Goal: Task Accomplishment & Management: Use online tool/utility

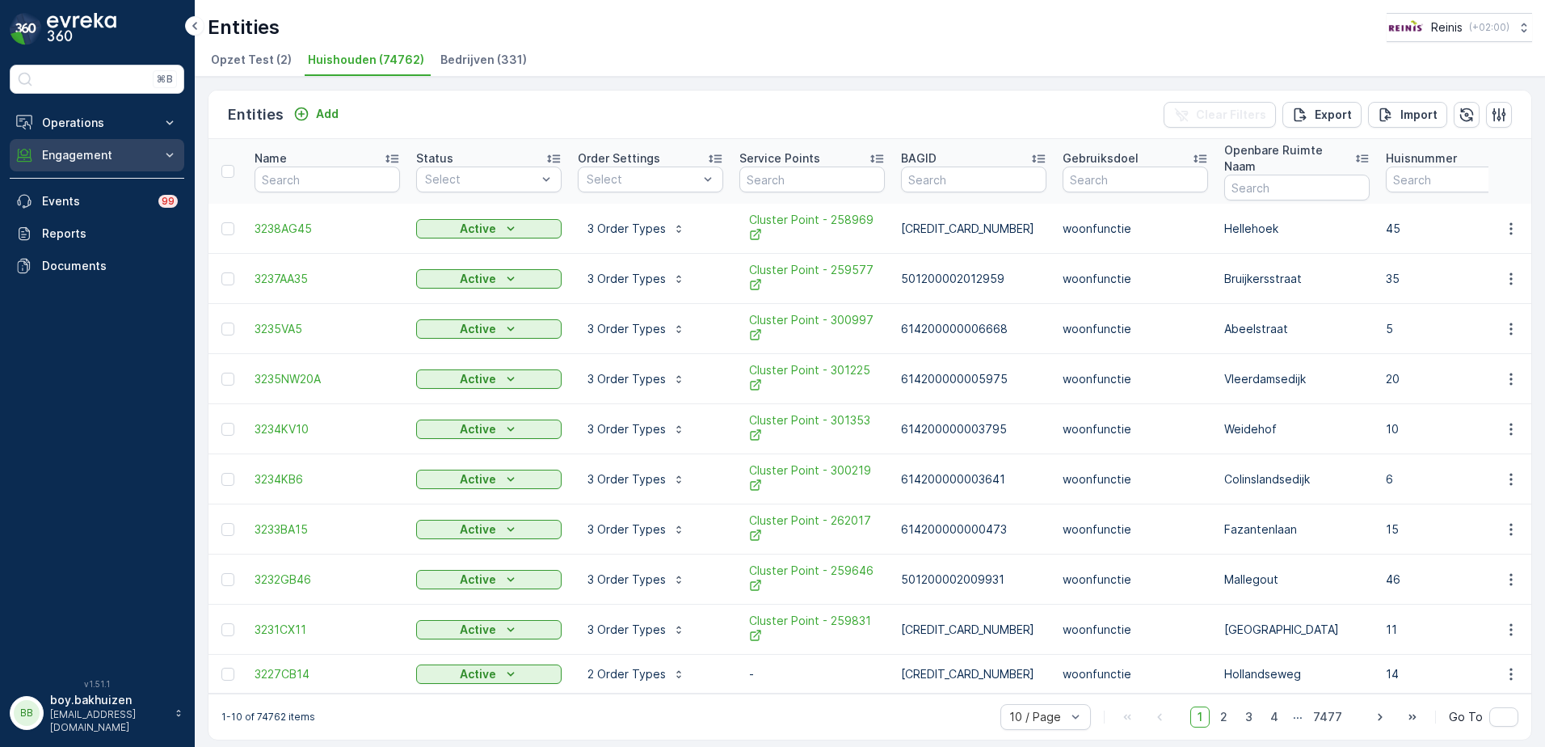
drag, startPoint x: 91, startPoint y: 120, endPoint x: 105, endPoint y: 140, distance: 24.9
click at [91, 120] on p "Operations" at bounding box center [97, 123] width 110 height 16
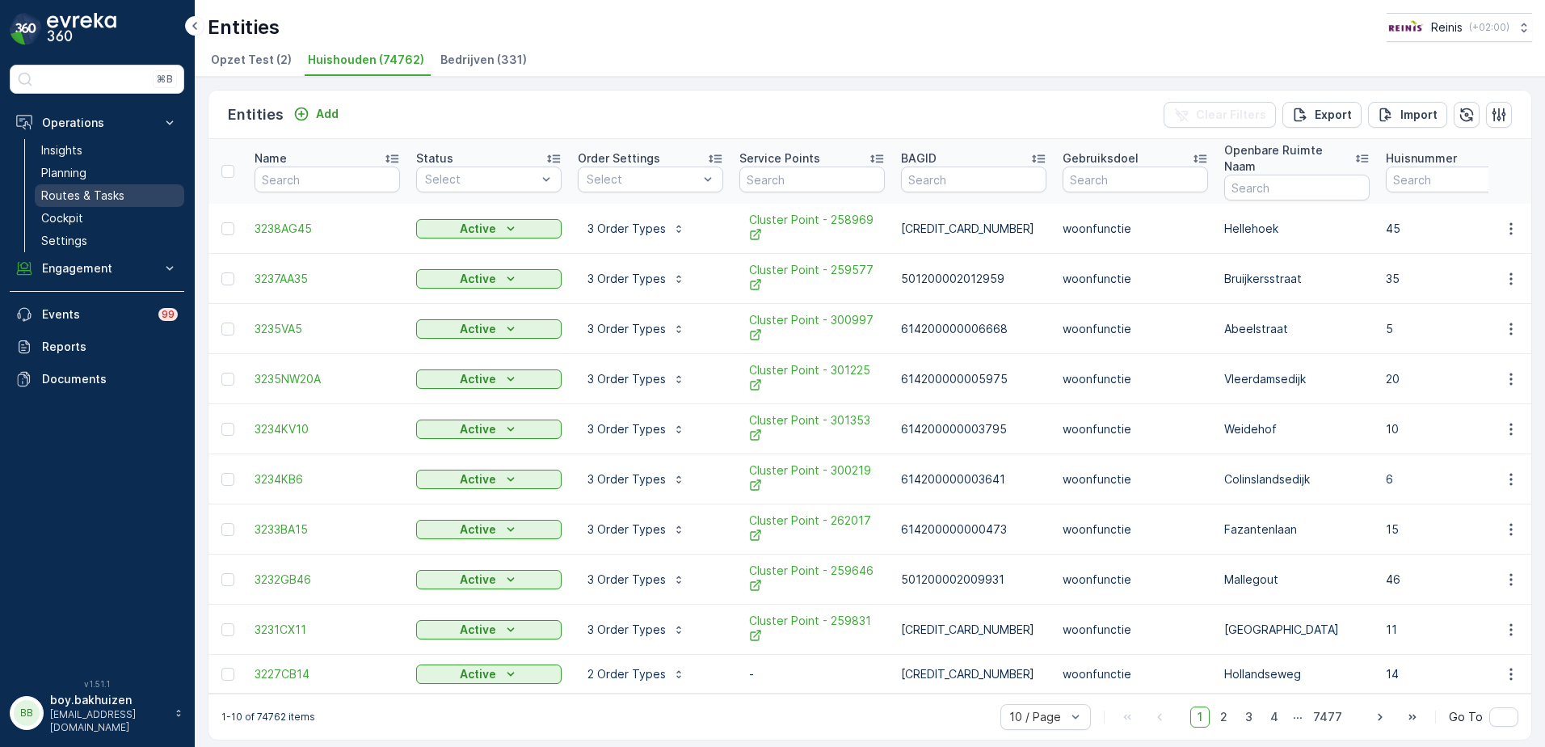
click at [68, 199] on p "Routes & Tasks" at bounding box center [82, 195] width 83 height 16
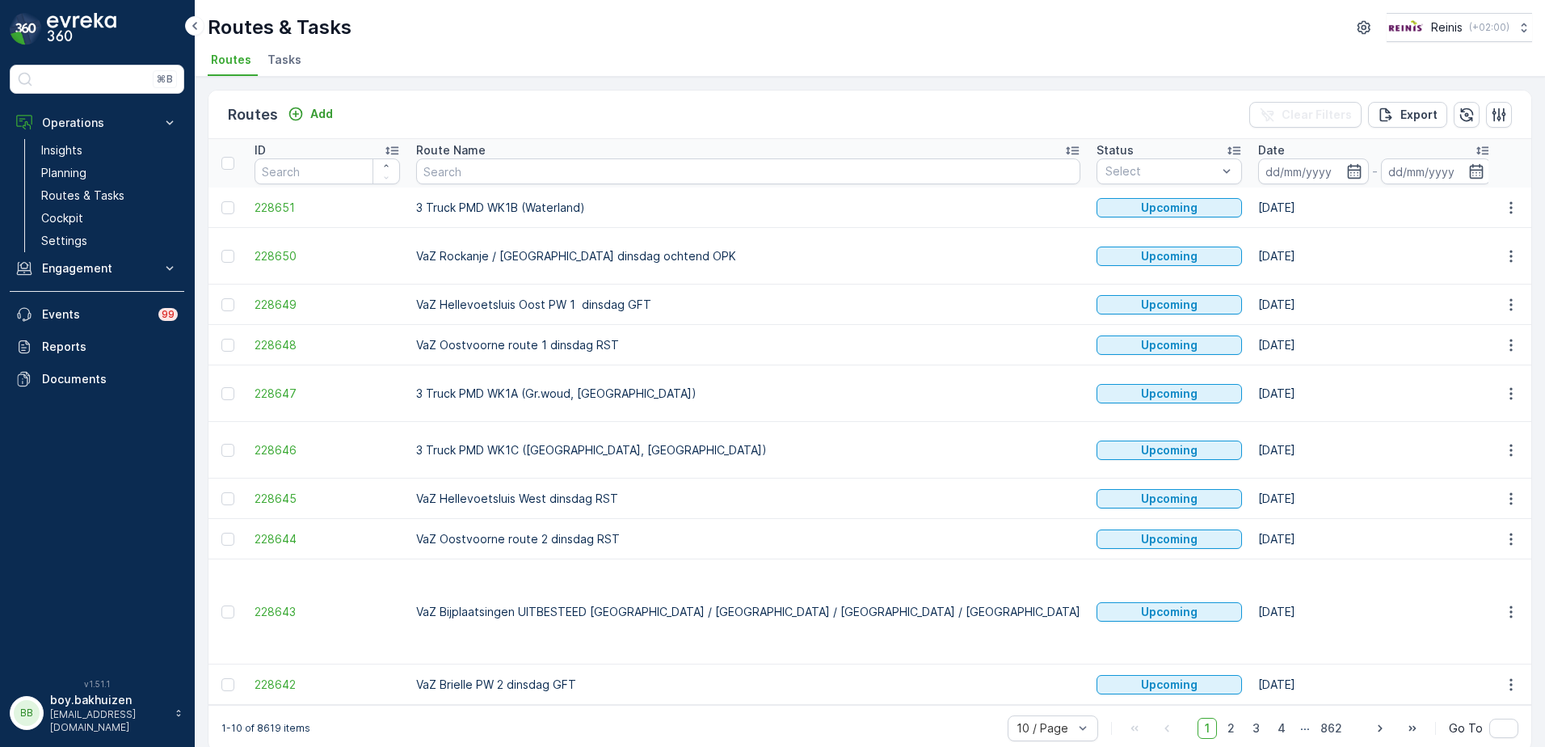
scroll to position [0, 2]
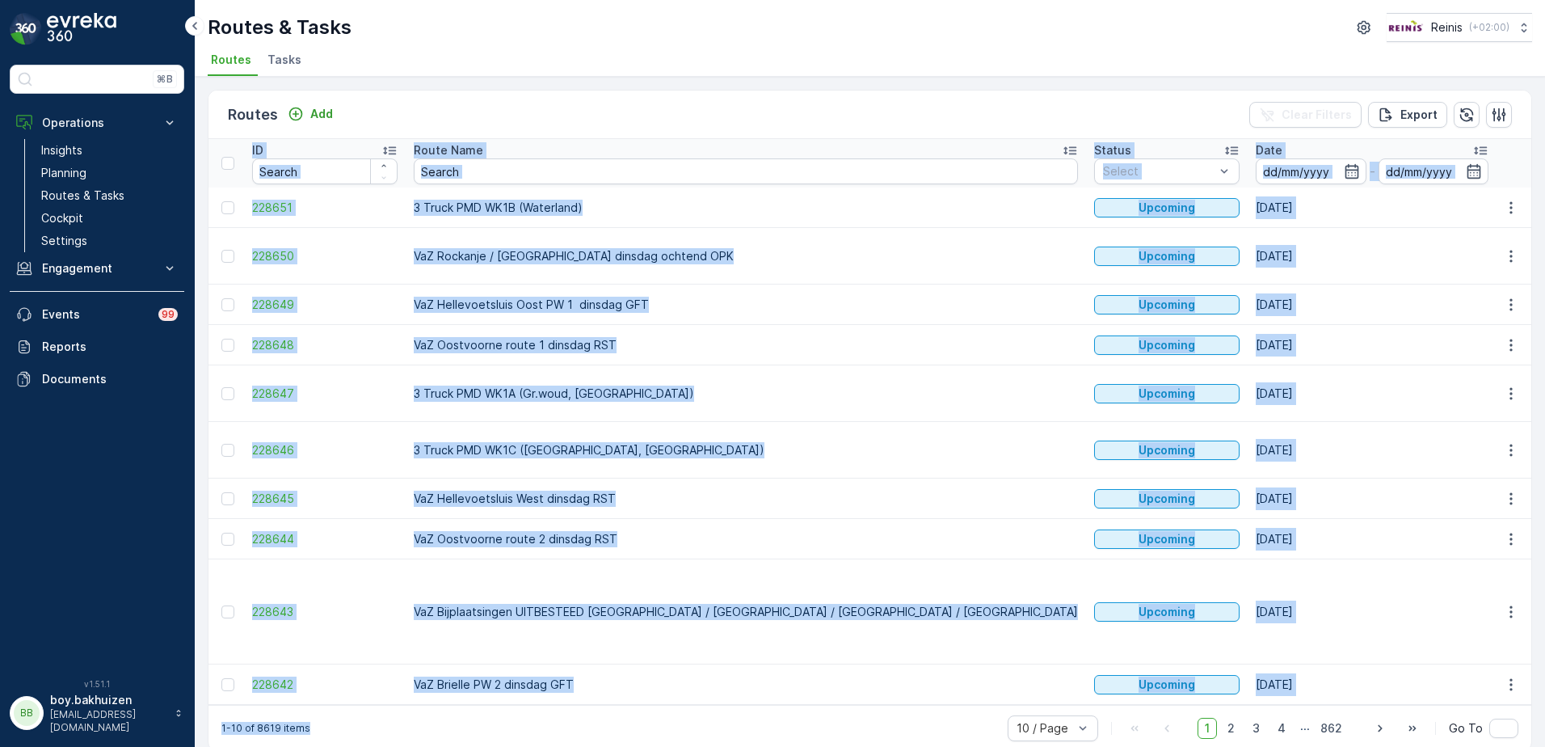
drag, startPoint x: 608, startPoint y: 663, endPoint x: 701, endPoint y: 660, distance: 93.8
click at [701, 660] on div "Routes Add Clear Filters Export ID Route Name Status Select Date - Start Time E…" at bounding box center [870, 421] width 1324 height 662
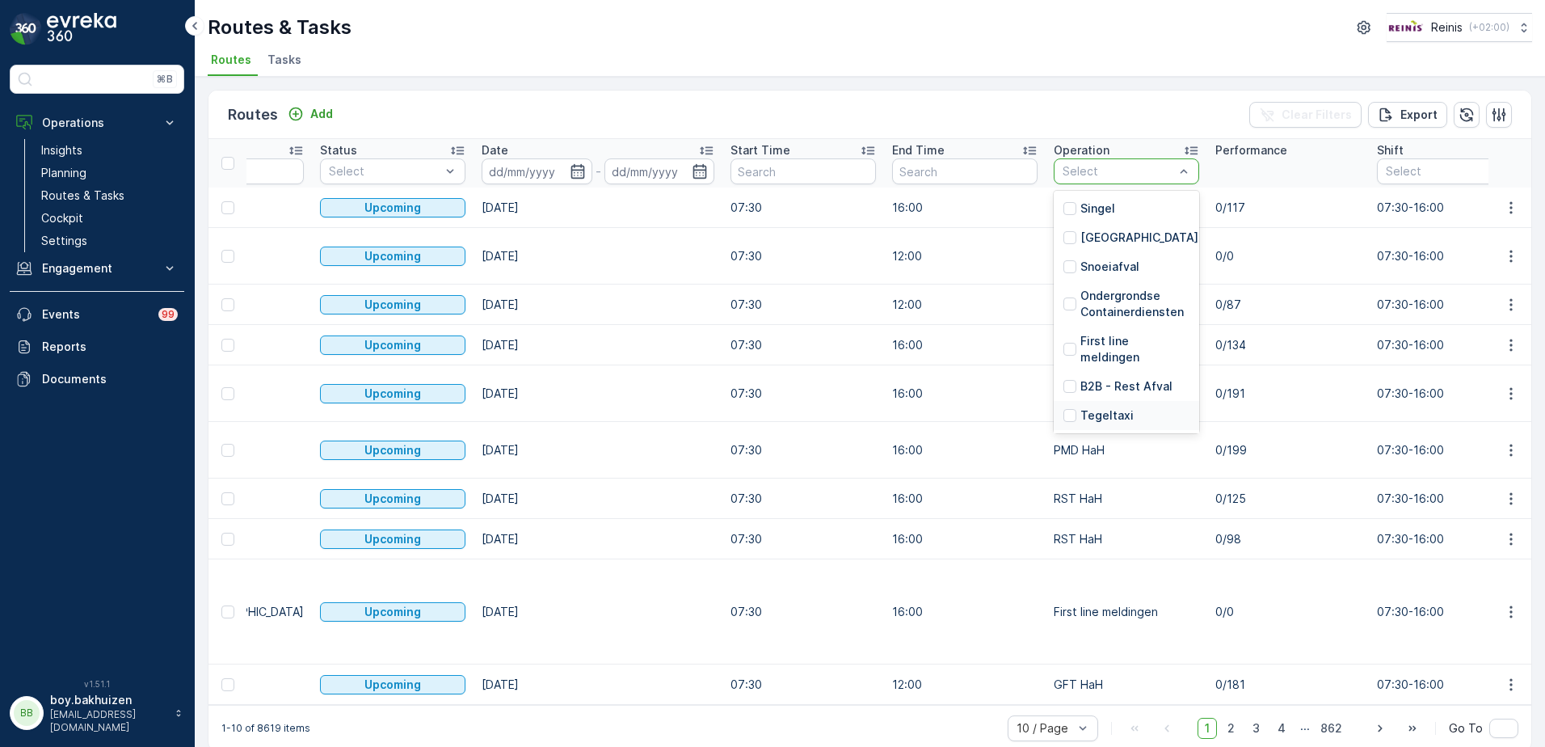
scroll to position [365, 0]
click at [1080, 331] on p "GFT HaH" at bounding box center [1104, 328] width 49 height 16
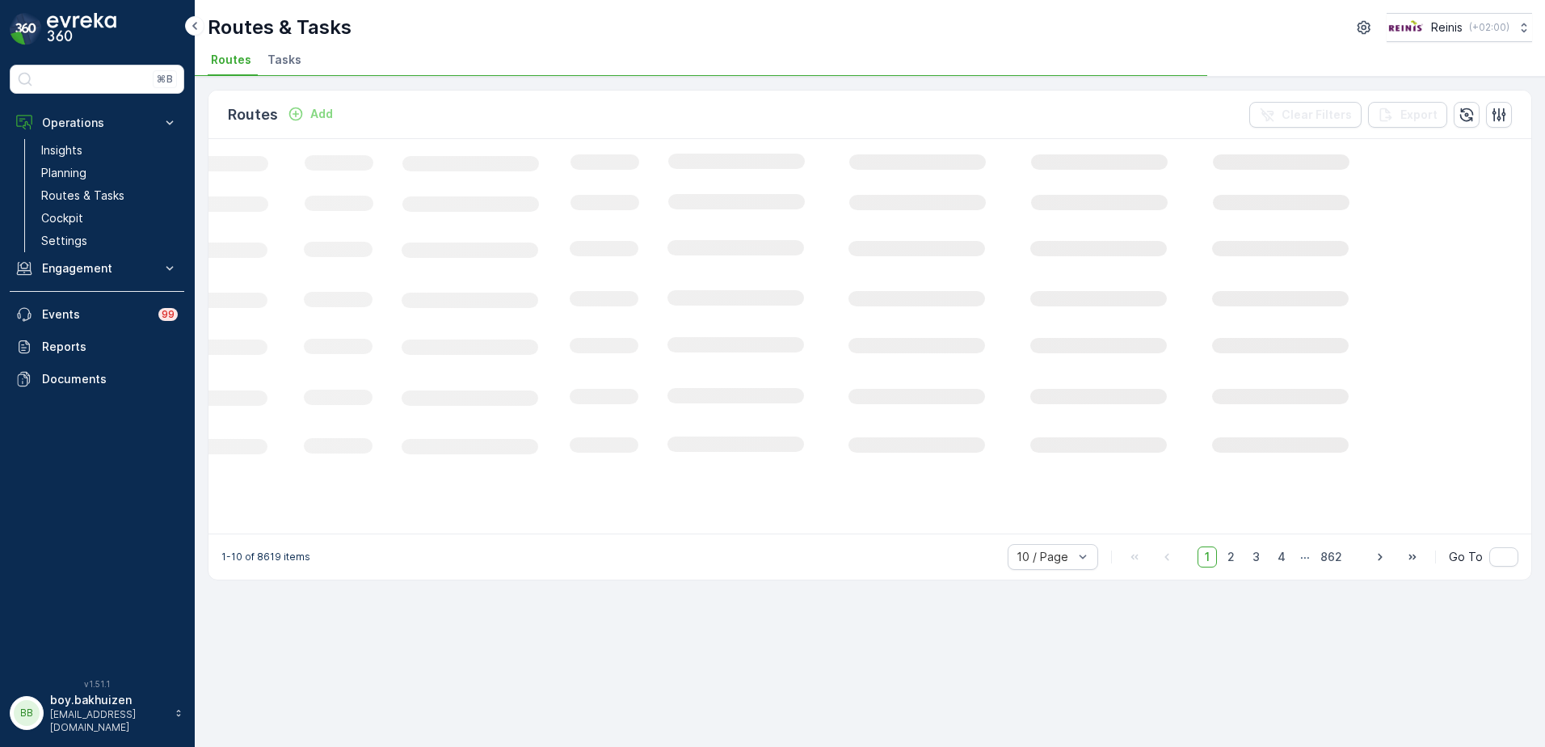
scroll to position [0, 229]
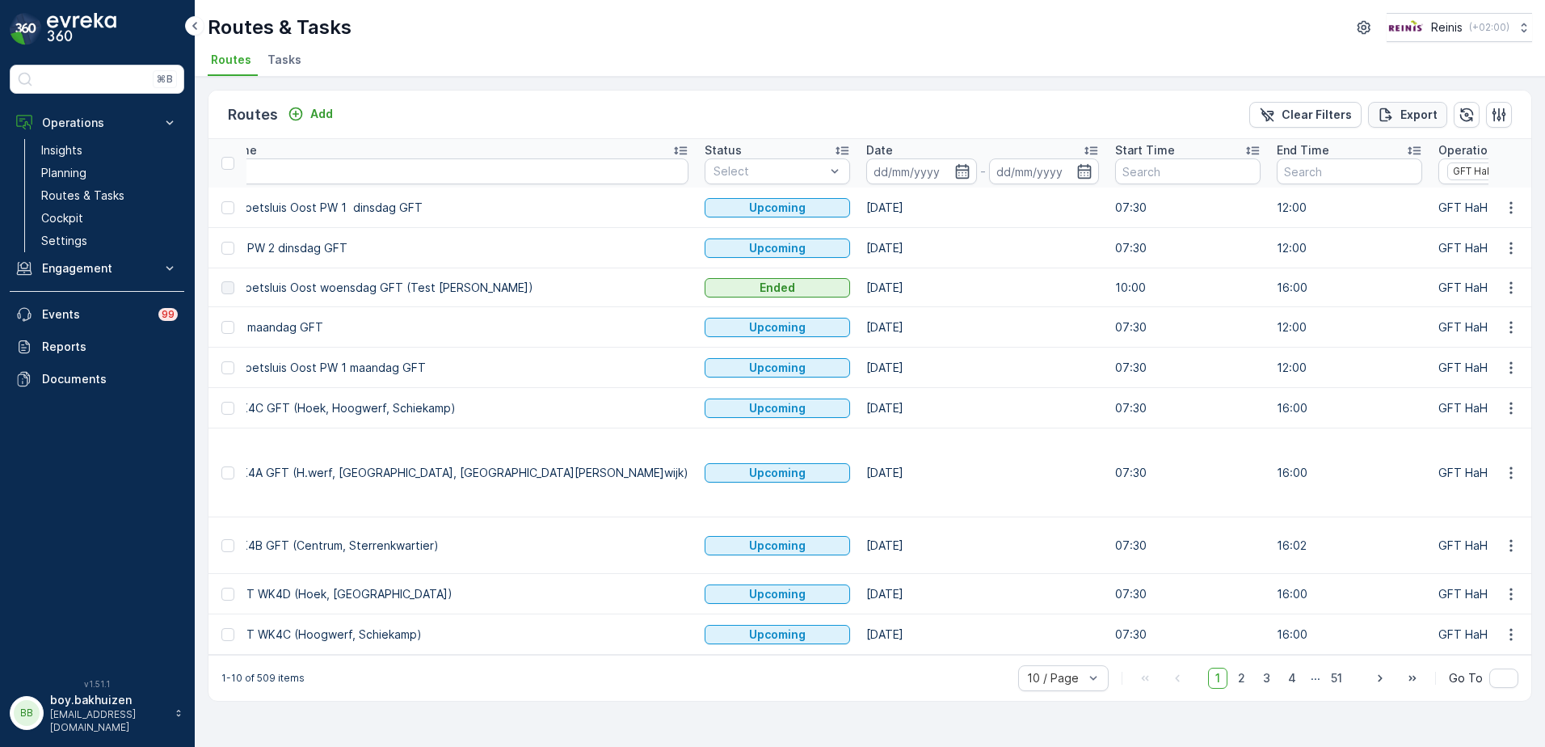
click at [1409, 116] on p "Export" at bounding box center [1418, 115] width 37 height 16
click at [1324, 94] on span "reports" at bounding box center [1400, 97] width 218 height 17
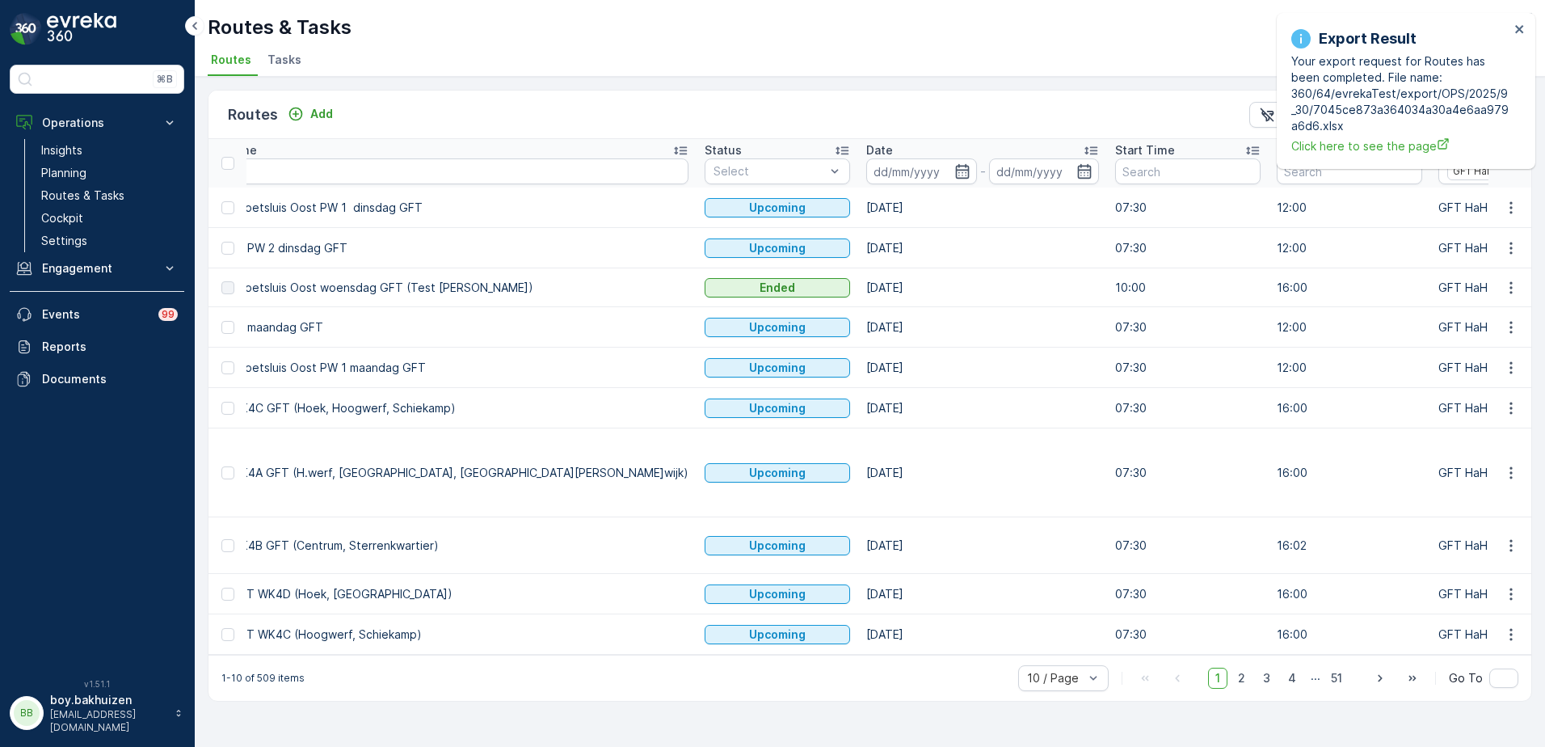
click at [392, 166] on input "text" at bounding box center [437, 171] width 501 height 26
drag, startPoint x: 392, startPoint y: 167, endPoint x: -220, endPoint y: 116, distance: 613.8
click at [0, 116] on html "Success Your export request has been taken, you can find it at: reports Export …" at bounding box center [772, 373] width 1545 height 747
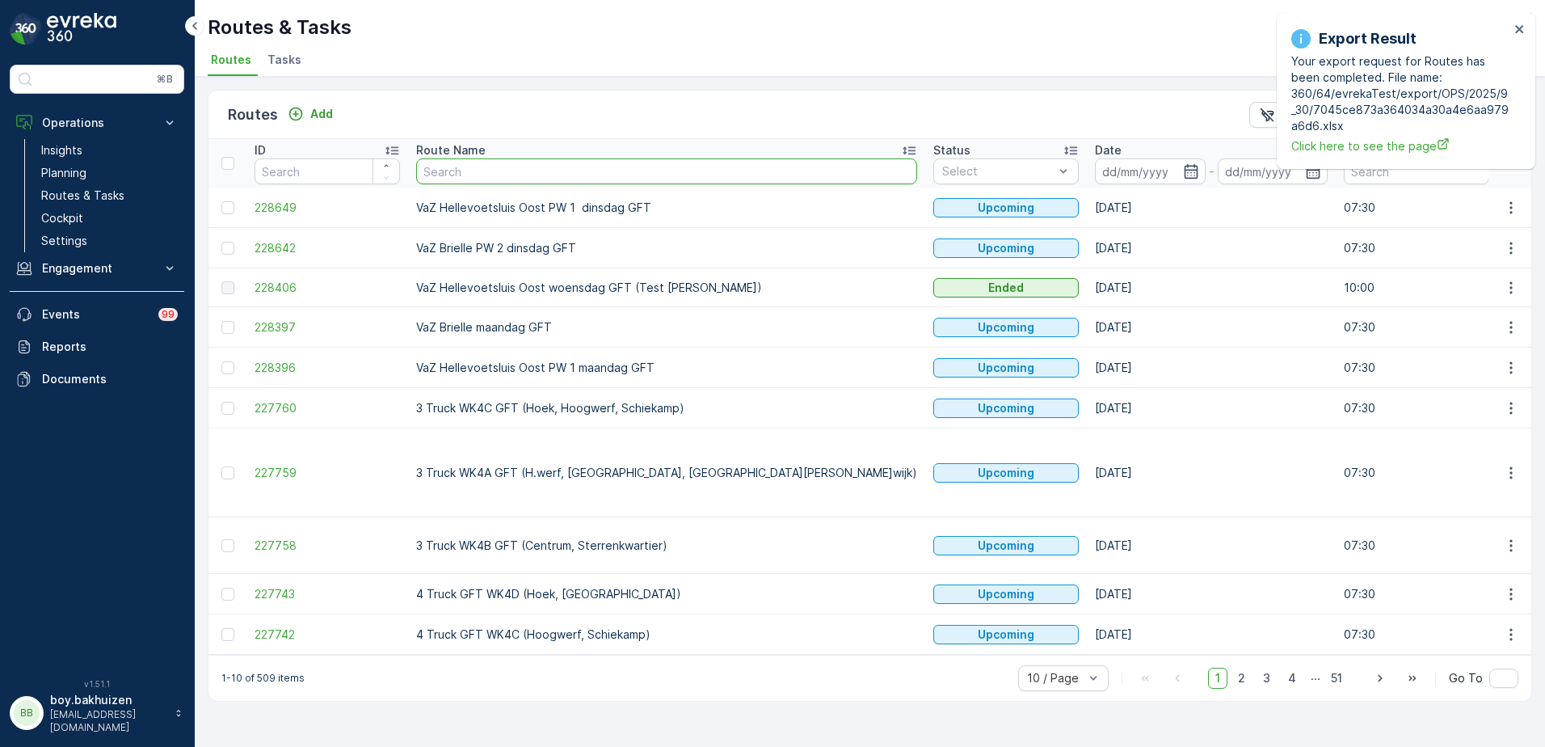
paste input "VaZ Hellevoetsluis West Buitenroute PW 1 dinsdag GFT"
type input "VaZ Hellevoetsluis West Buitenroute PW 1 dinsdag GFT"
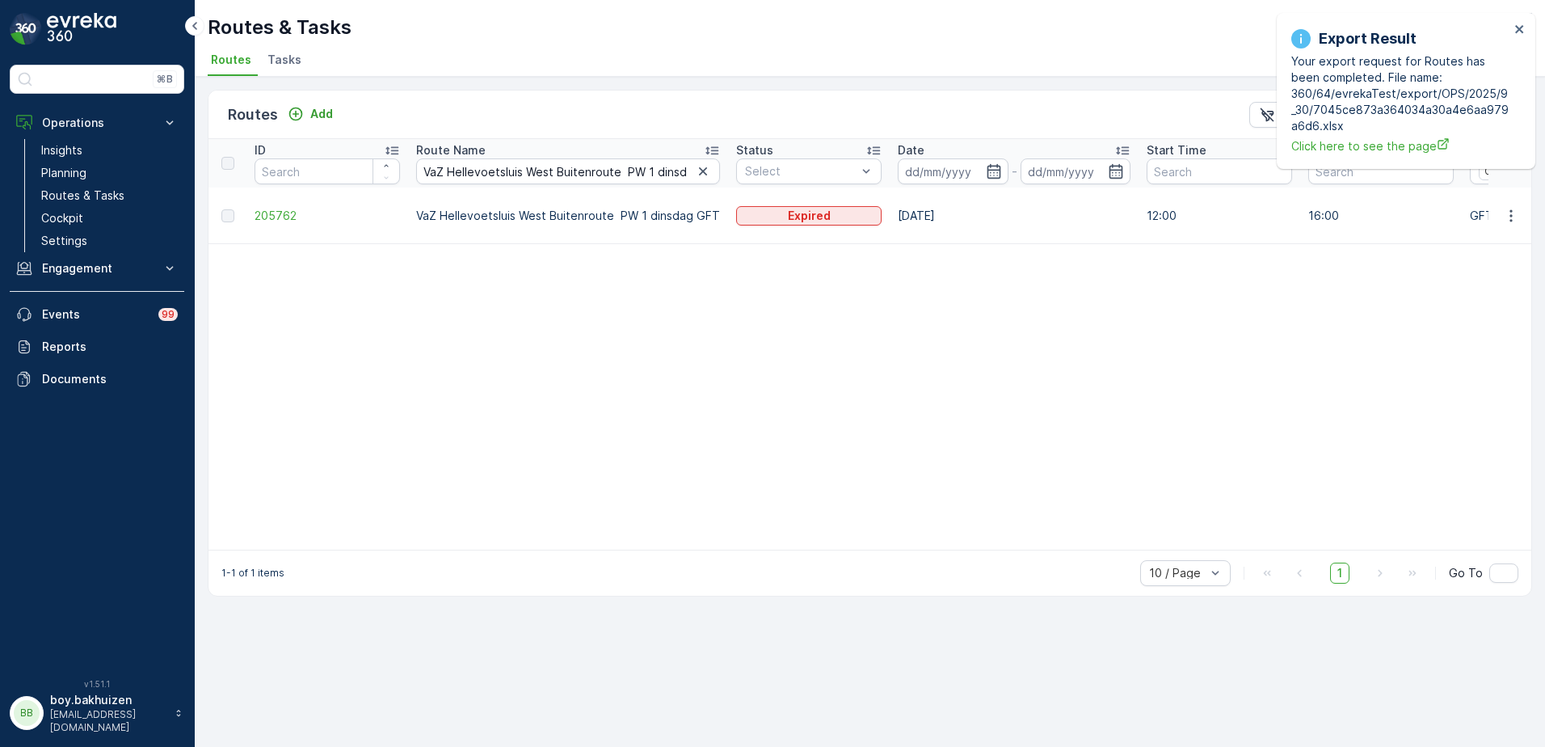
click at [618, 152] on div "Route Name" at bounding box center [568, 150] width 304 height 16
drag, startPoint x: 579, startPoint y: 175, endPoint x: 907, endPoint y: 178, distance: 328.1
paste input "VaZ Hellevoetsluis West vrijdag GFT"
type input "VaZ Hellevoetsluis West vrijdag GFT"
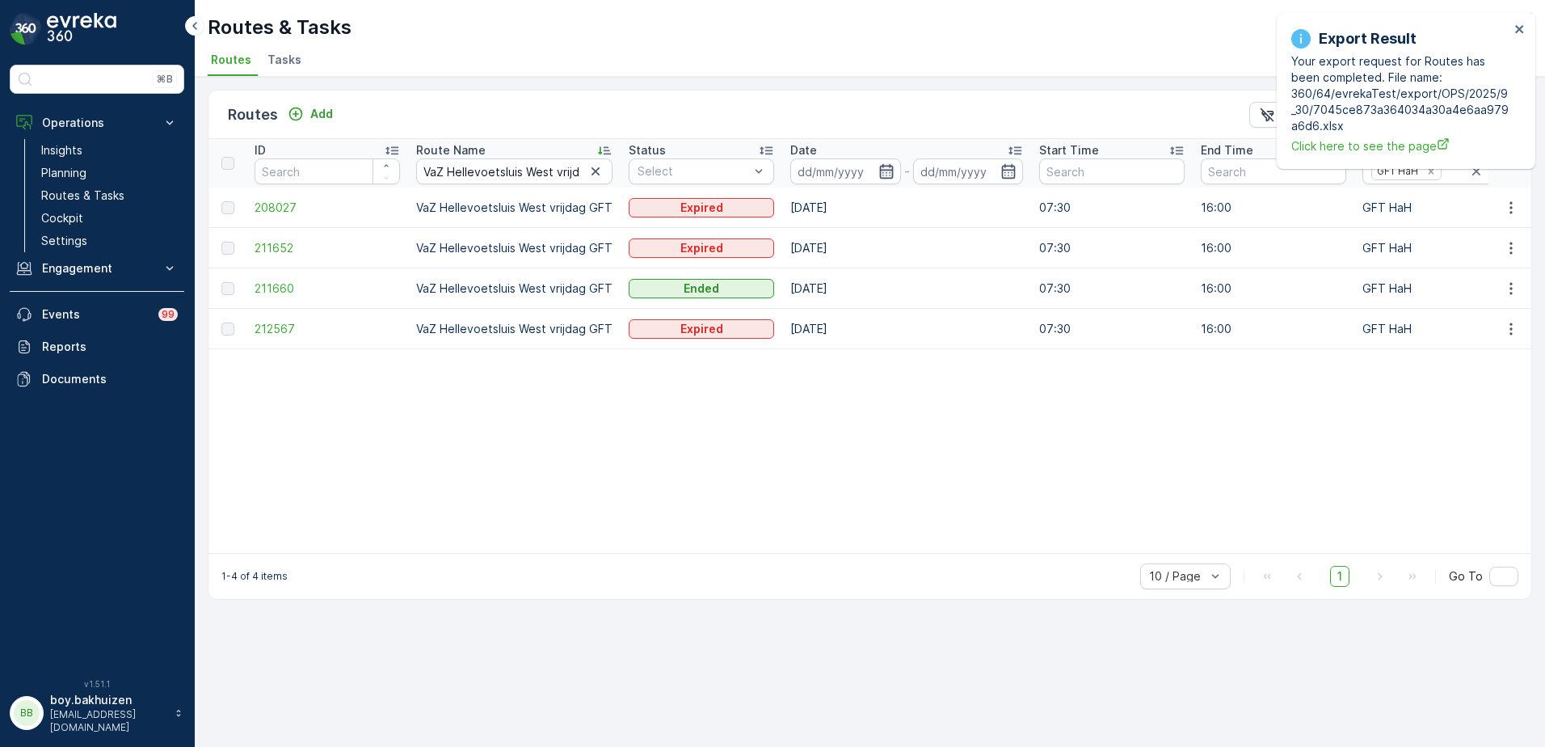
click at [879, 174] on icon "button" at bounding box center [886, 171] width 14 height 15
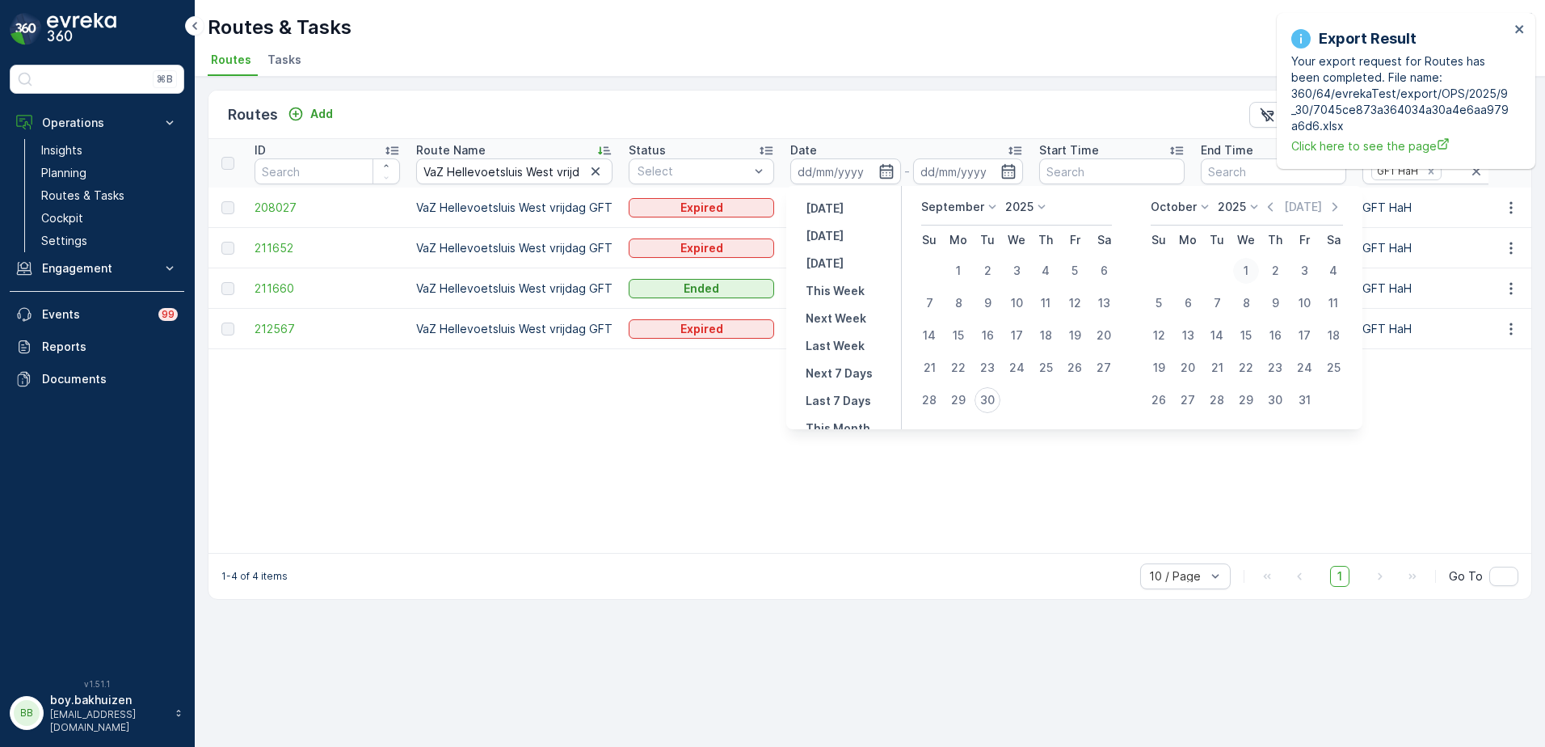
click at [1246, 272] on div "1" at bounding box center [1246, 271] width 26 height 26
type input "01.10.2025"
click at [1338, 207] on icon "button" at bounding box center [1335, 207] width 16 height 16
click at [1339, 207] on icon "button" at bounding box center [1347, 207] width 16 height 16
click at [1247, 402] on div "31" at bounding box center [1246, 400] width 26 height 26
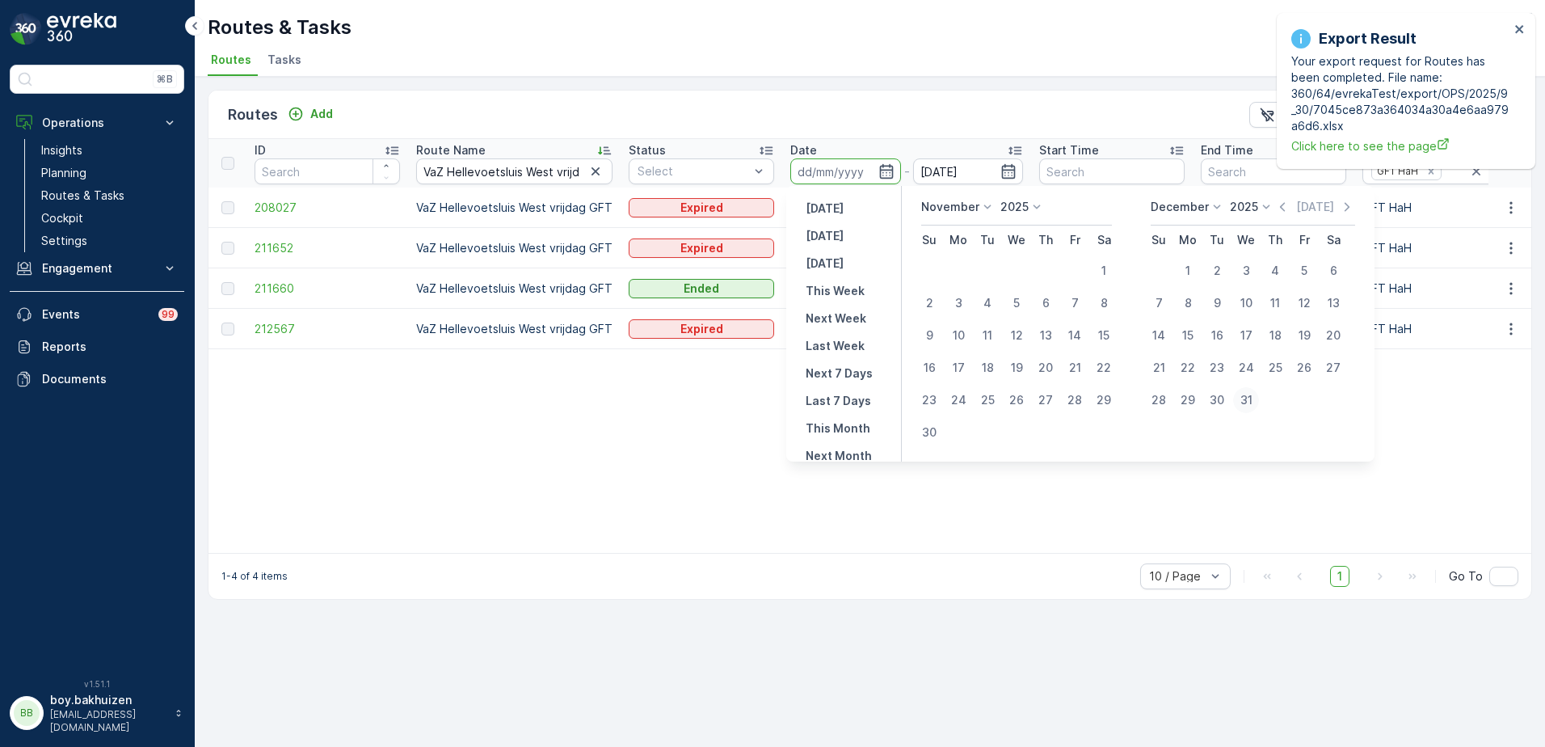
type input "31.12.2025"
click at [890, 167] on icon "button" at bounding box center [886, 171] width 16 height 16
type input "31.12.2025"
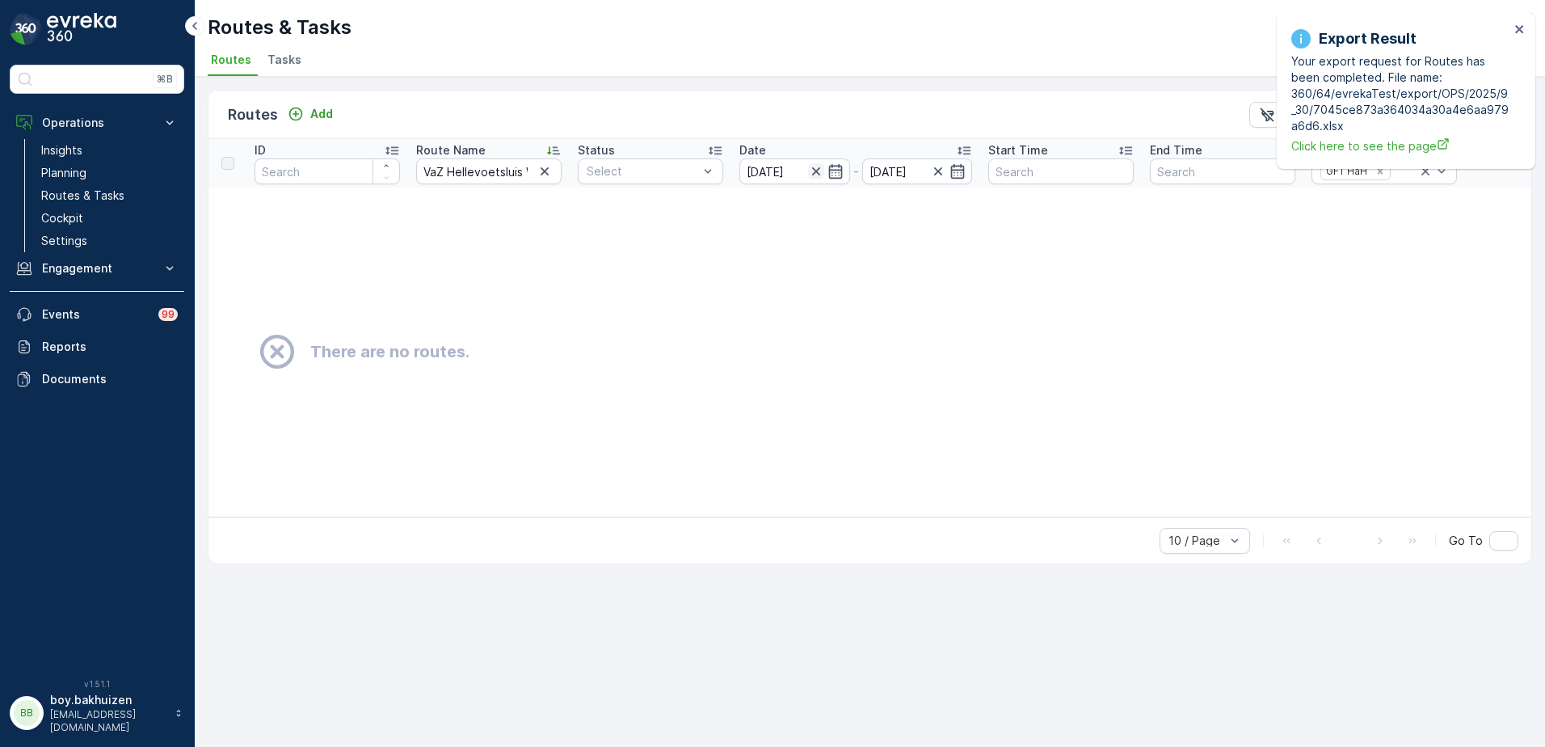
click at [815, 168] on icon "button" at bounding box center [816, 171] width 16 height 16
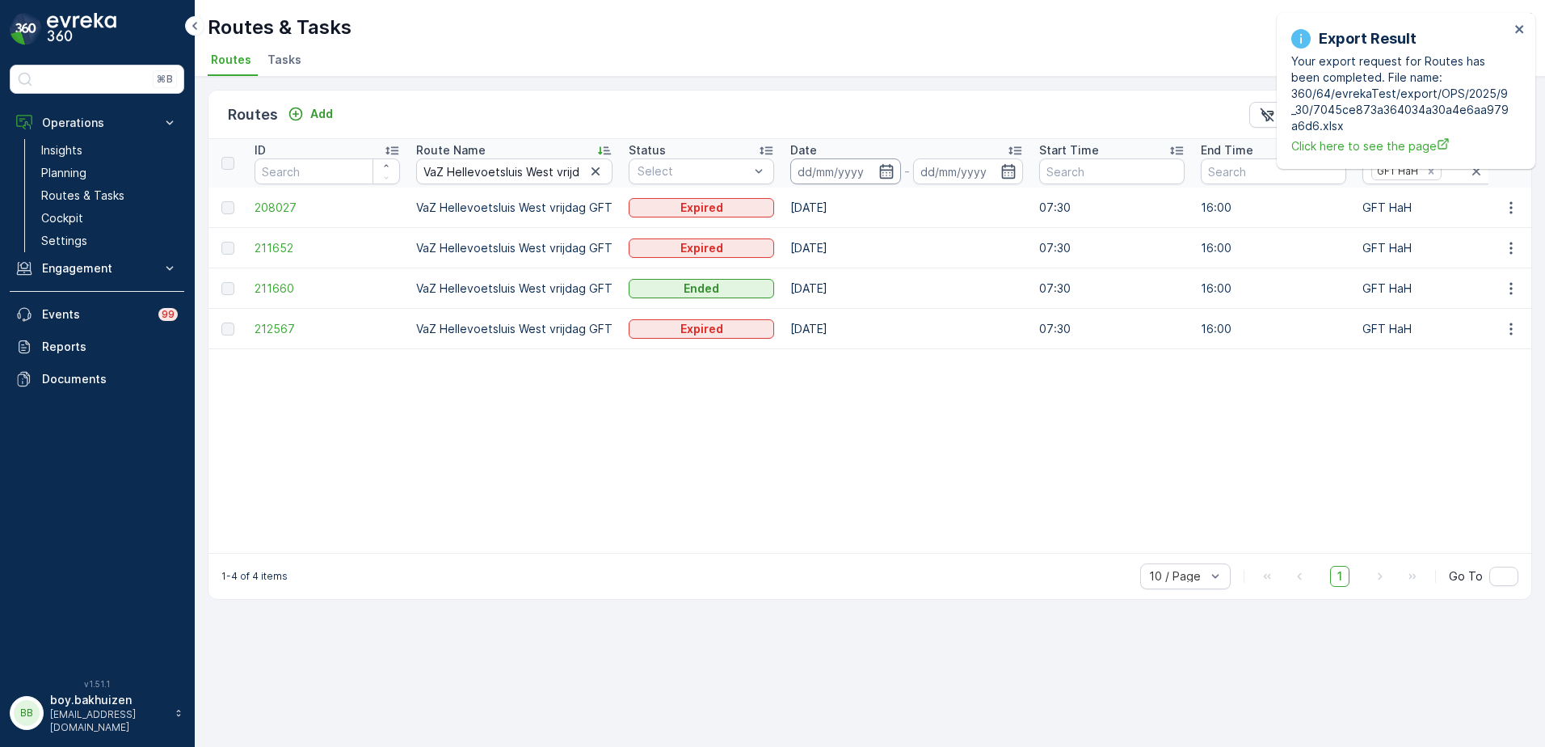
click at [869, 171] on input at bounding box center [845, 171] width 111 height 26
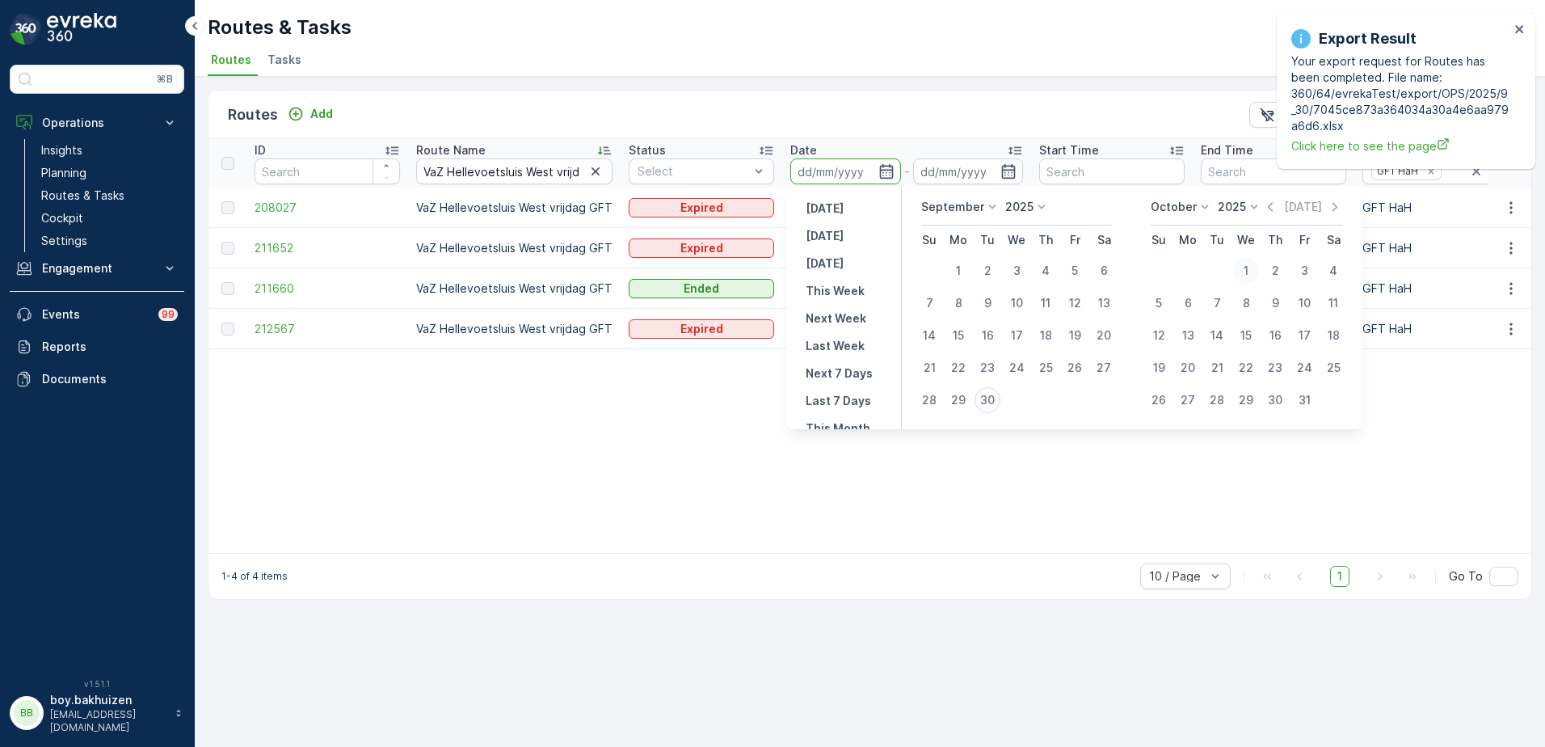
click at [1248, 268] on div "1" at bounding box center [1246, 271] width 26 height 26
type input "01.10.2025"
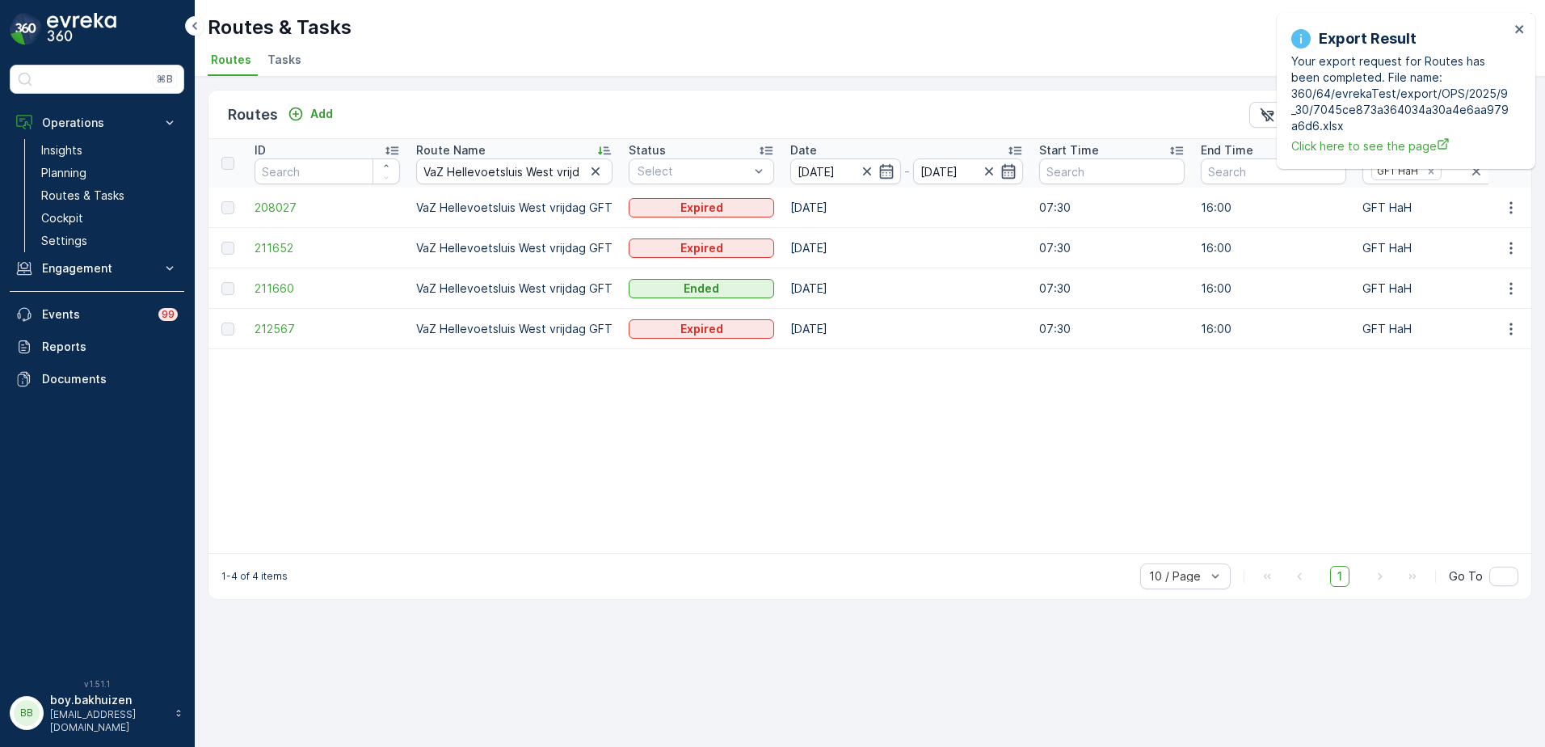
click at [1002, 173] on icon "button" at bounding box center [1008, 171] width 16 height 16
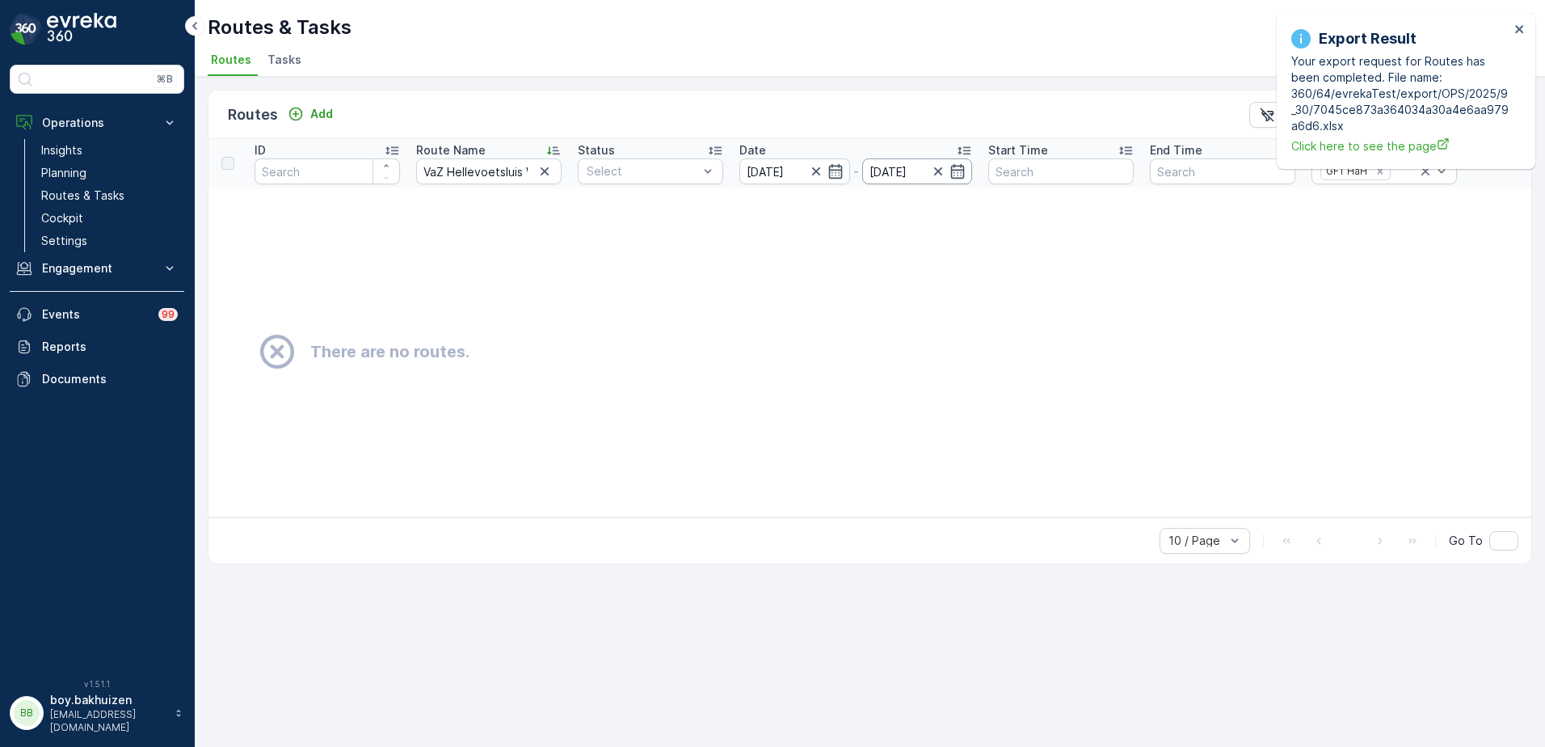
click at [893, 166] on input "01.10.2025" at bounding box center [917, 171] width 111 height 26
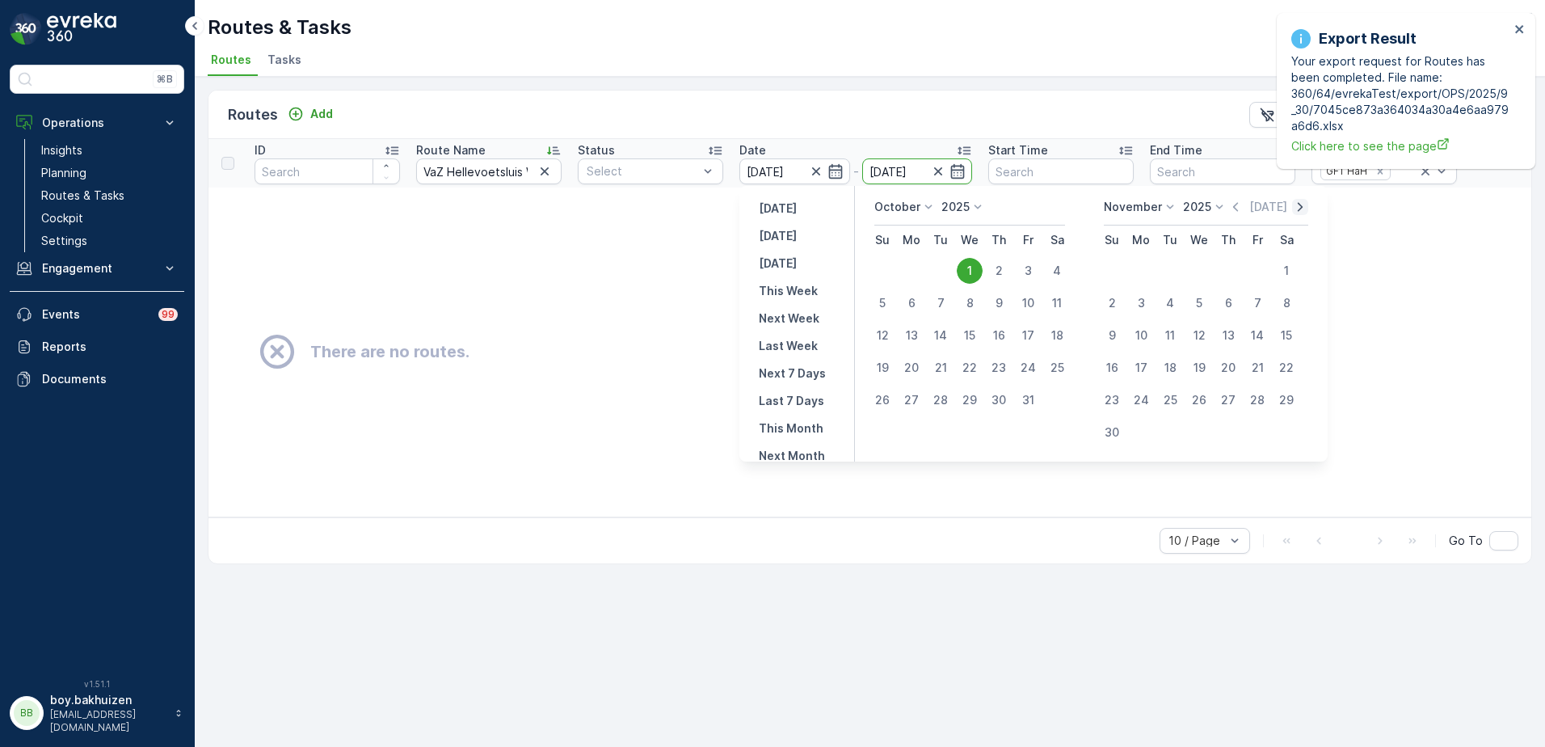
click at [1297, 203] on icon "button" at bounding box center [1300, 207] width 16 height 16
click at [1202, 400] on div "31" at bounding box center [1199, 400] width 26 height 26
type input "31.12.2025"
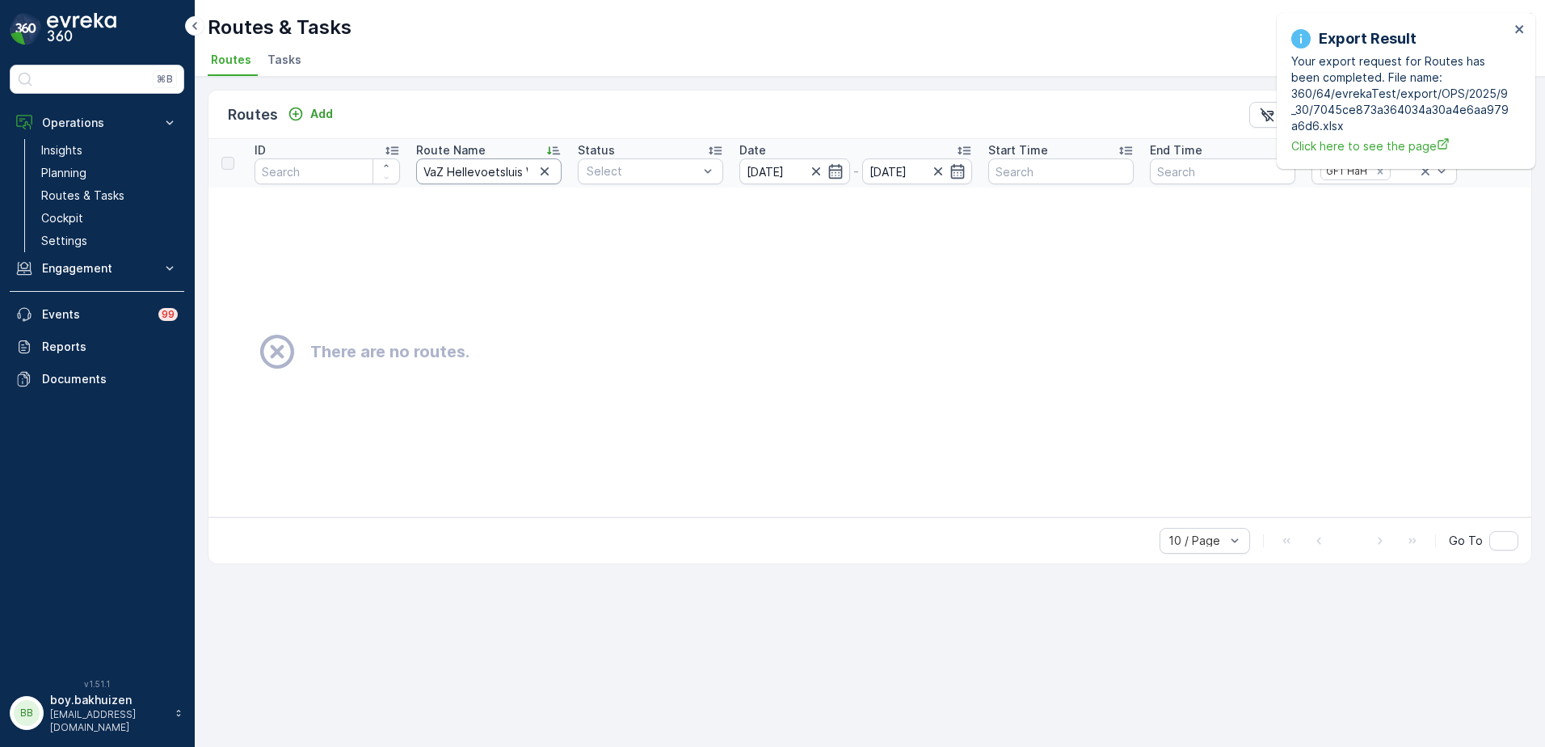
click at [454, 170] on input "VaZ Hellevoetsluis West vrijdag GFT" at bounding box center [488, 171] width 145 height 26
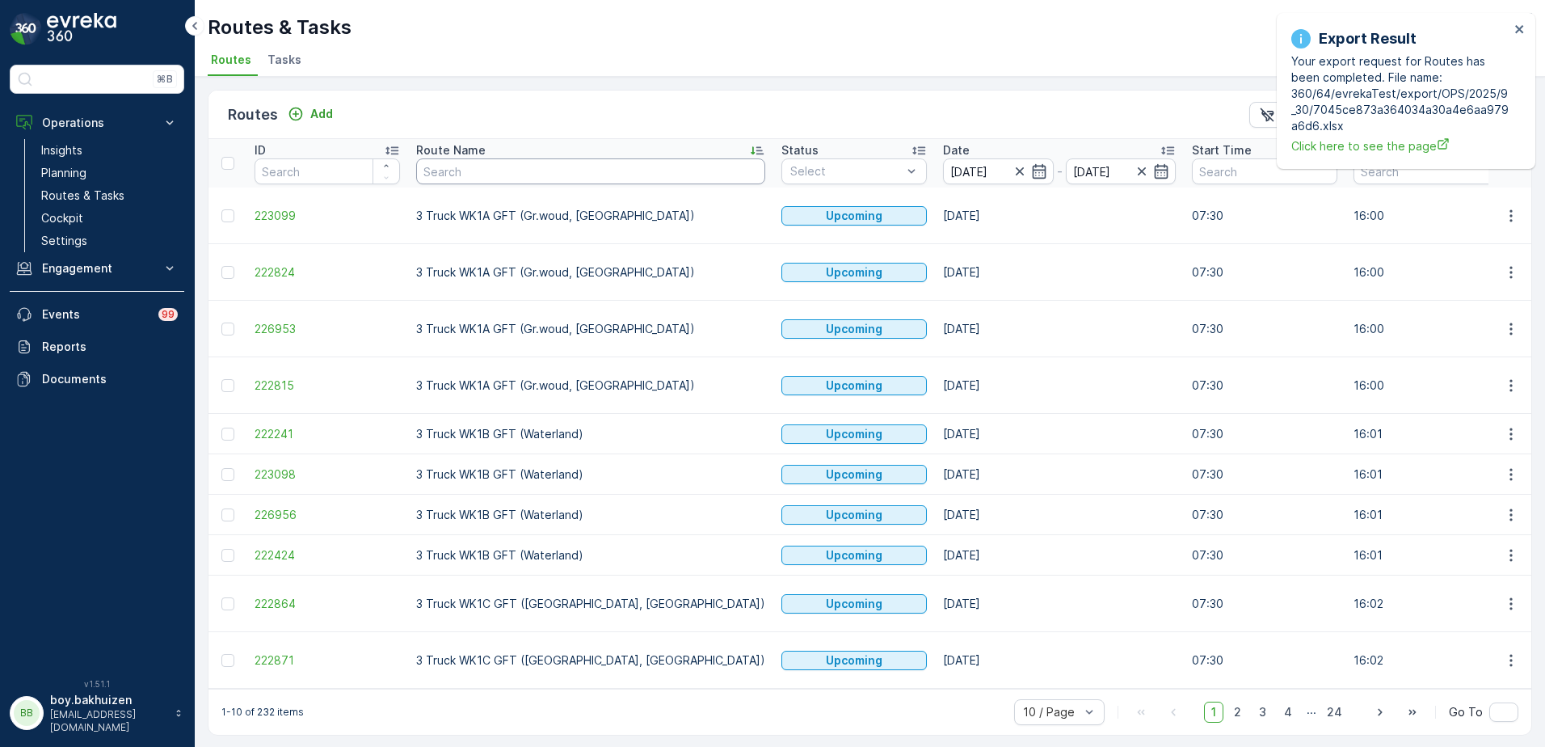
click at [512, 171] on input "text" at bounding box center [590, 171] width 349 height 26
type input "vaz"
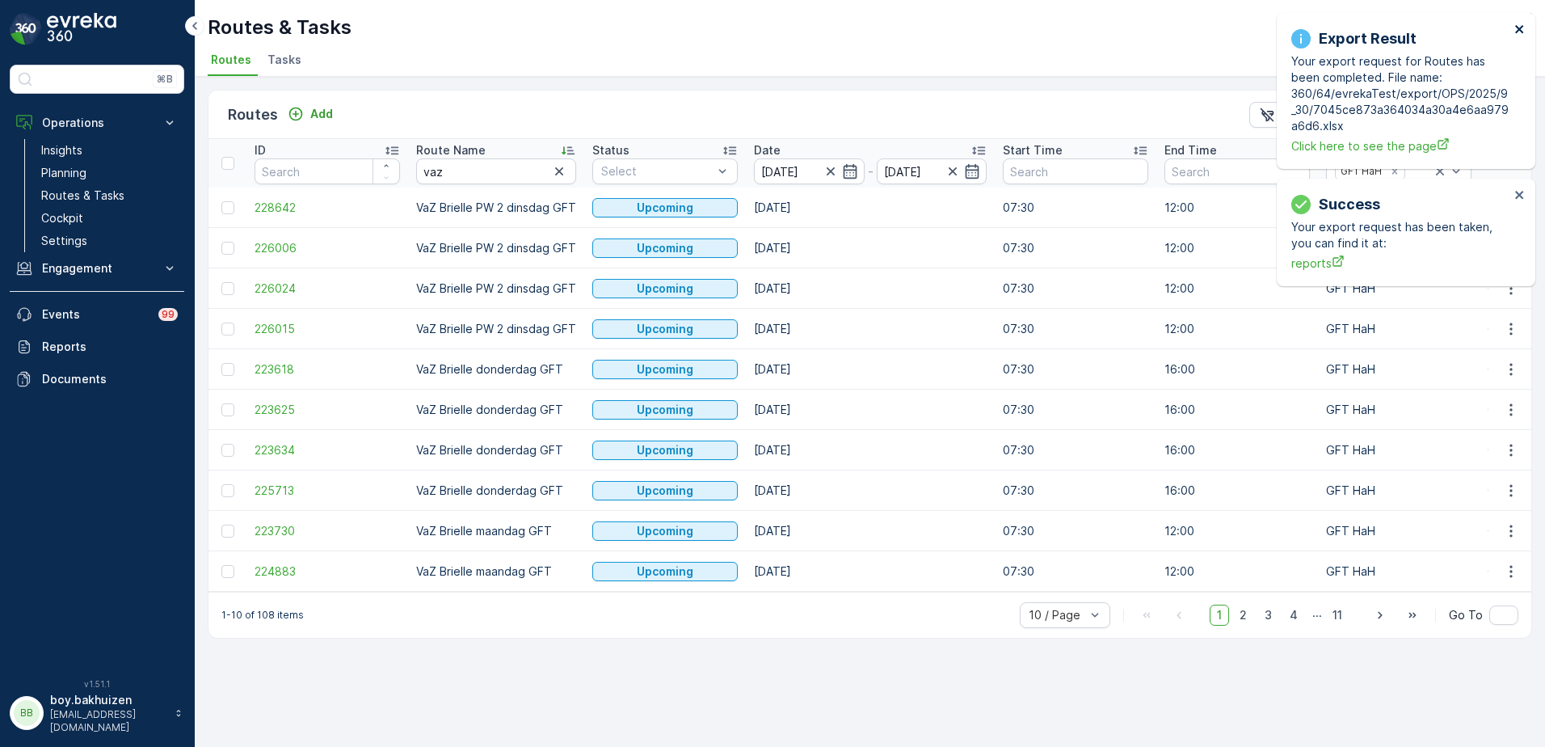
click at [1524, 30] on icon "close" at bounding box center [1519, 29] width 11 height 13
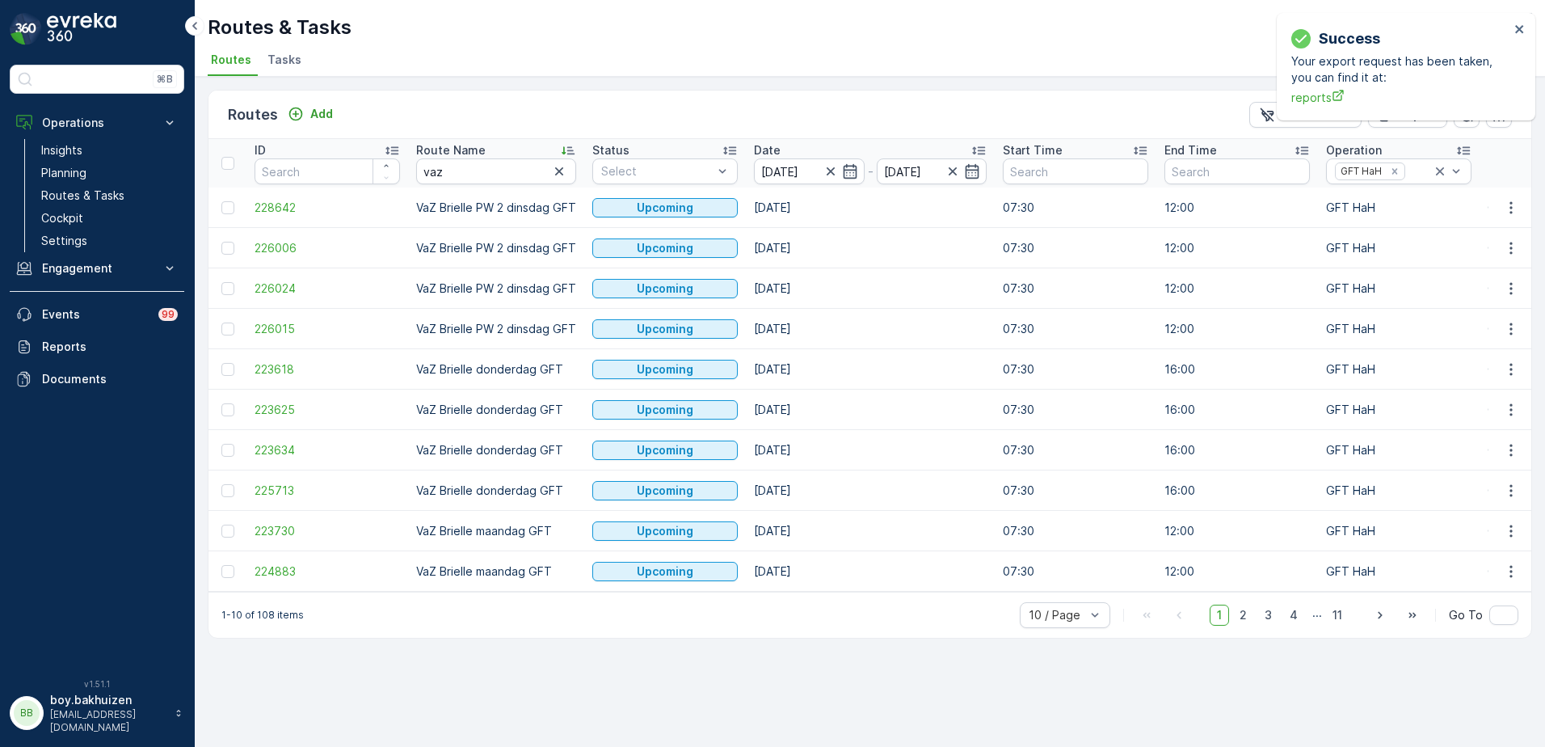
click at [1515, 196] on td at bounding box center [1510, 207] width 44 height 40
click at [1515, 21] on div "Success Your export request has been taken, you can find it at: reports" at bounding box center [1406, 66] width 259 height 107
click at [1519, 30] on icon "close" at bounding box center [1519, 29] width 8 height 8
click at [1394, 112] on icon "Export" at bounding box center [1386, 115] width 16 height 16
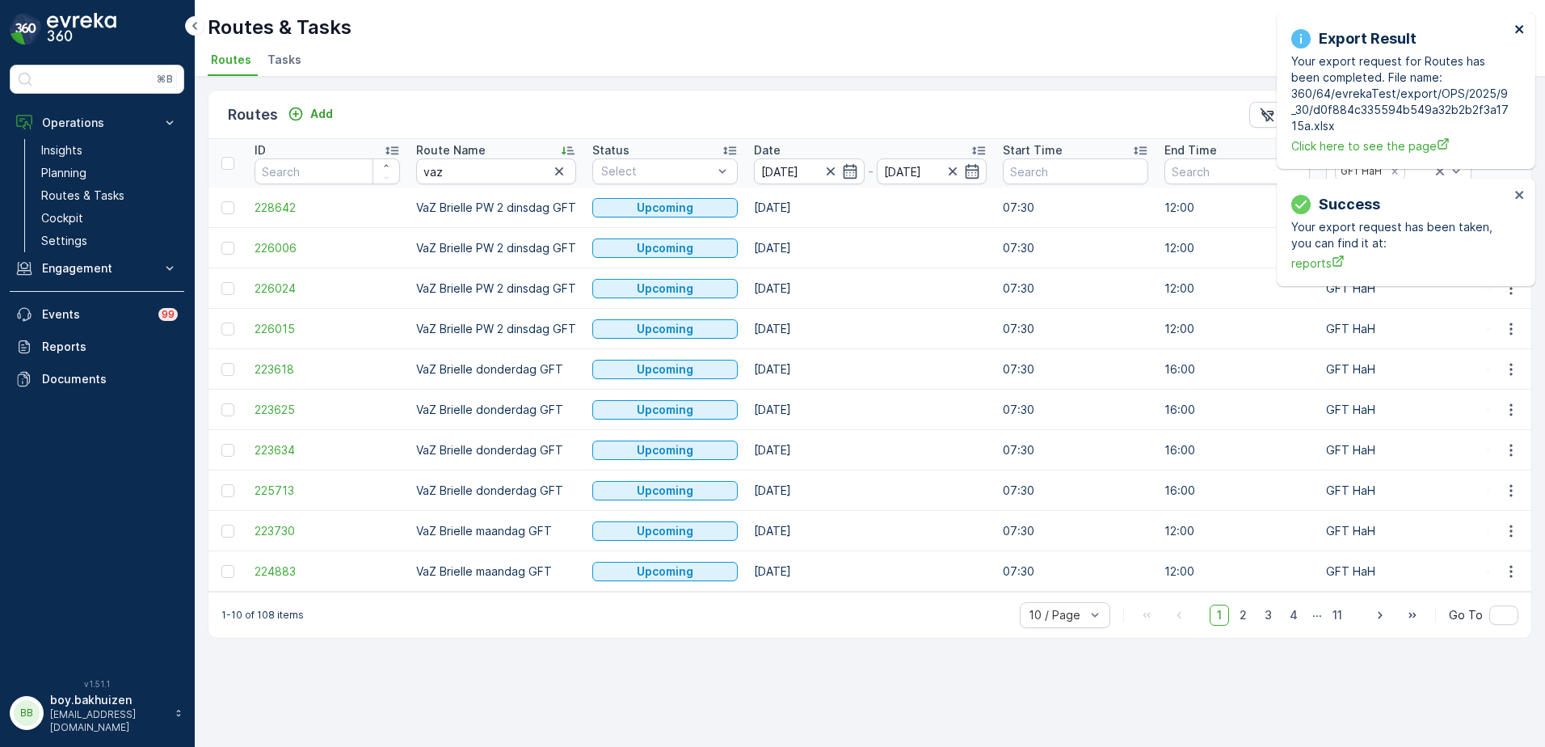
click at [1519, 32] on icon "close" at bounding box center [1519, 29] width 11 height 13
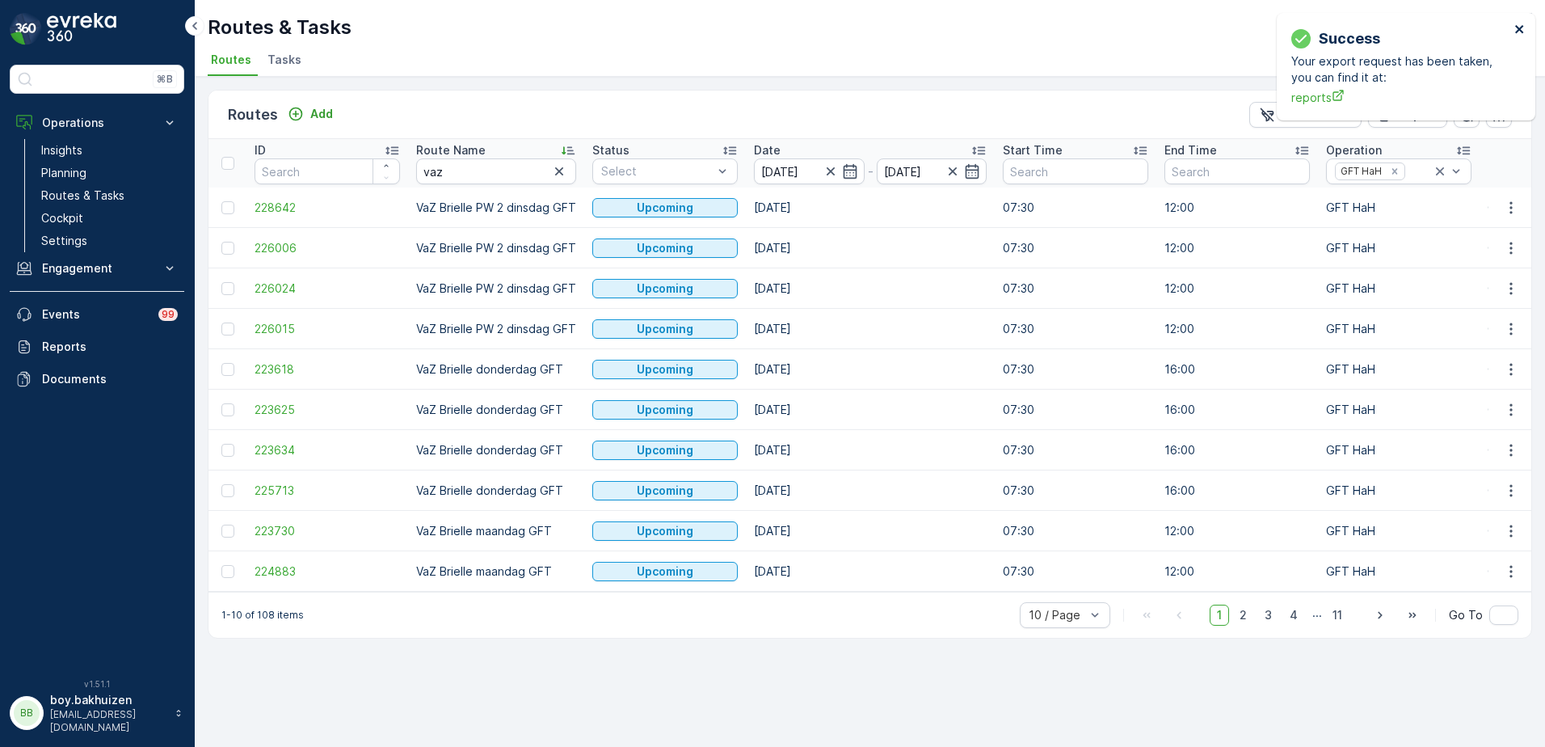
click at [1520, 27] on icon "close" at bounding box center [1519, 29] width 8 height 8
click at [1394, 169] on icon "Remove GFT HaH" at bounding box center [1394, 171] width 11 height 11
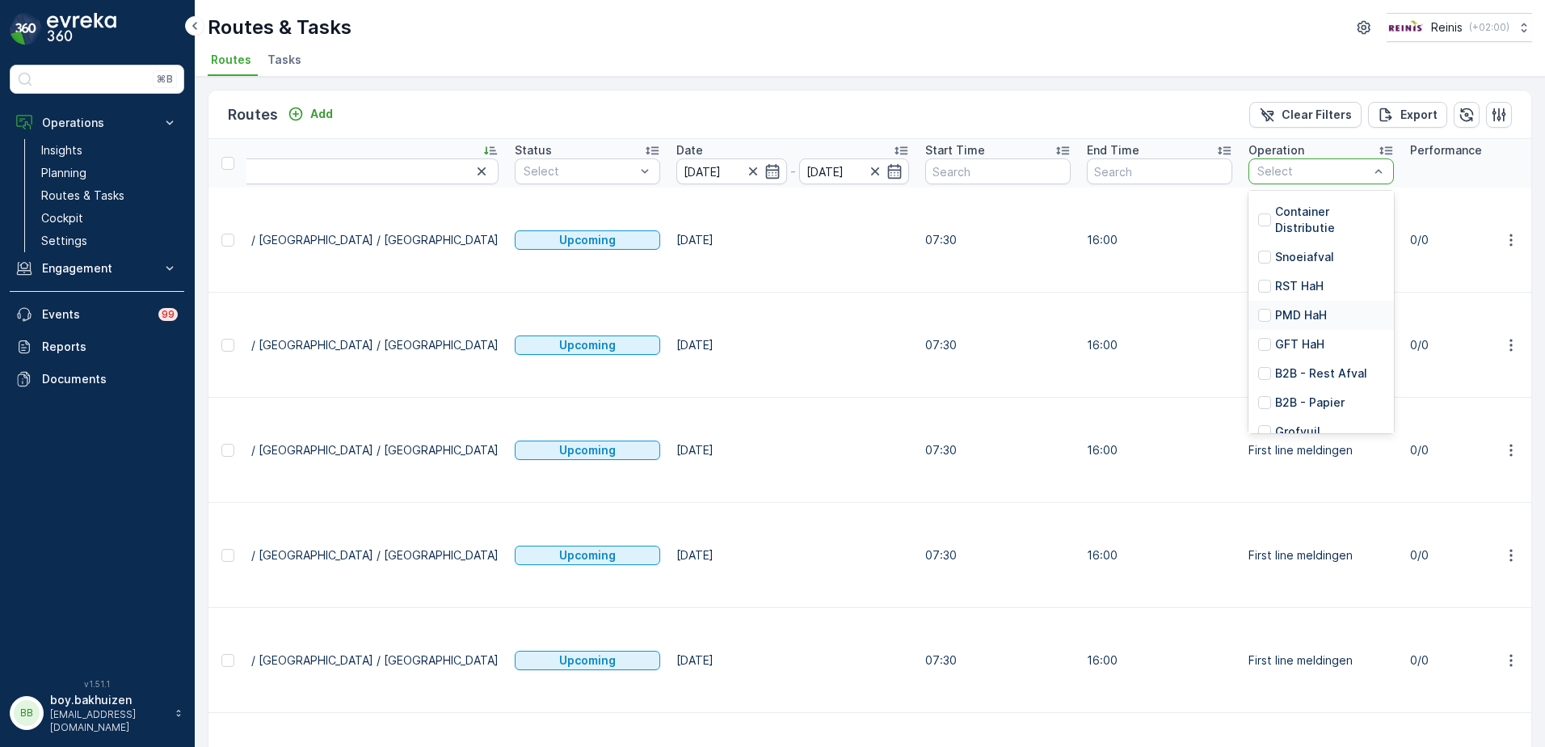
scroll to position [365, 0]
click at [1275, 328] on p "OPK HaH" at bounding box center [1299, 328] width 49 height 16
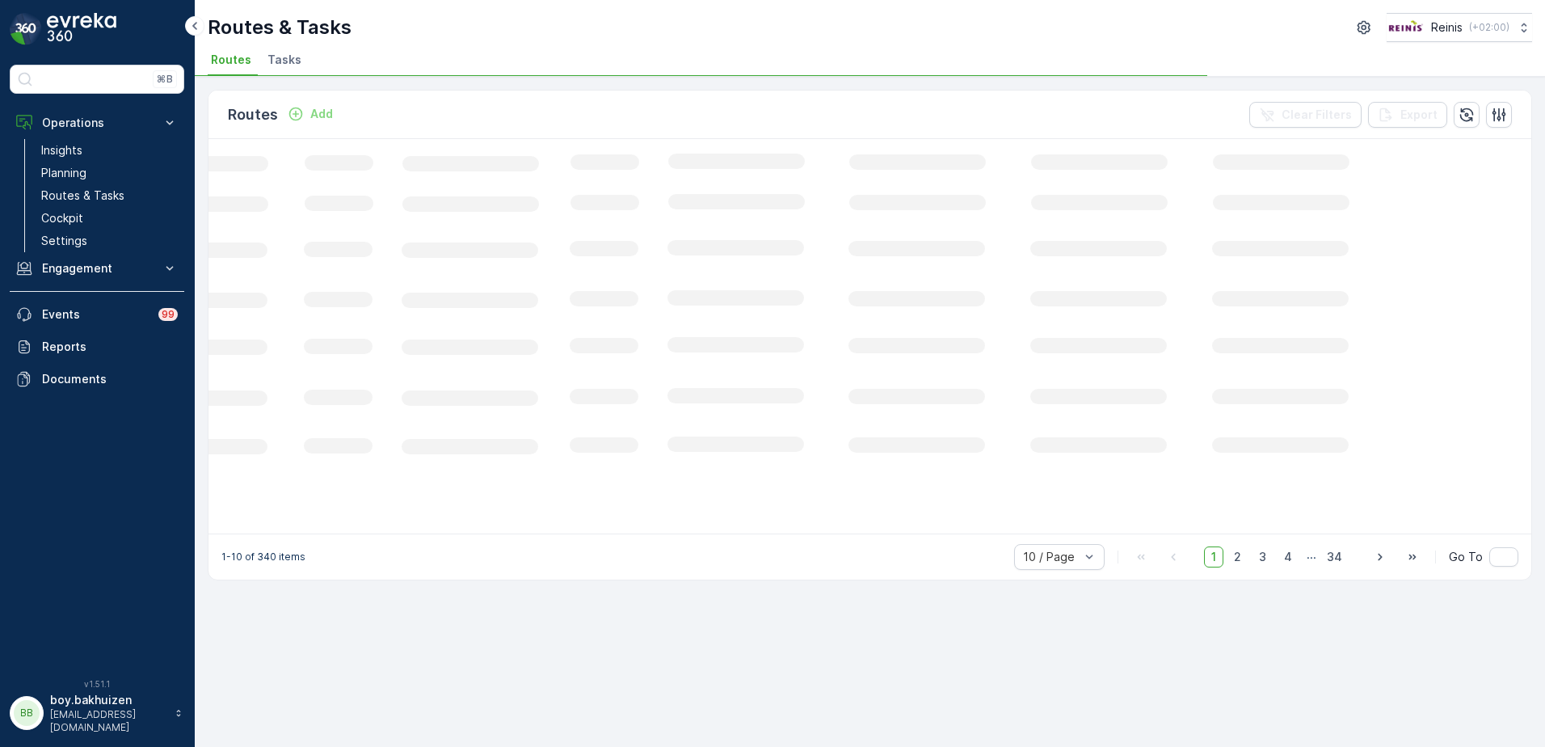
scroll to position [0, 229]
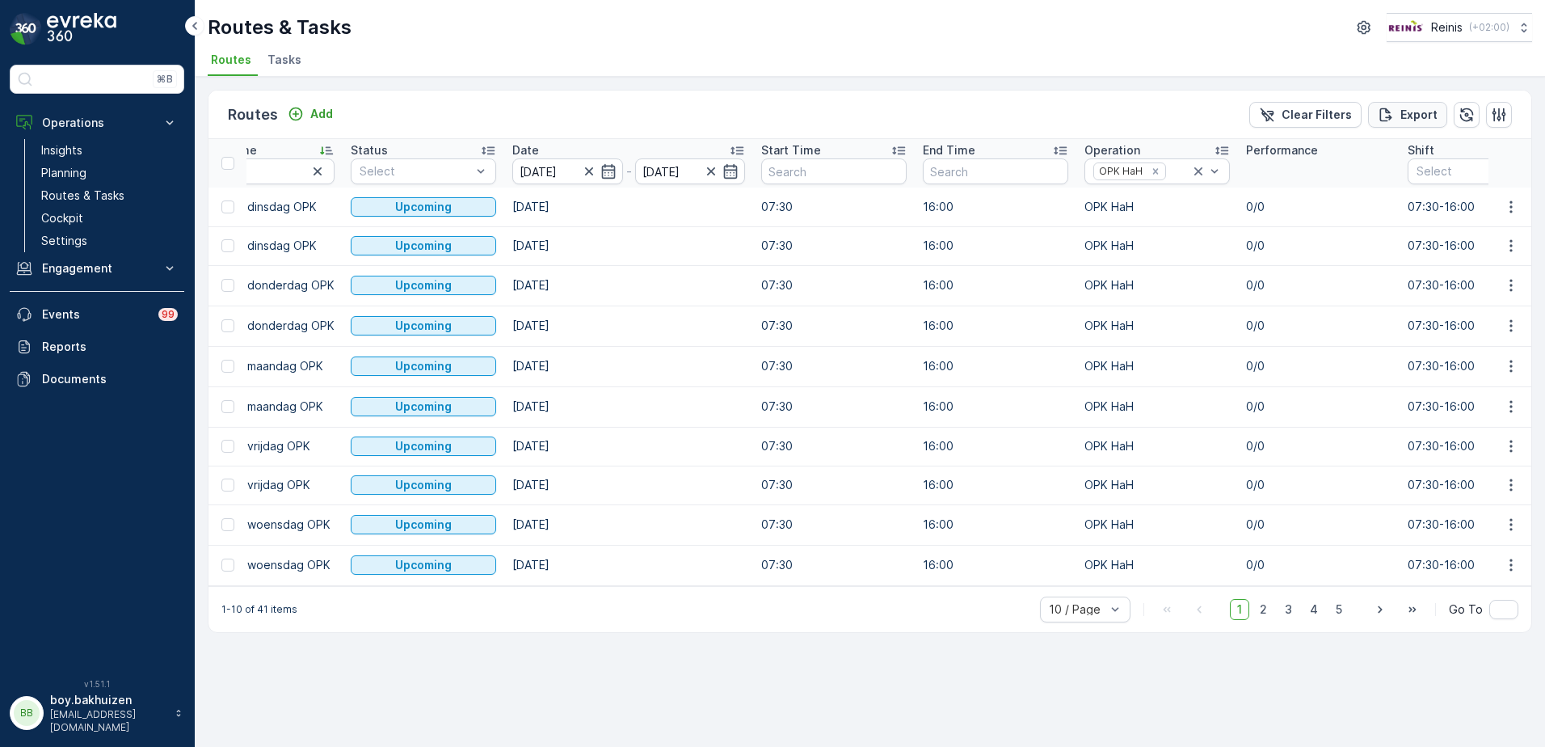
click at [1404, 109] on p "Export" at bounding box center [1418, 115] width 37 height 16
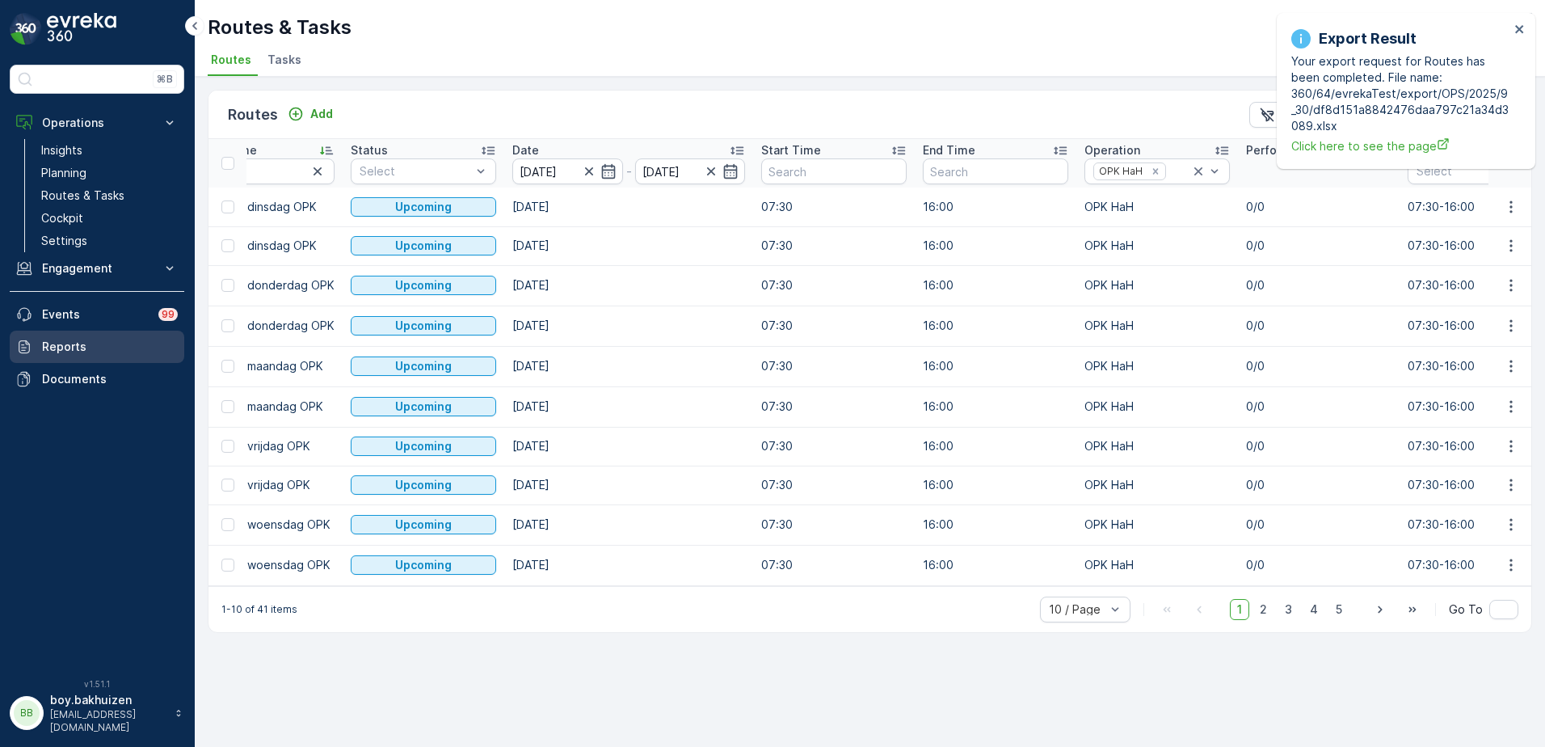
click at [69, 353] on p "Reports" at bounding box center [110, 347] width 136 height 16
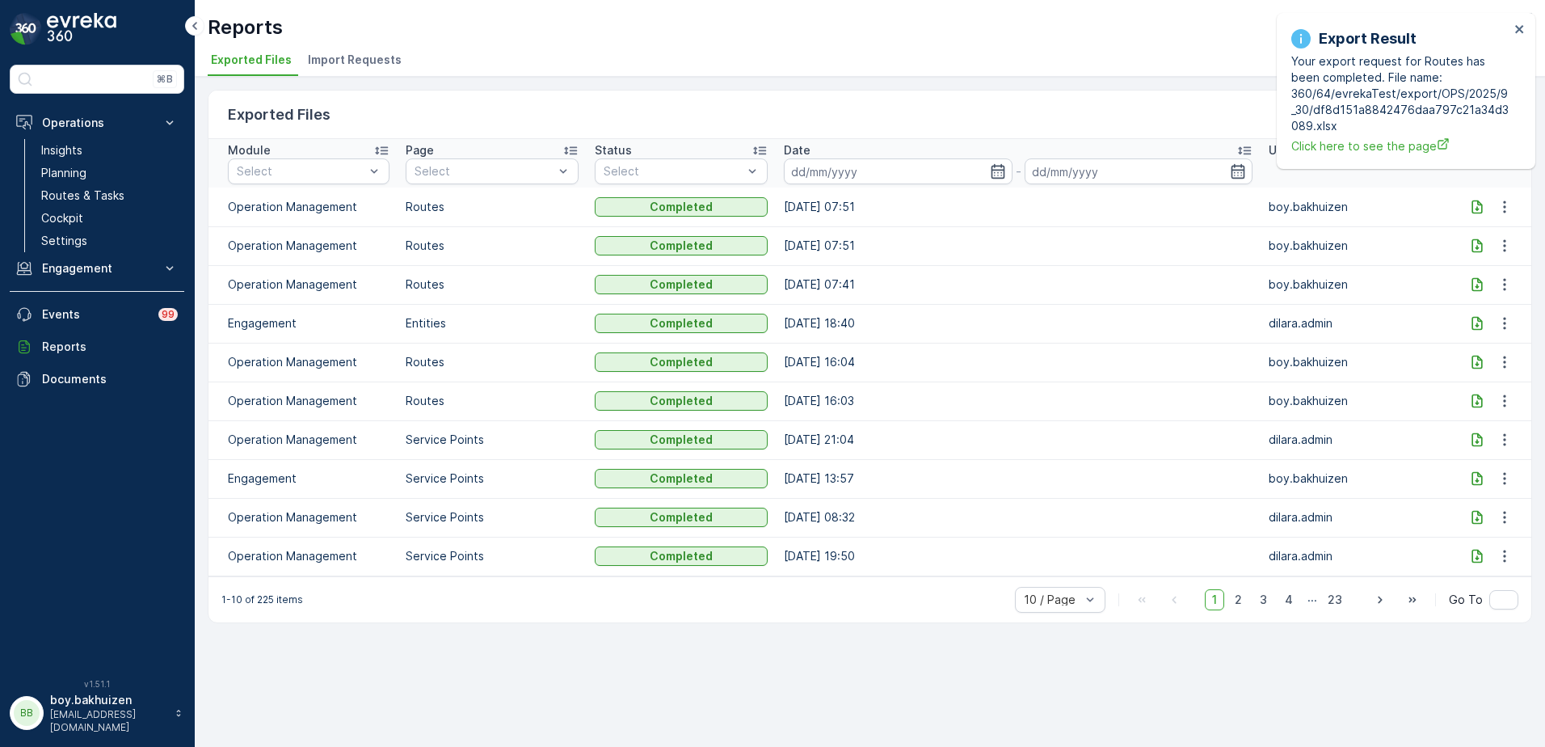
click at [1161, 702] on div "Exported Files Clear Filters Module Select Page Select Status Select Date - Use…" at bounding box center [870, 412] width 1350 height 670
click at [1477, 243] on icon at bounding box center [1477, 246] width 11 height 14
click at [103, 195] on p "Routes & Tasks" at bounding box center [82, 195] width 83 height 16
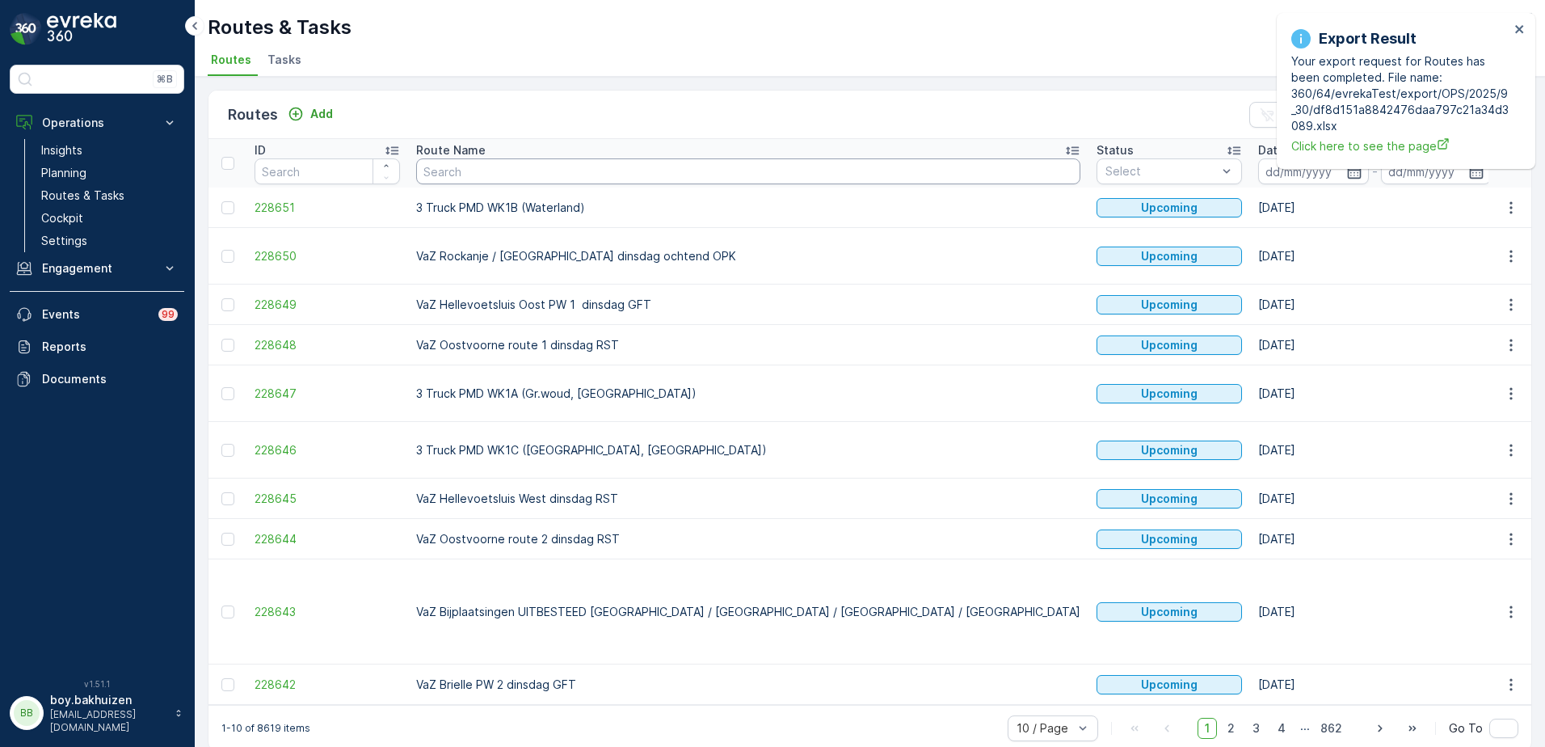
click at [628, 172] on input "text" at bounding box center [748, 171] width 664 height 26
paste input "VaZ Hellevoetsluis Oost PW 1 dinsdag GFT"
type input "VaZ Hellevoetsluis Oost PW 1 dinsdag GFT"
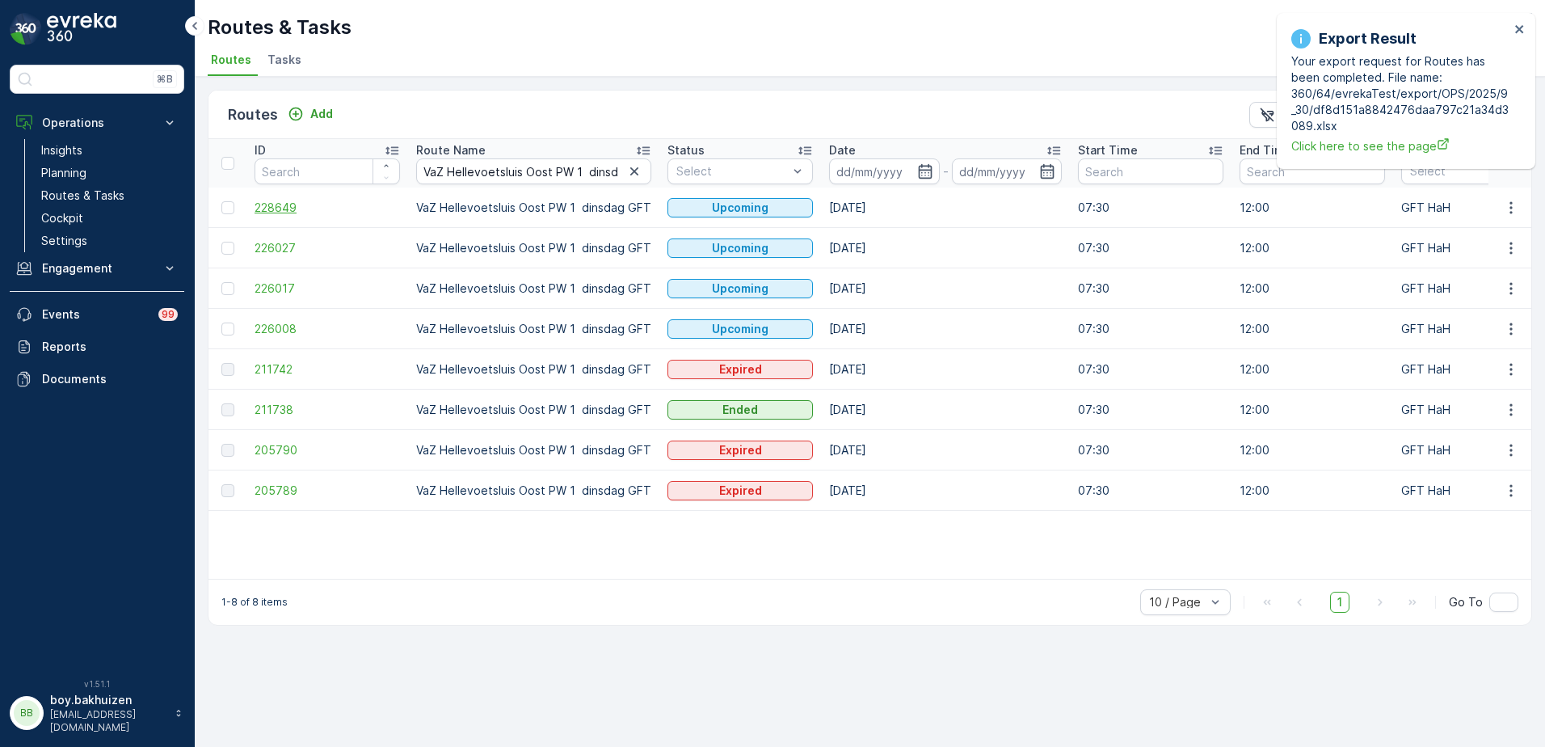
click at [281, 205] on span "228649" at bounding box center [327, 208] width 145 height 16
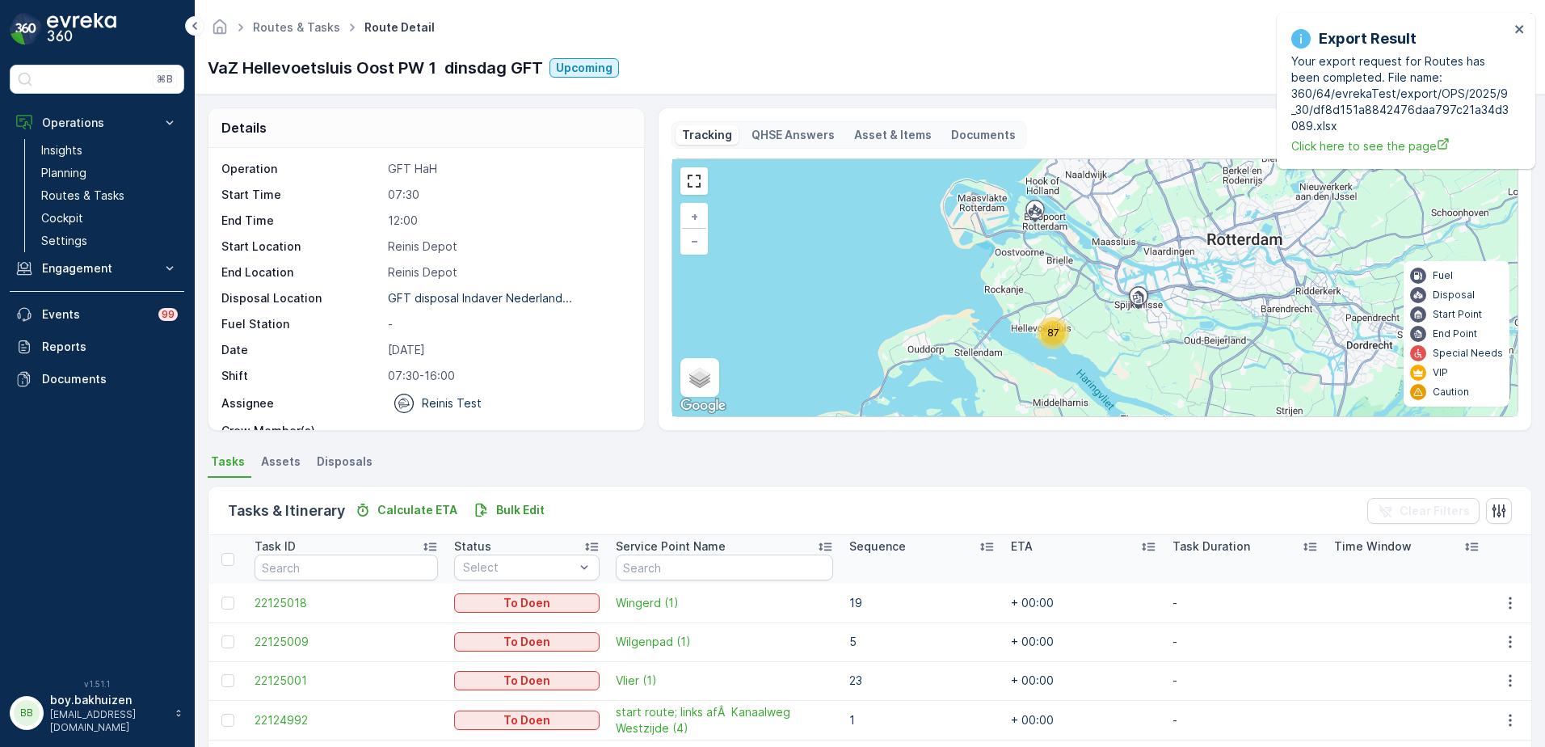
scroll to position [81, 0]
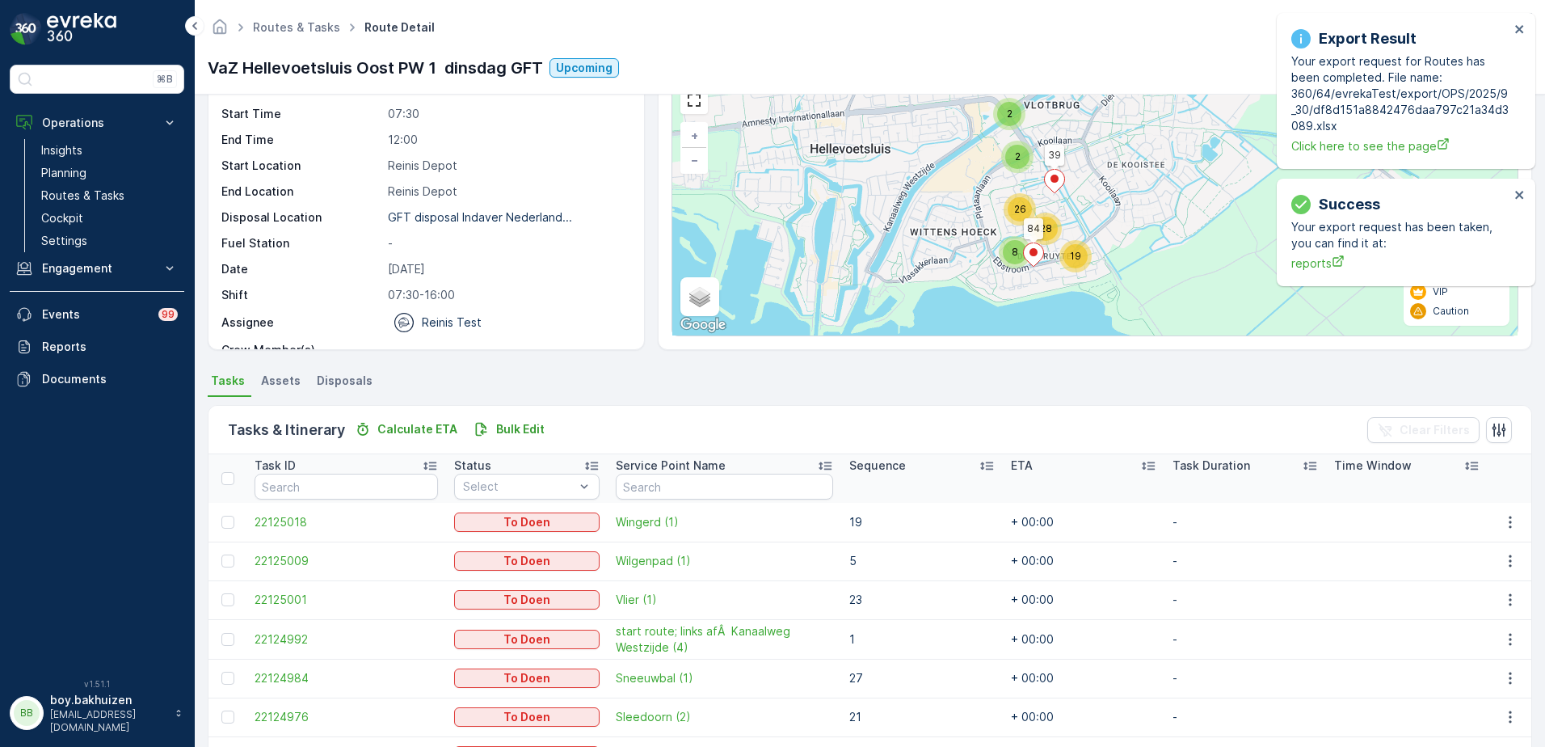
click at [1526, 30] on div "Export Result Your export request for Routes has been completed. File name: 360…" at bounding box center [1406, 91] width 259 height 156
click at [1520, 28] on icon "close" at bounding box center [1519, 29] width 8 height 8
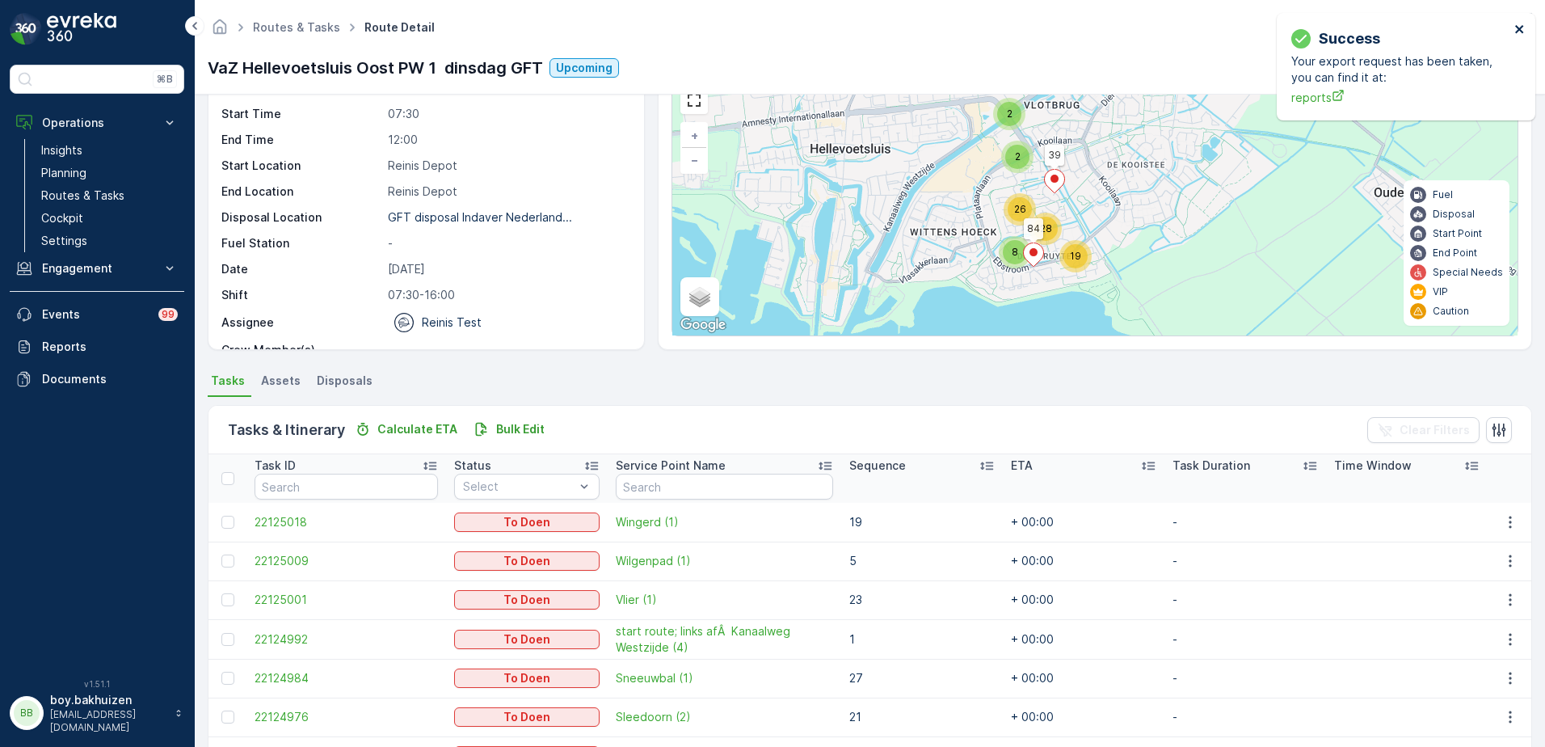
click at [1518, 27] on icon "close" at bounding box center [1519, 29] width 11 height 13
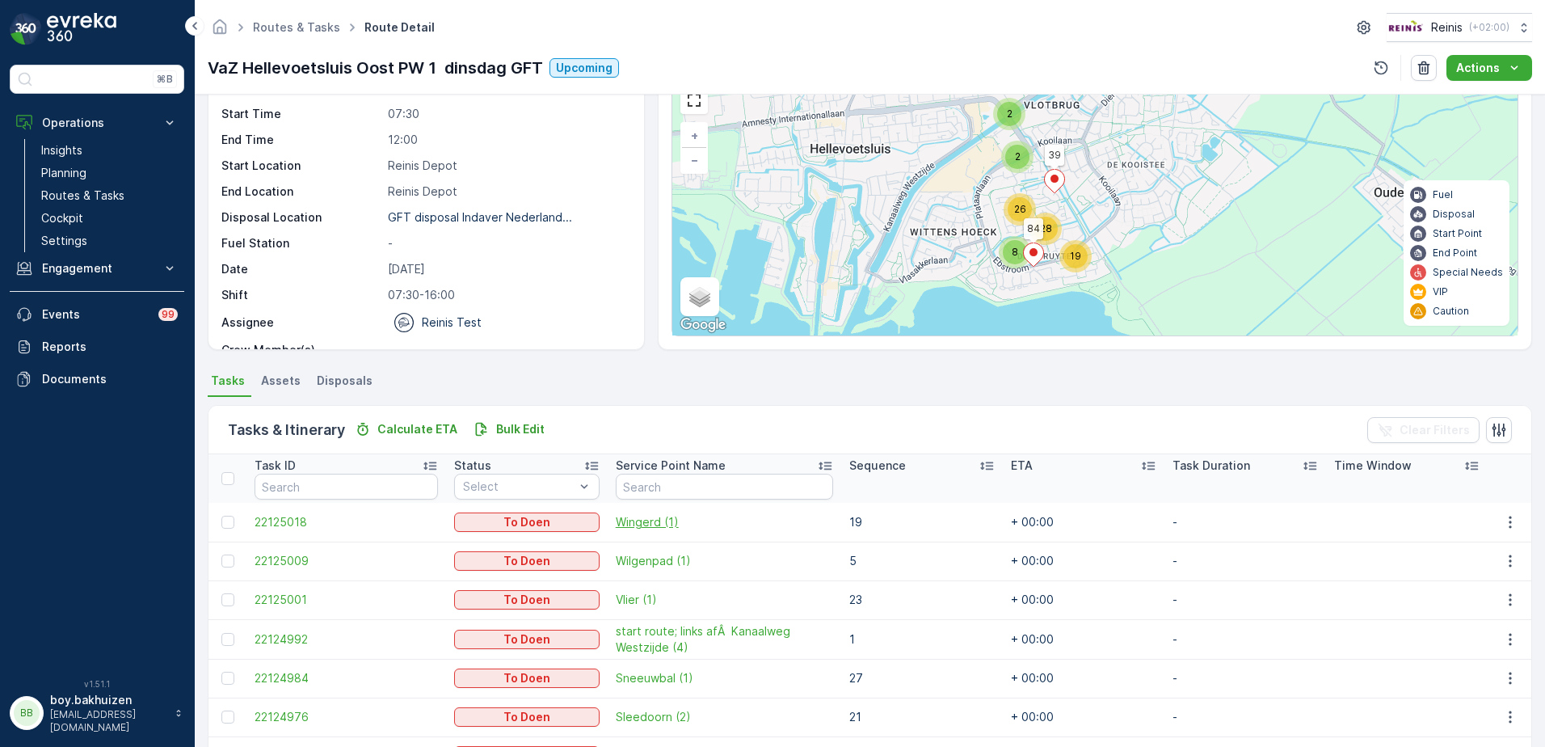
click at [616, 518] on span "Wingerd (1)" at bounding box center [724, 522] width 217 height 16
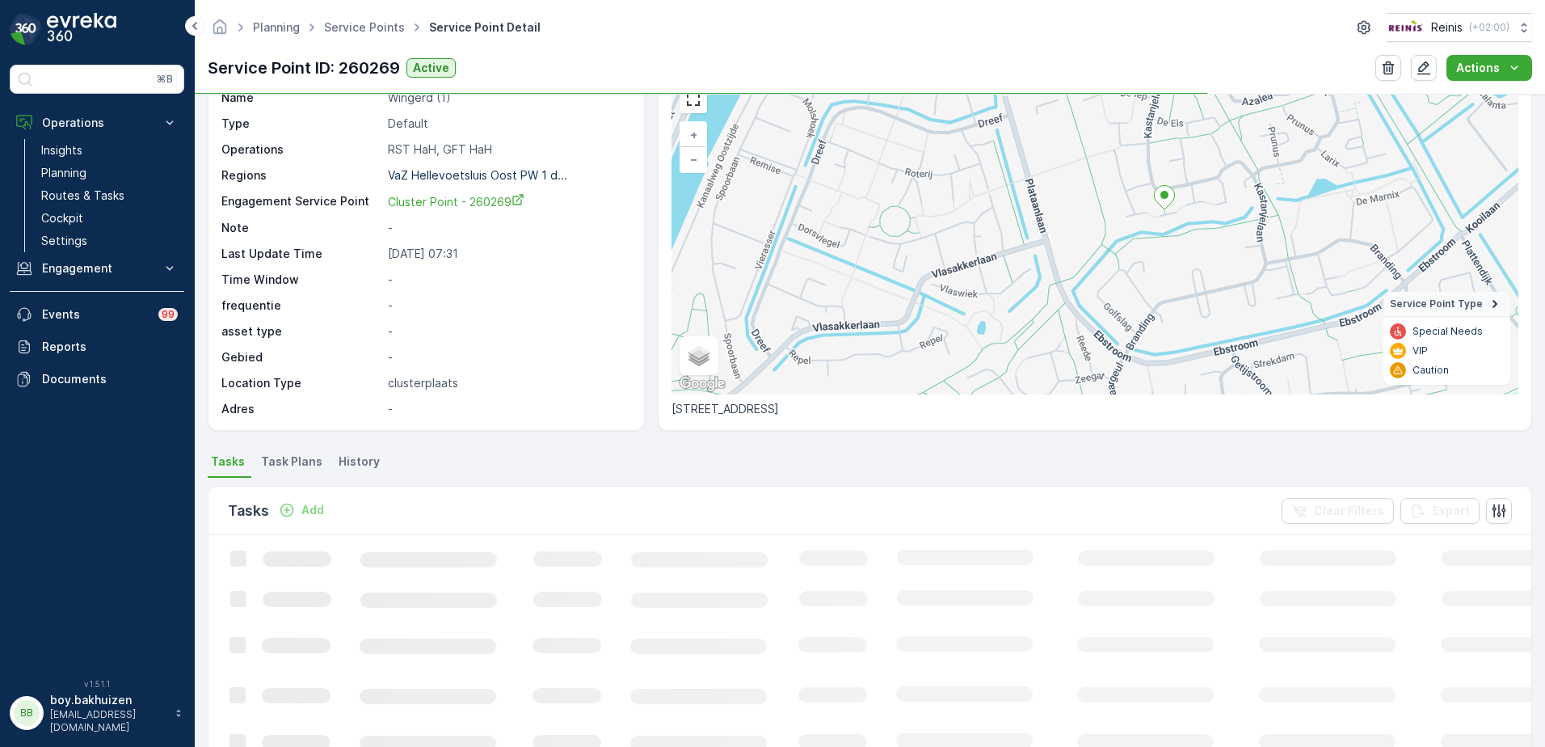
scroll to position [64, 0]
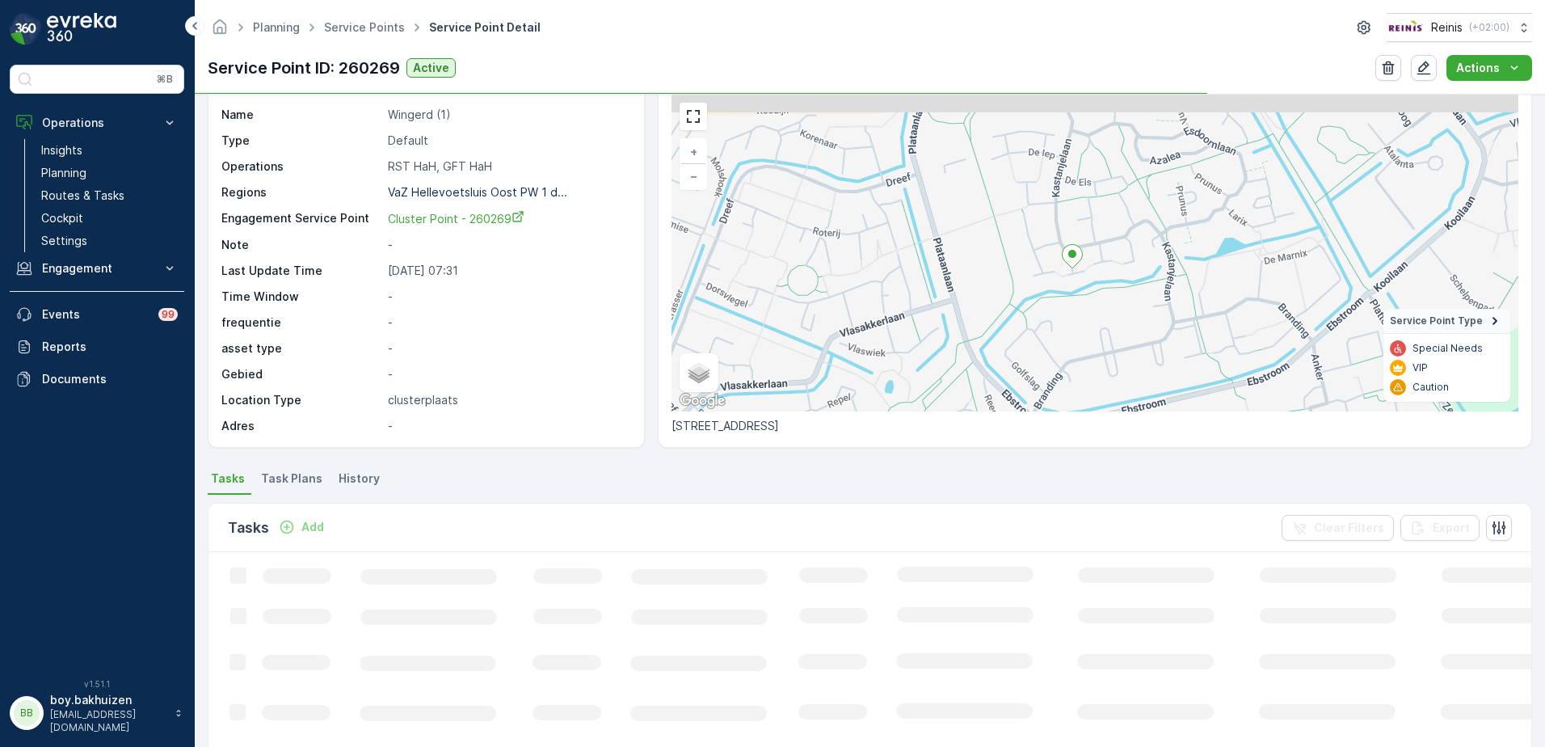
drag, startPoint x: 1103, startPoint y: 184, endPoint x: 966, endPoint y: 267, distance: 159.5
click at [966, 267] on div "+ − Satellite Roadmap Terrain Hybrid Leaflet Keyboard shortcuts Map Data Map da…" at bounding box center [1095, 253] width 847 height 317
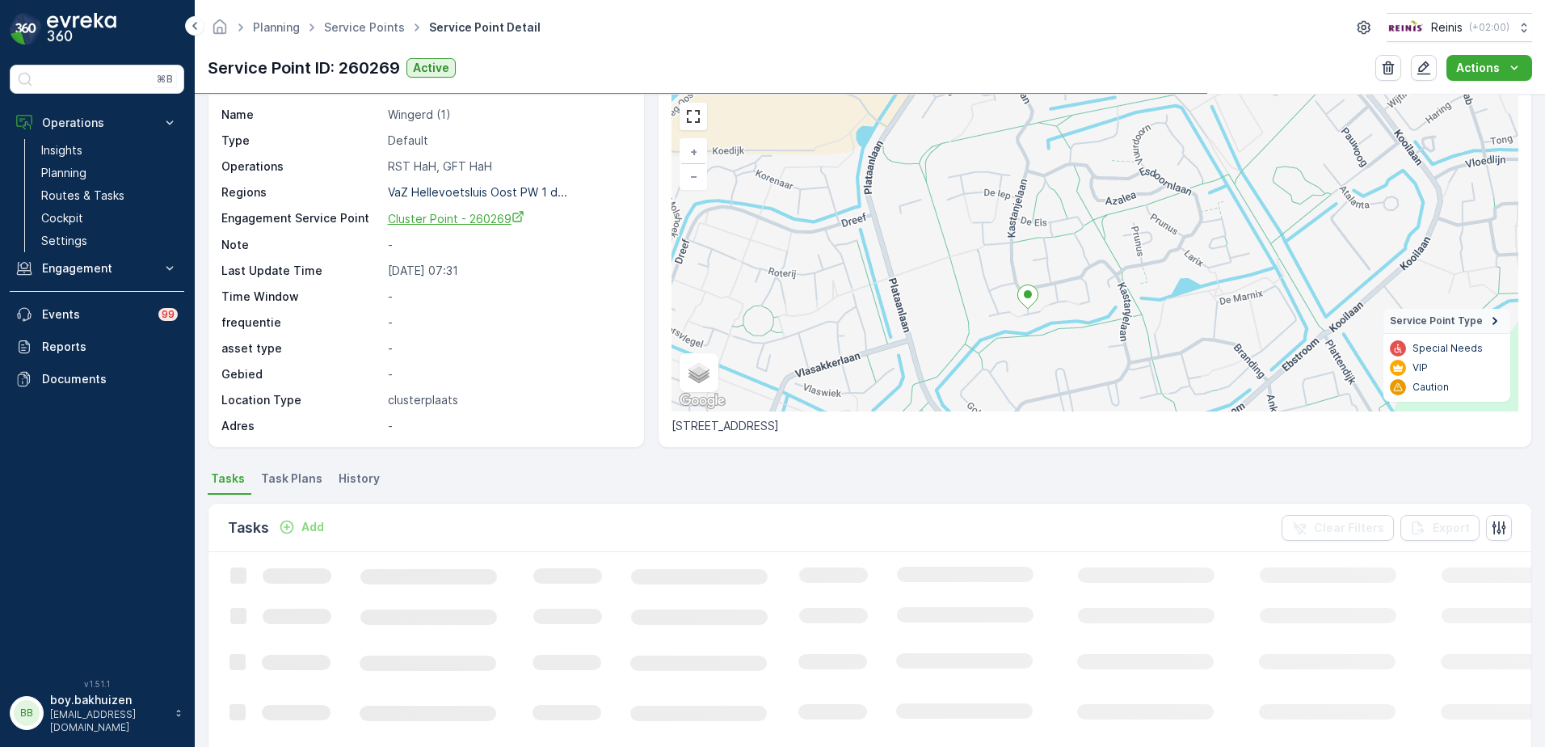
click at [433, 217] on span "Cluster Point - 260269" at bounding box center [456, 219] width 137 height 14
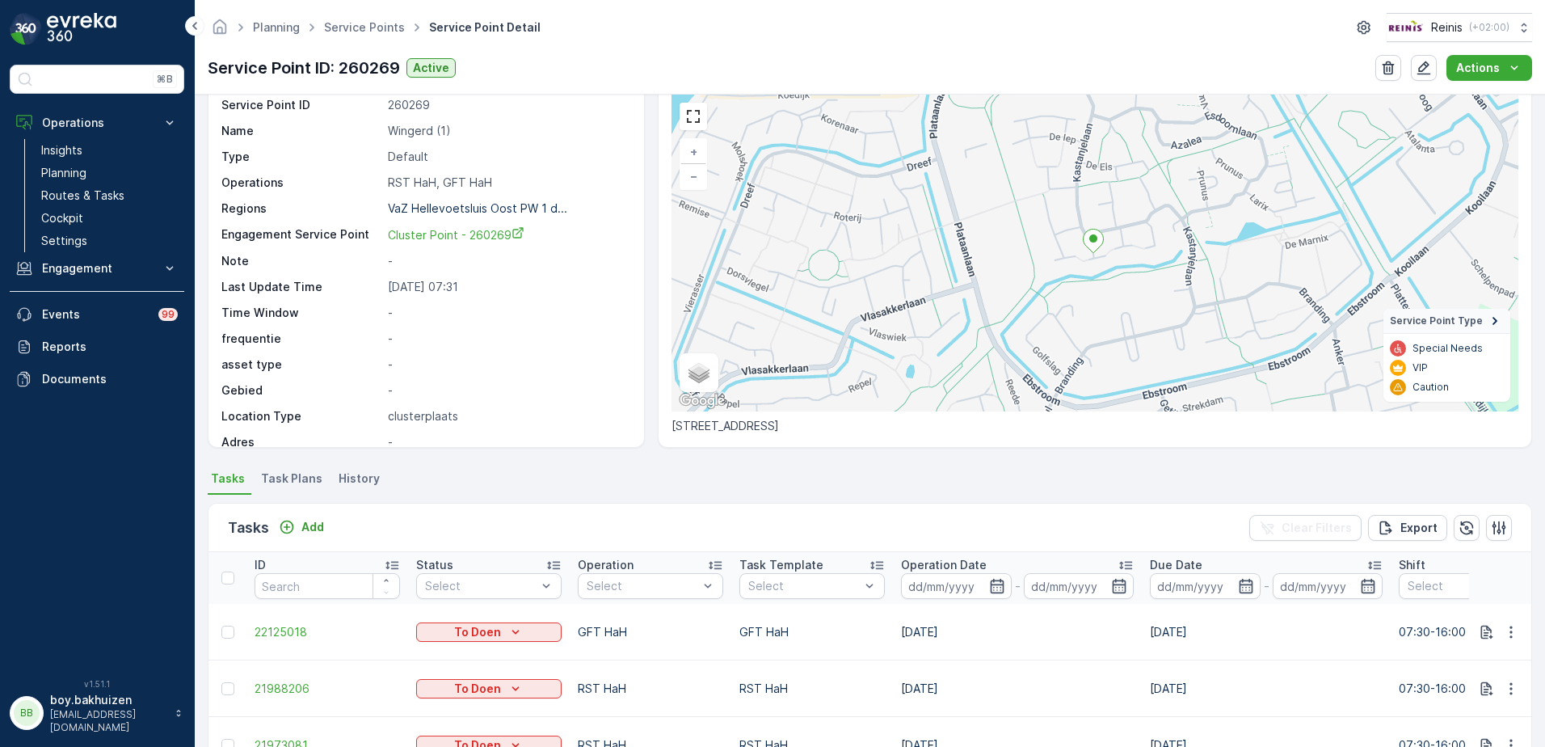
scroll to position [0, 0]
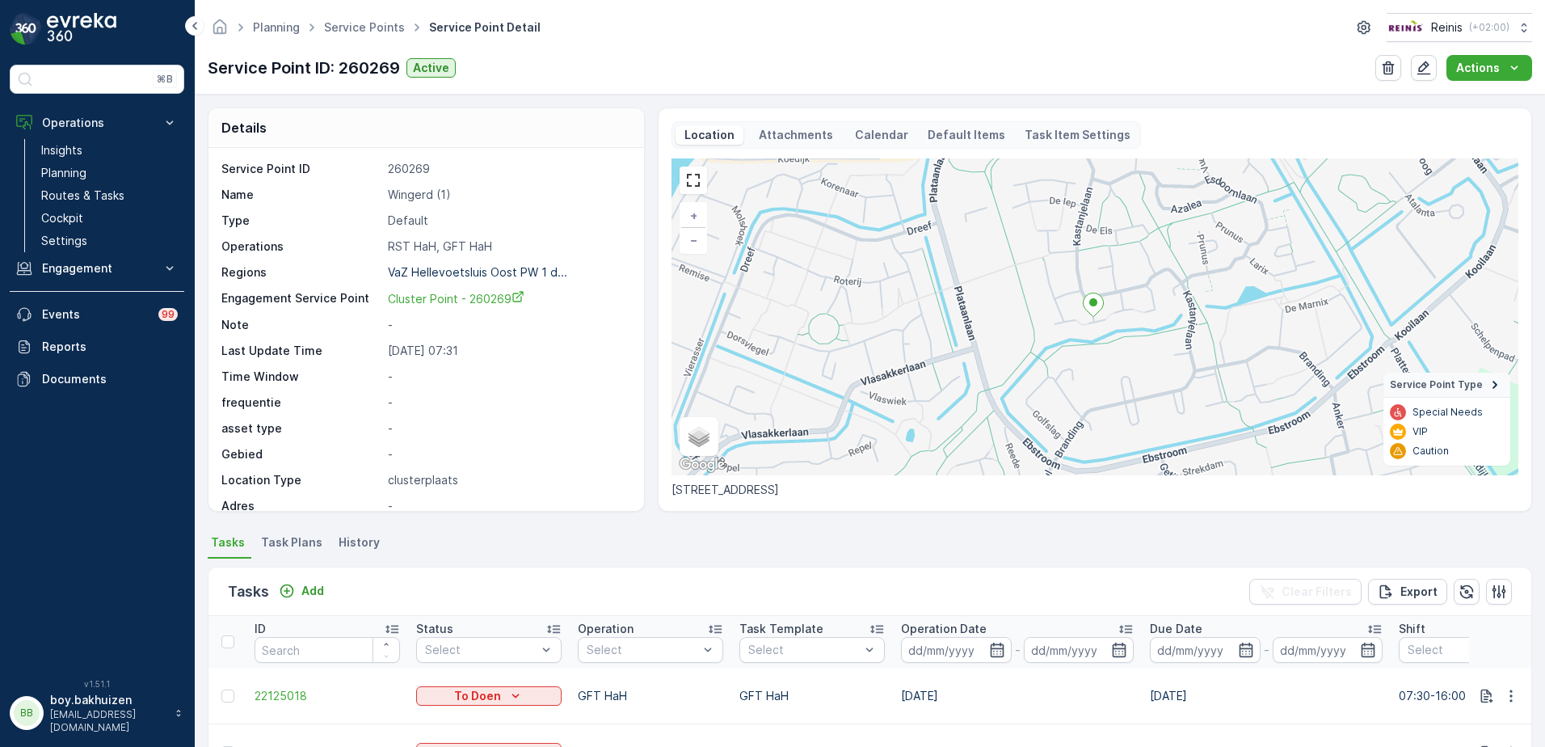
click at [588, 61] on div "Service Point ID: 260269 Active Actions" at bounding box center [870, 68] width 1324 height 26
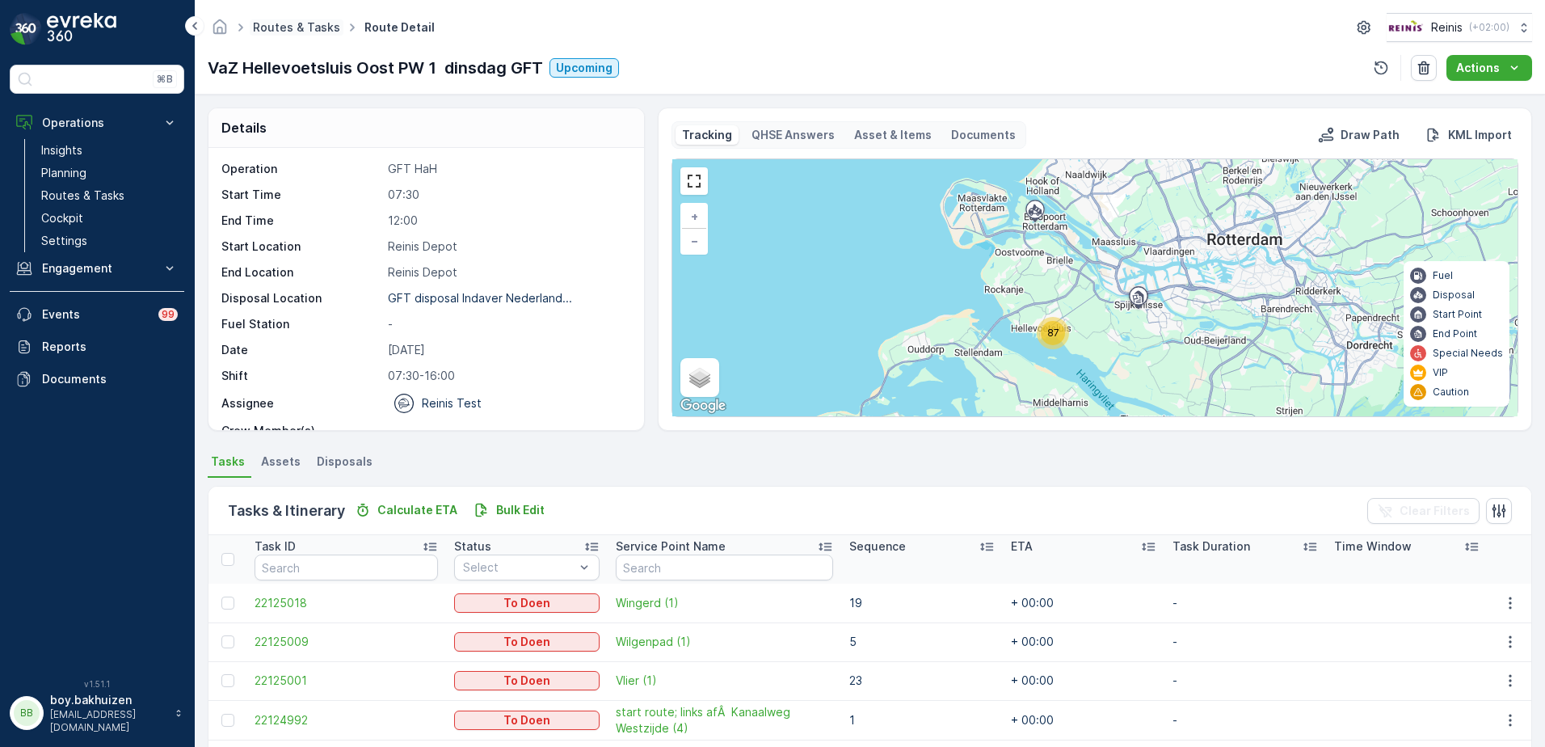
click at [279, 21] on link "Routes & Tasks" at bounding box center [296, 27] width 87 height 14
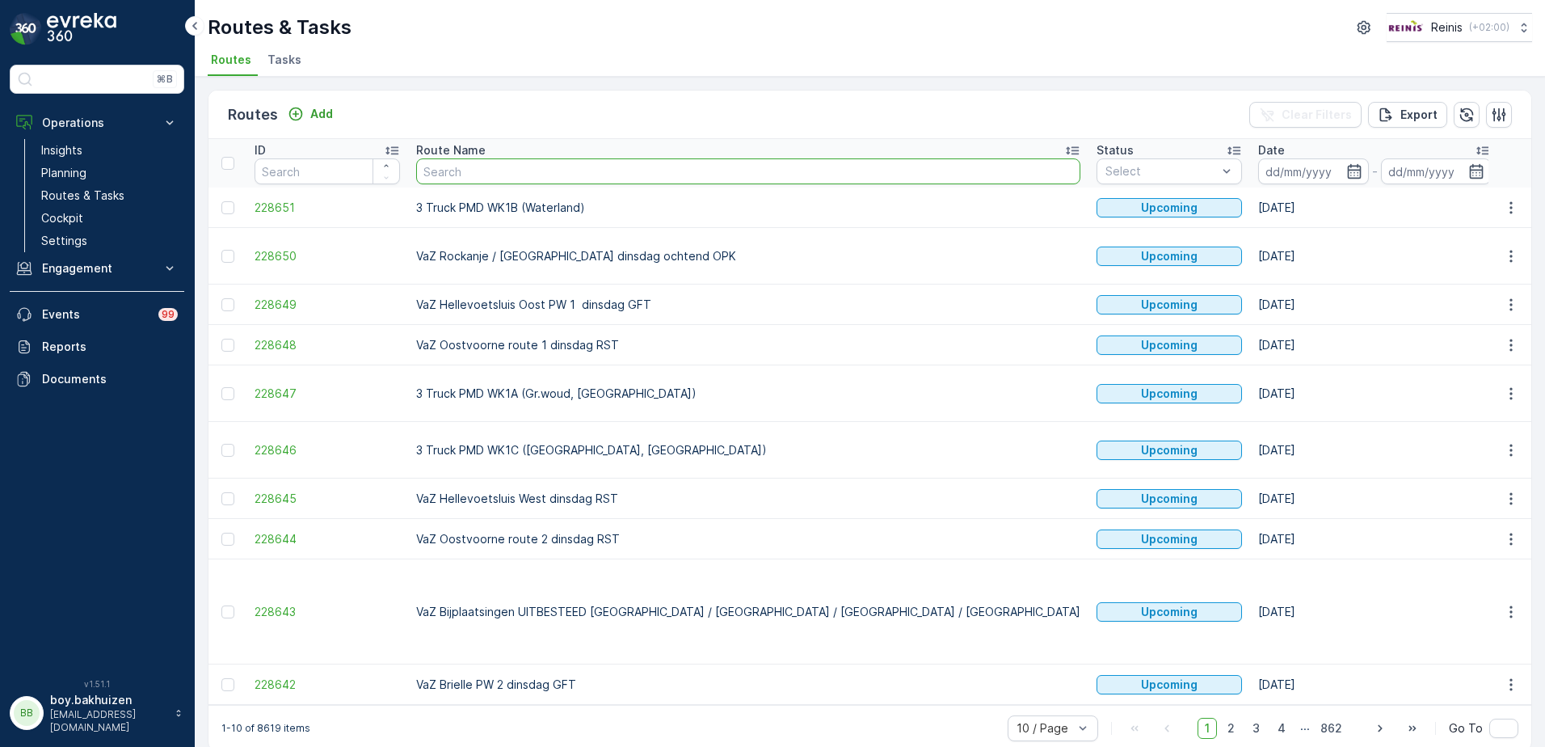
click at [726, 170] on input "text" at bounding box center [748, 171] width 664 height 26
paste input "Mehmet Pancaroğlu <mehmet@evreka.co>"
type input "Mehmet Pancaroğlu <mehmet@evreka.co>"
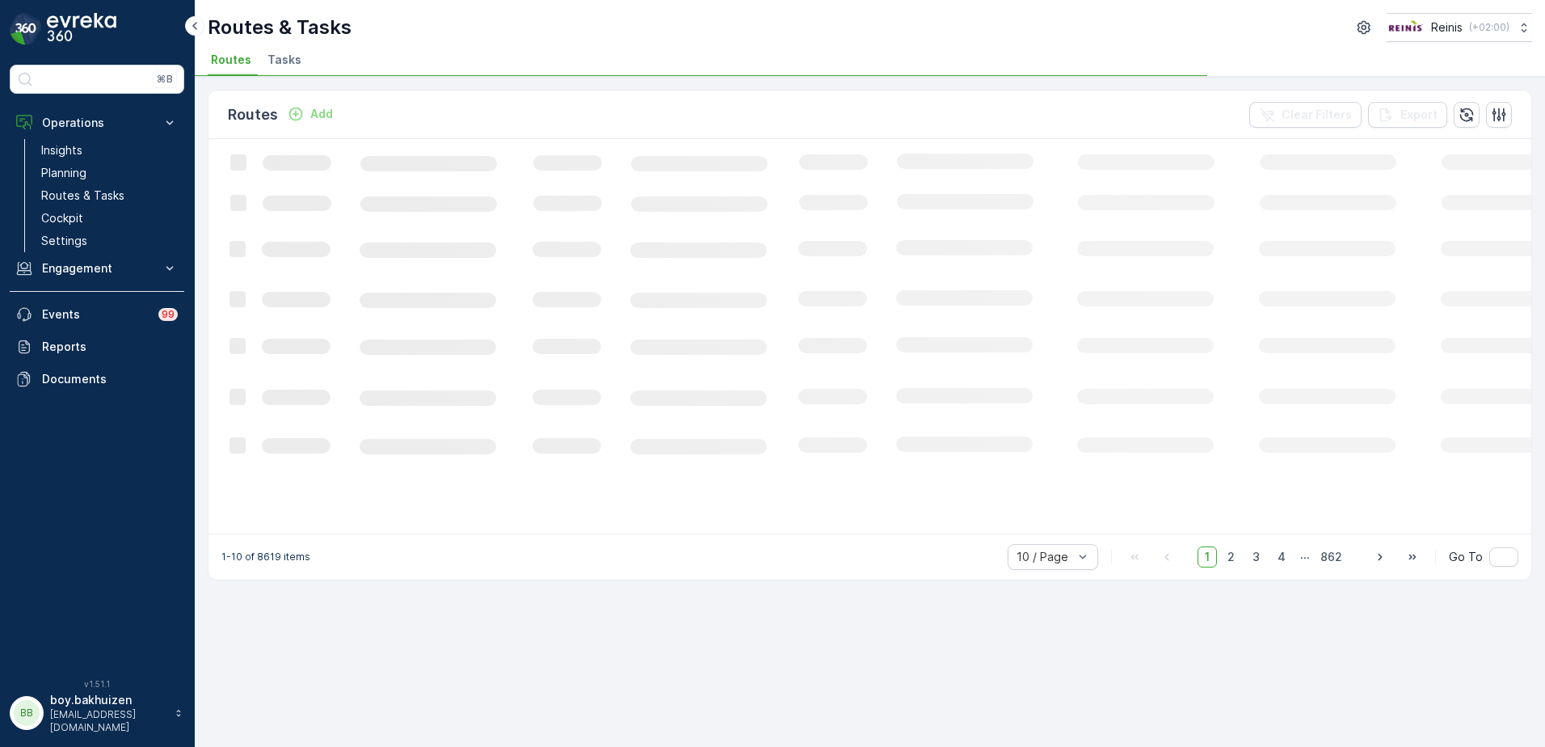
drag, startPoint x: 726, startPoint y: 170, endPoint x: 300, endPoint y: 183, distance: 426.9
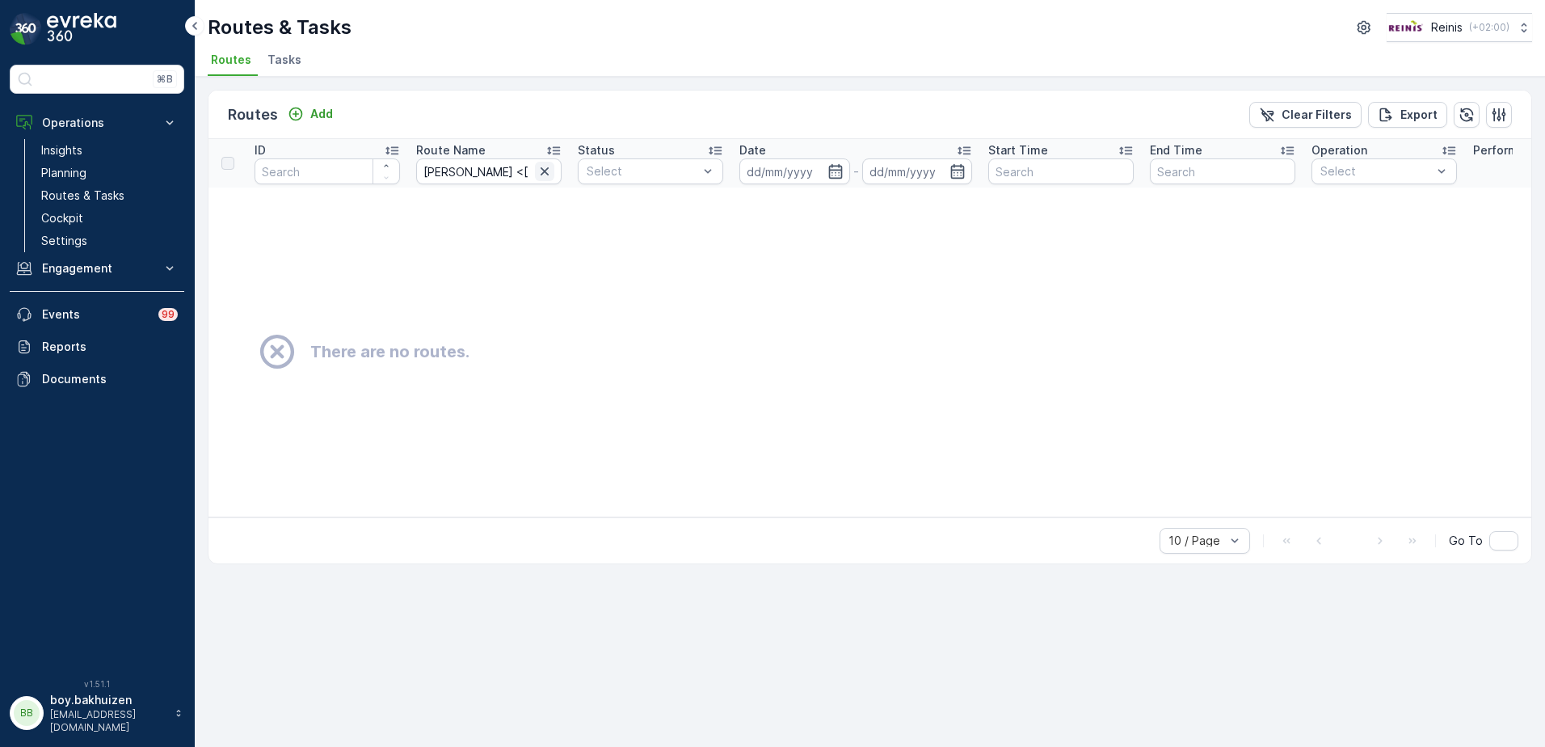
click at [549, 170] on icon "button" at bounding box center [545, 171] width 16 height 16
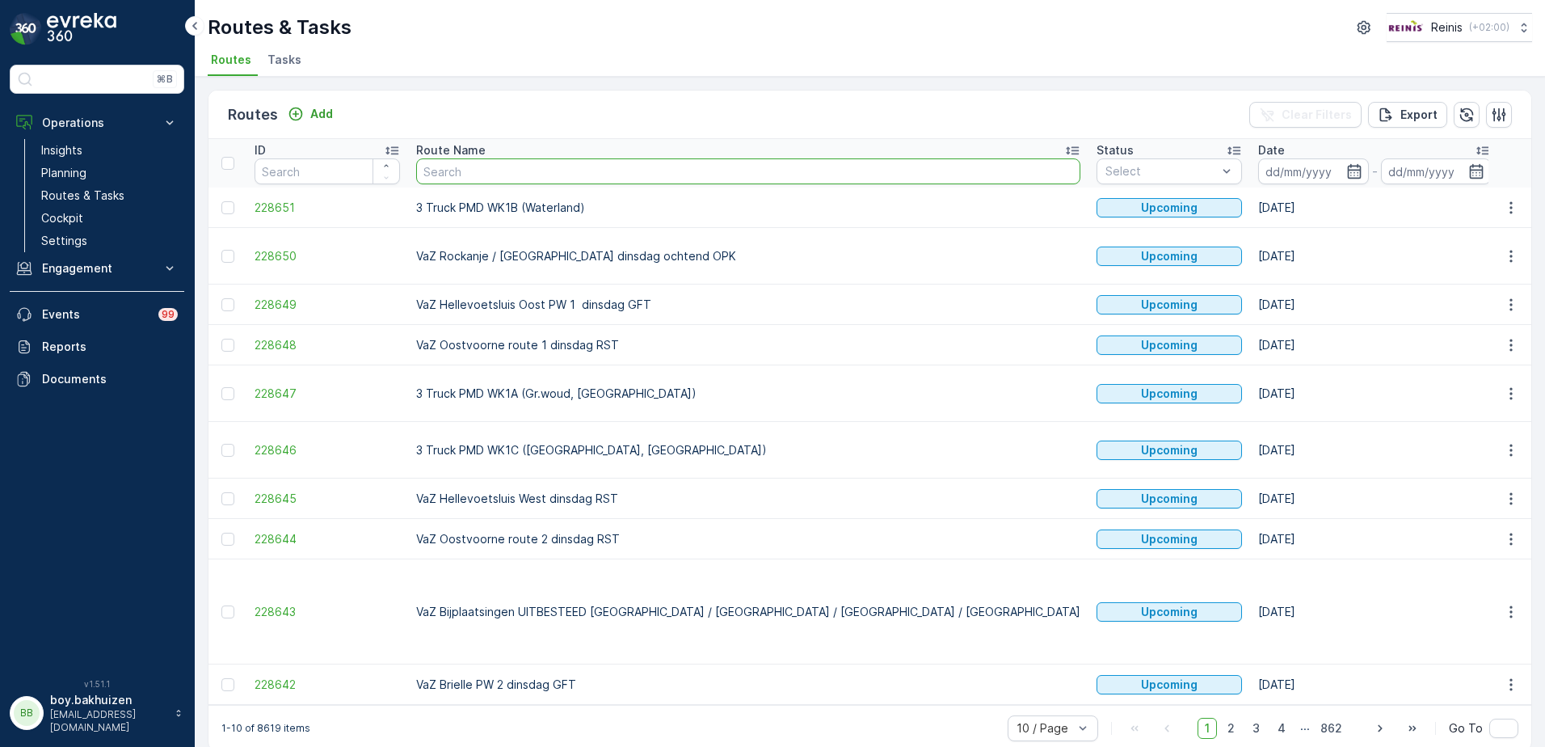
click at [497, 166] on input "text" at bounding box center [748, 171] width 664 height 26
paste input "VaZ Hellevoetsluis Oost PW 1 maandag GFT"
type input "VaZ Hellevoetsluis Oost PW 1 maandag GFT"
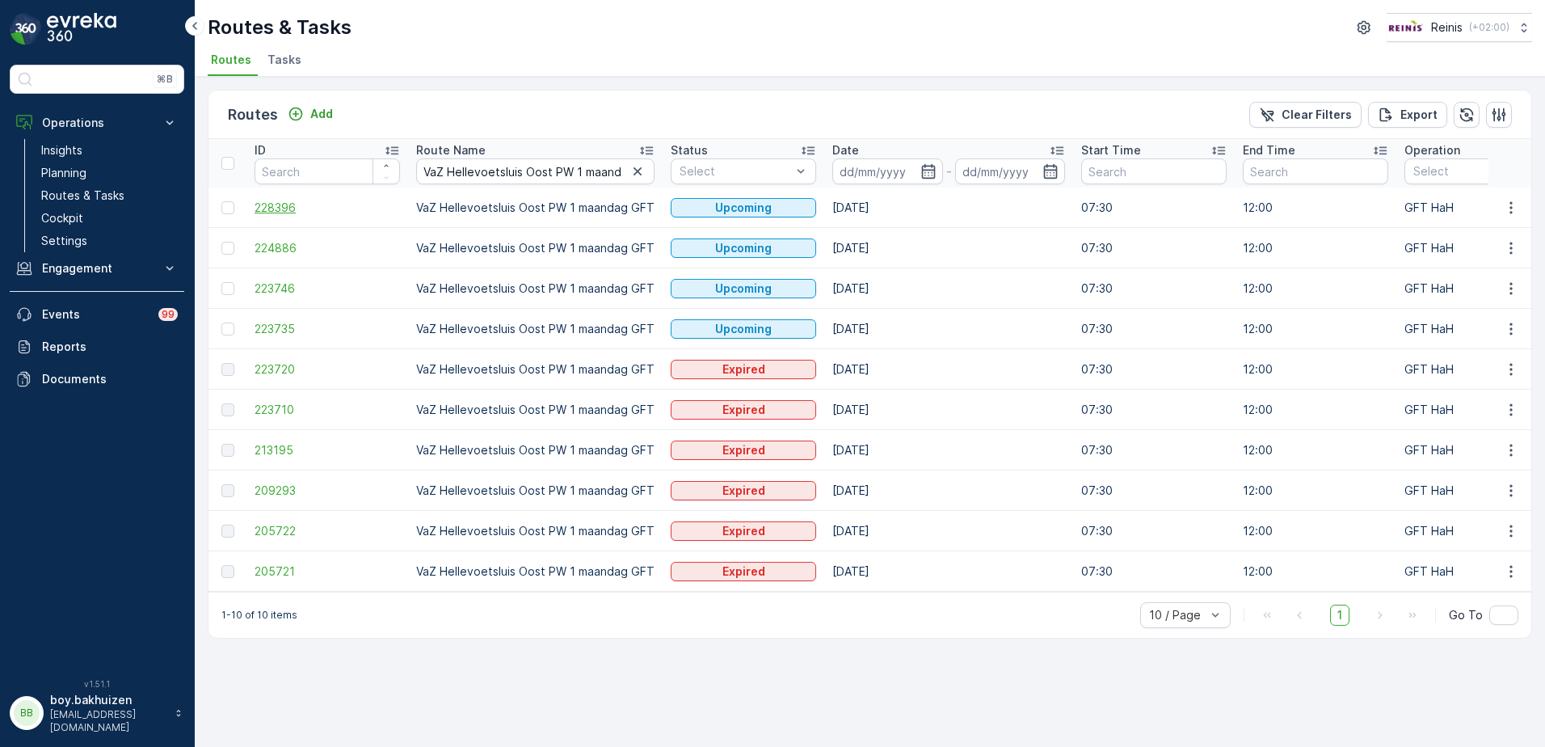
click at [286, 204] on span "228396" at bounding box center [327, 208] width 145 height 16
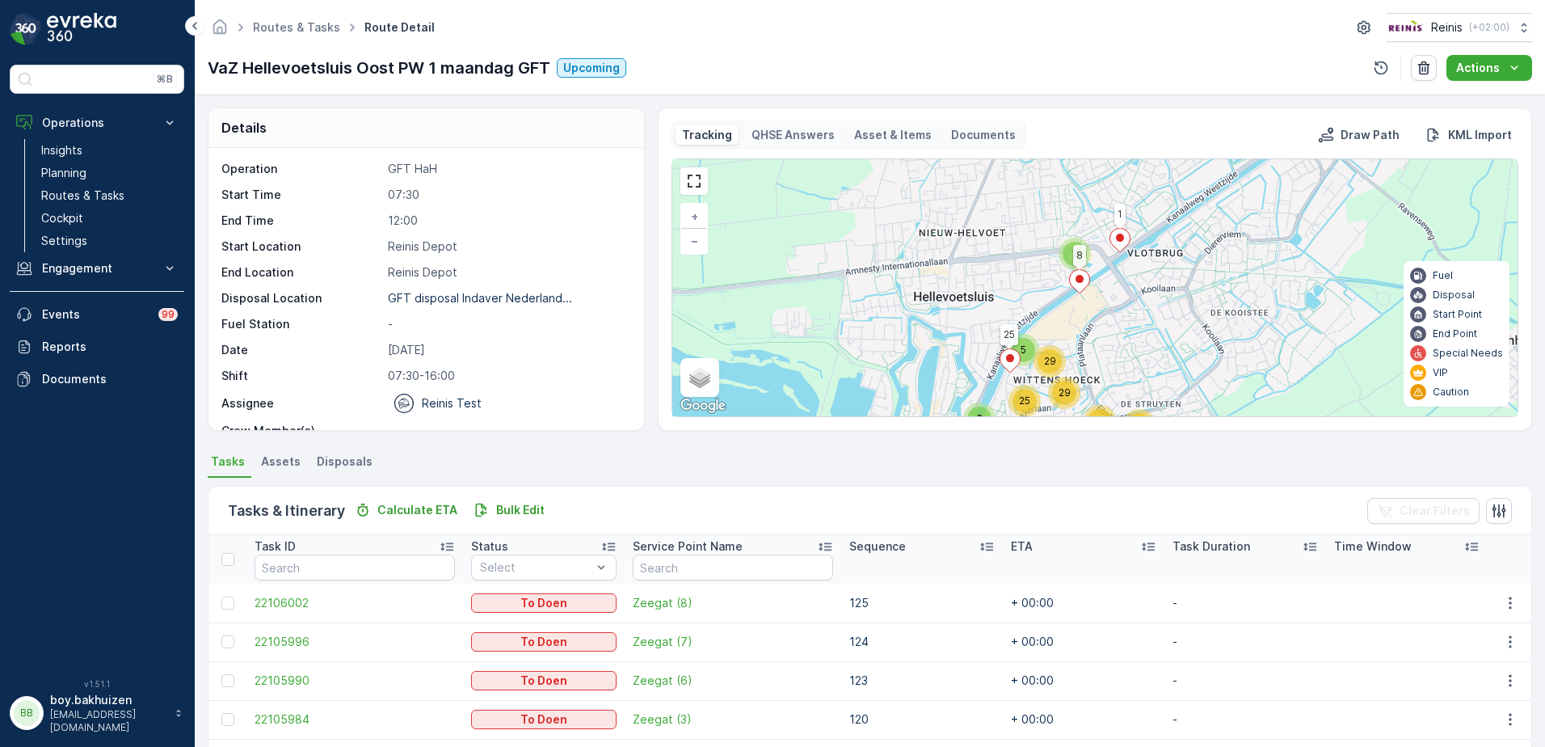
click at [1116, 244] on icon at bounding box center [1120, 240] width 20 height 23
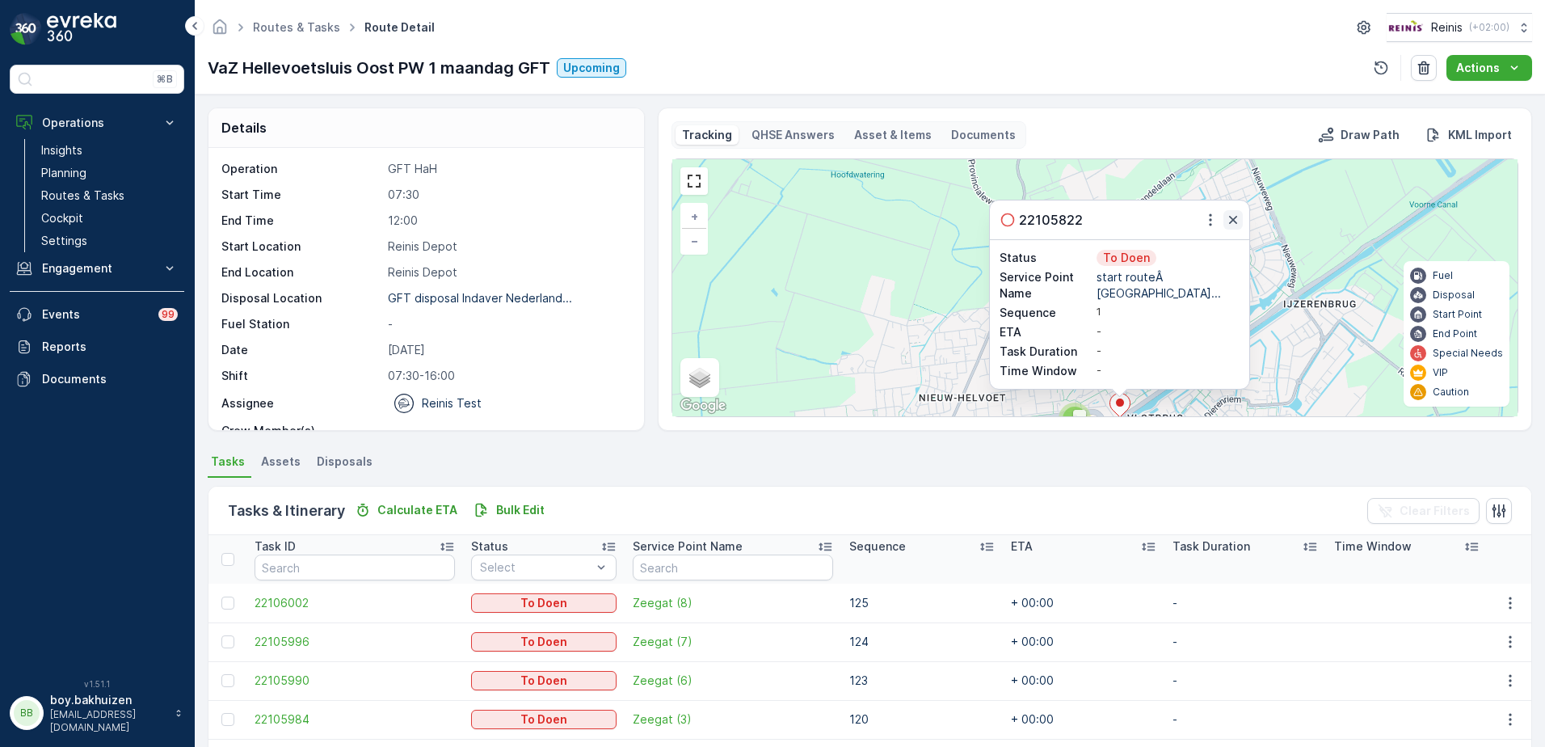
click at [1234, 217] on icon "button" at bounding box center [1233, 220] width 16 height 16
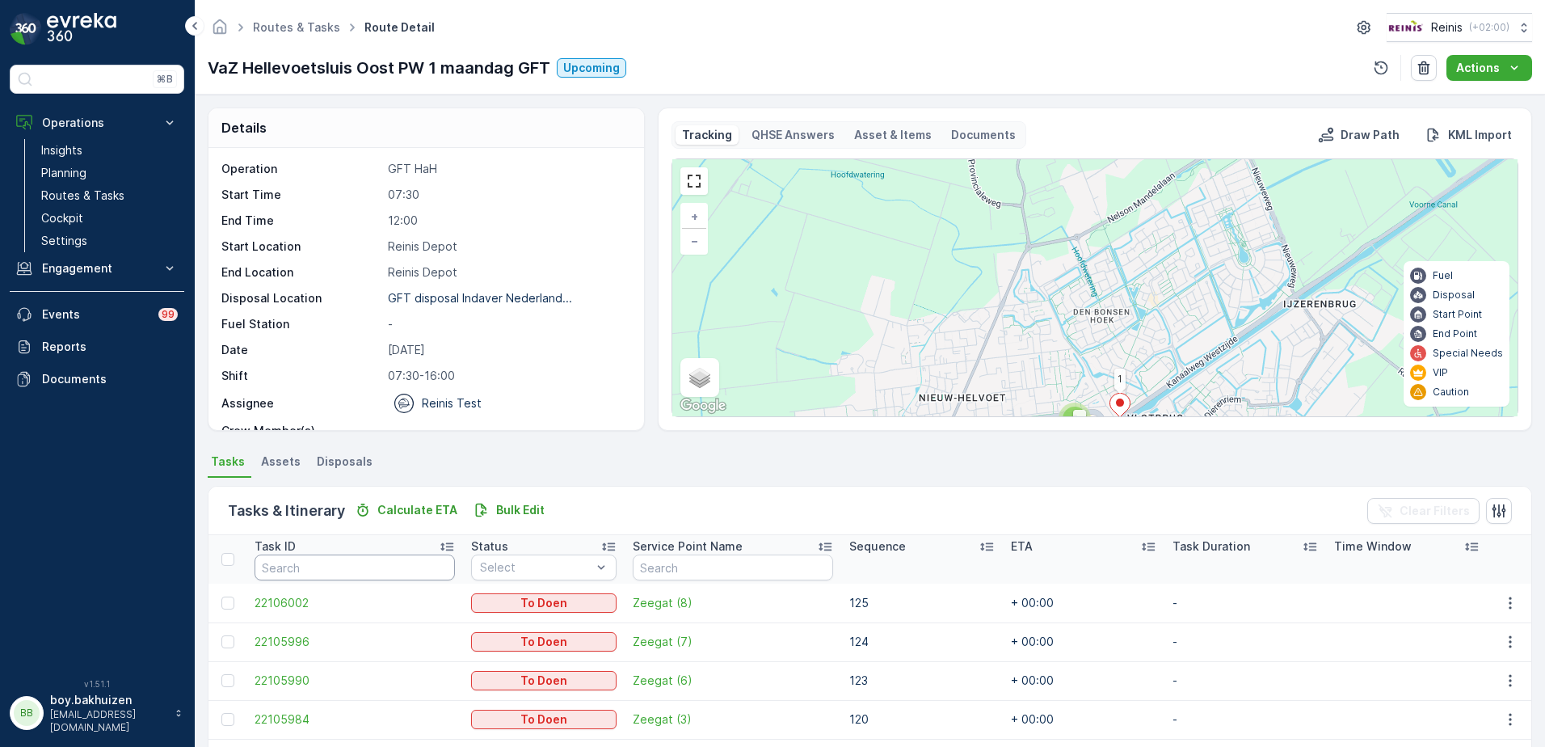
click at [356, 563] on input "text" at bounding box center [355, 567] width 200 height 26
type input "822"
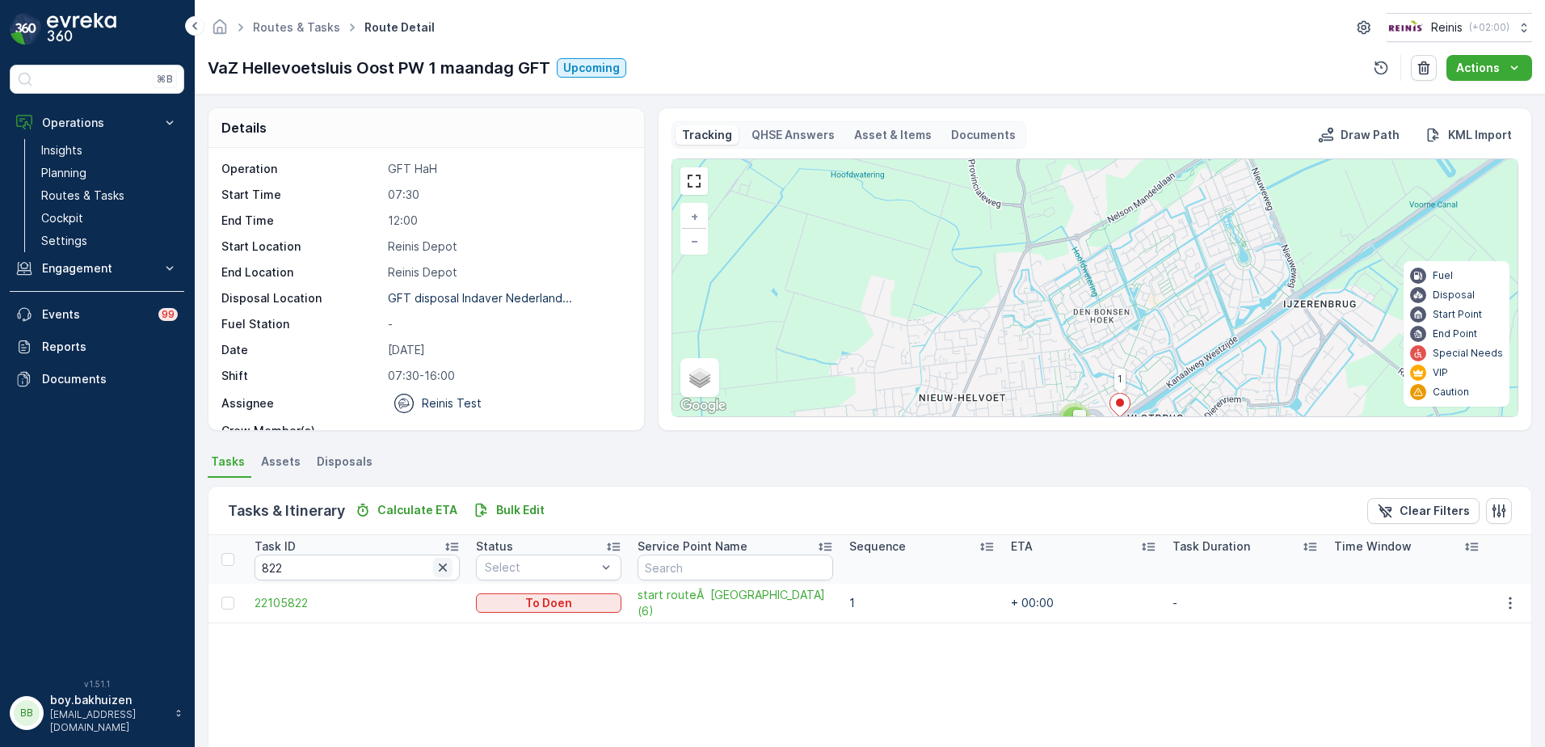
click at [435, 566] on icon "button" at bounding box center [443, 567] width 16 height 16
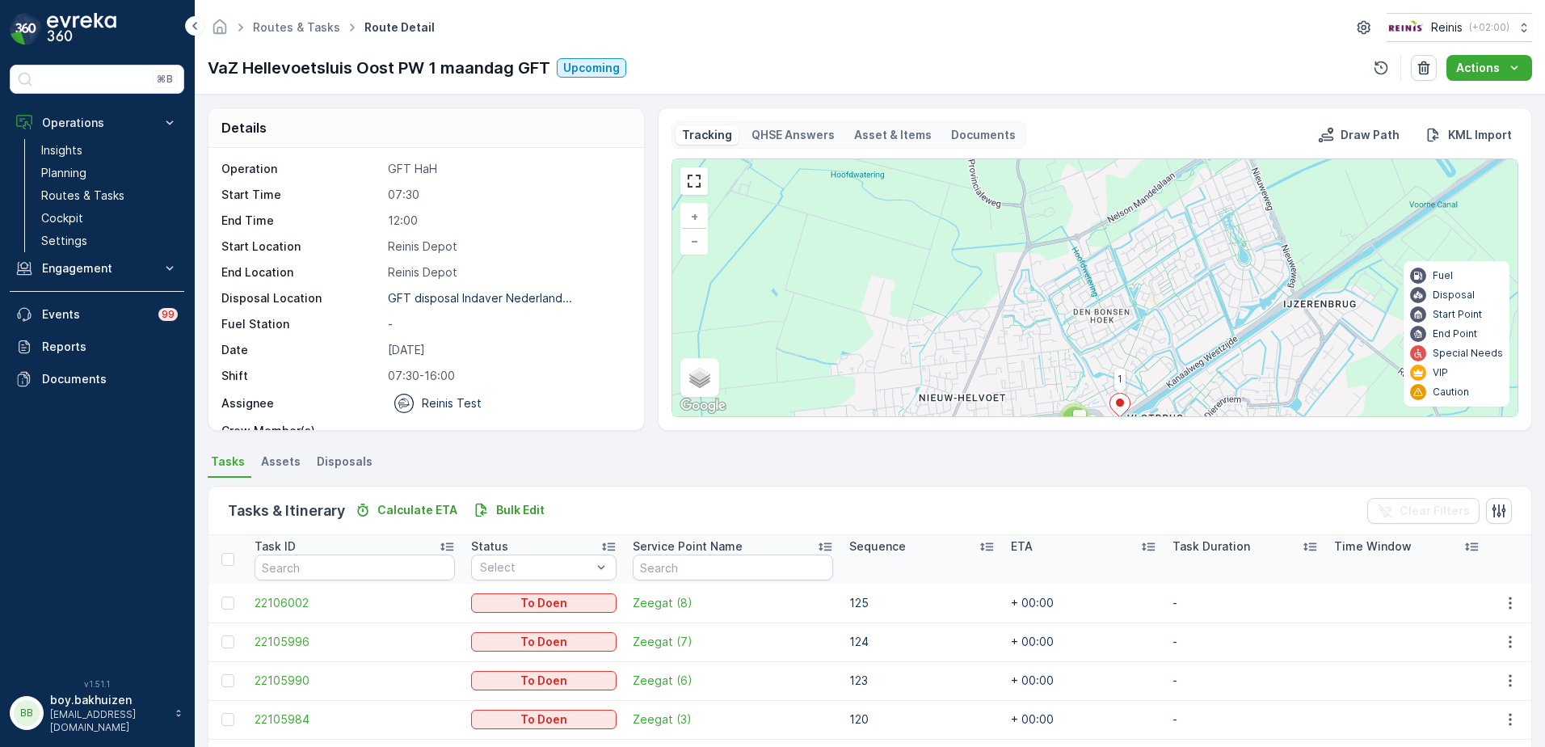
click at [224, 550] on th at bounding box center [227, 559] width 38 height 48
click at [225, 557] on div at bounding box center [227, 559] width 13 height 13
click at [230, 553] on input "checkbox" at bounding box center [230, 553] width 0 height 0
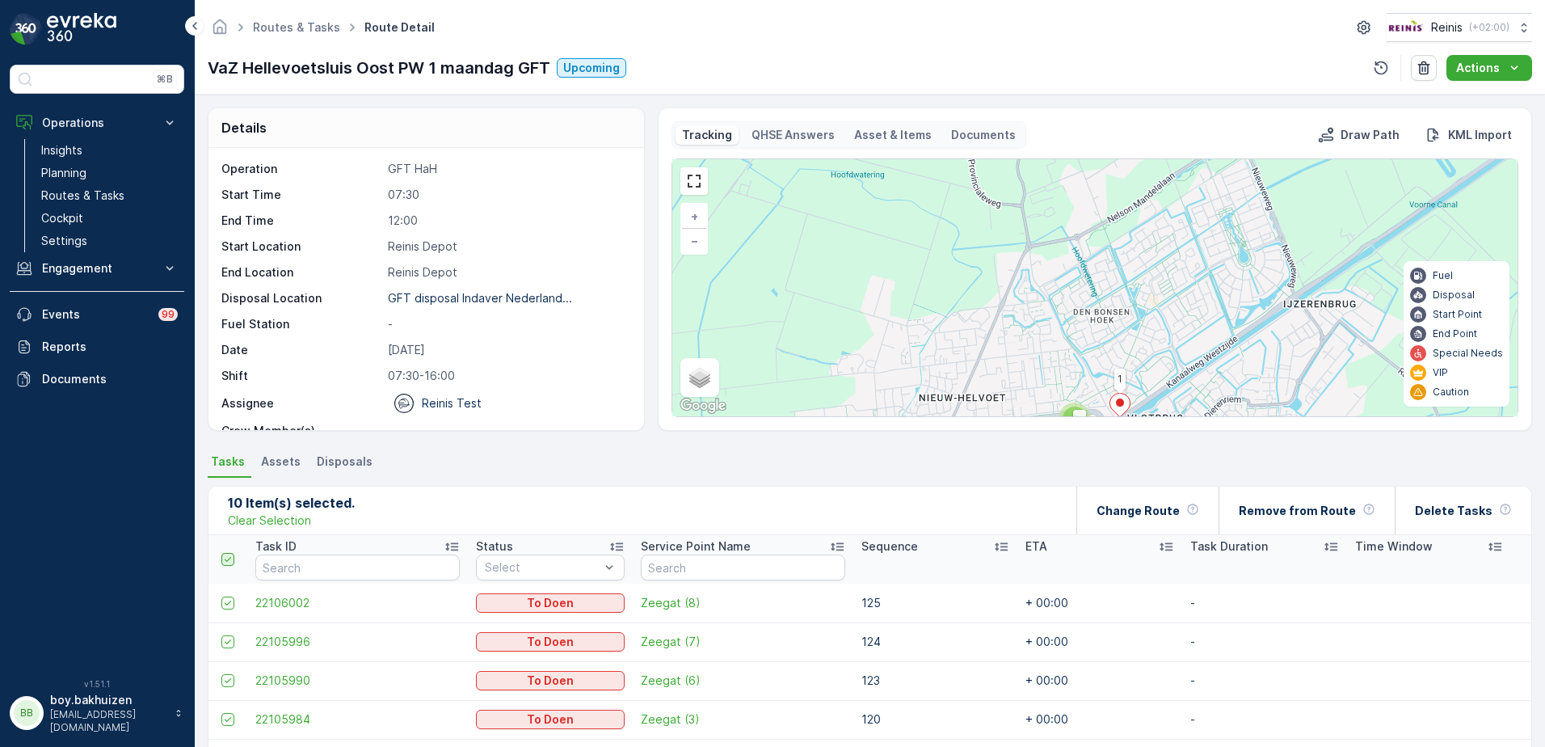
click at [222, 560] on icon at bounding box center [227, 559] width 11 height 11
click at [230, 553] on input "checkbox" at bounding box center [230, 553] width 0 height 0
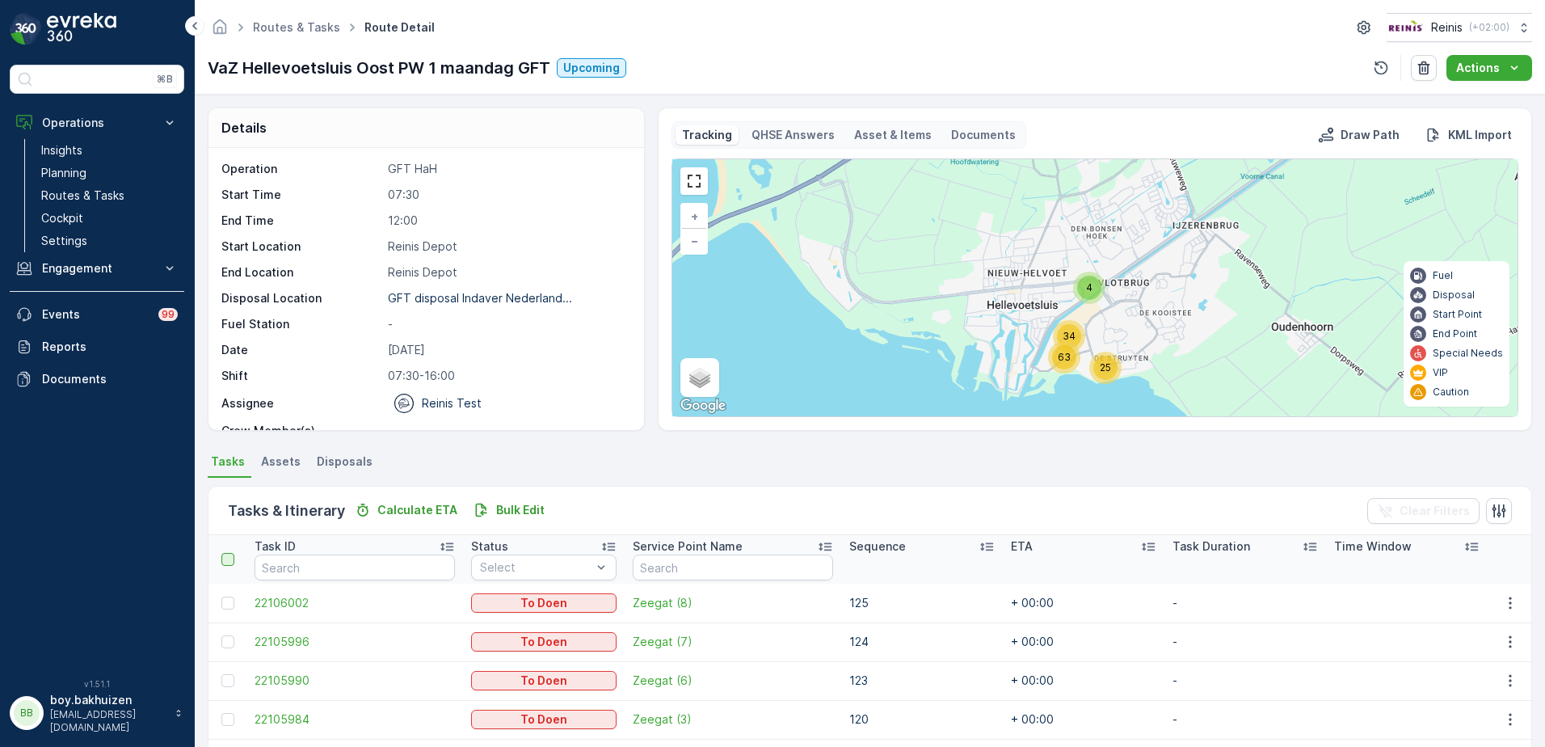
drag, startPoint x: 957, startPoint y: 360, endPoint x: 998, endPoint y: 242, distance: 125.0
click at [998, 245] on div "4 25 34 63 + − Satellite Roadmap Terrain Hybrid Leaflet Keyboard shortcuts Map …" at bounding box center [1094, 287] width 845 height 257
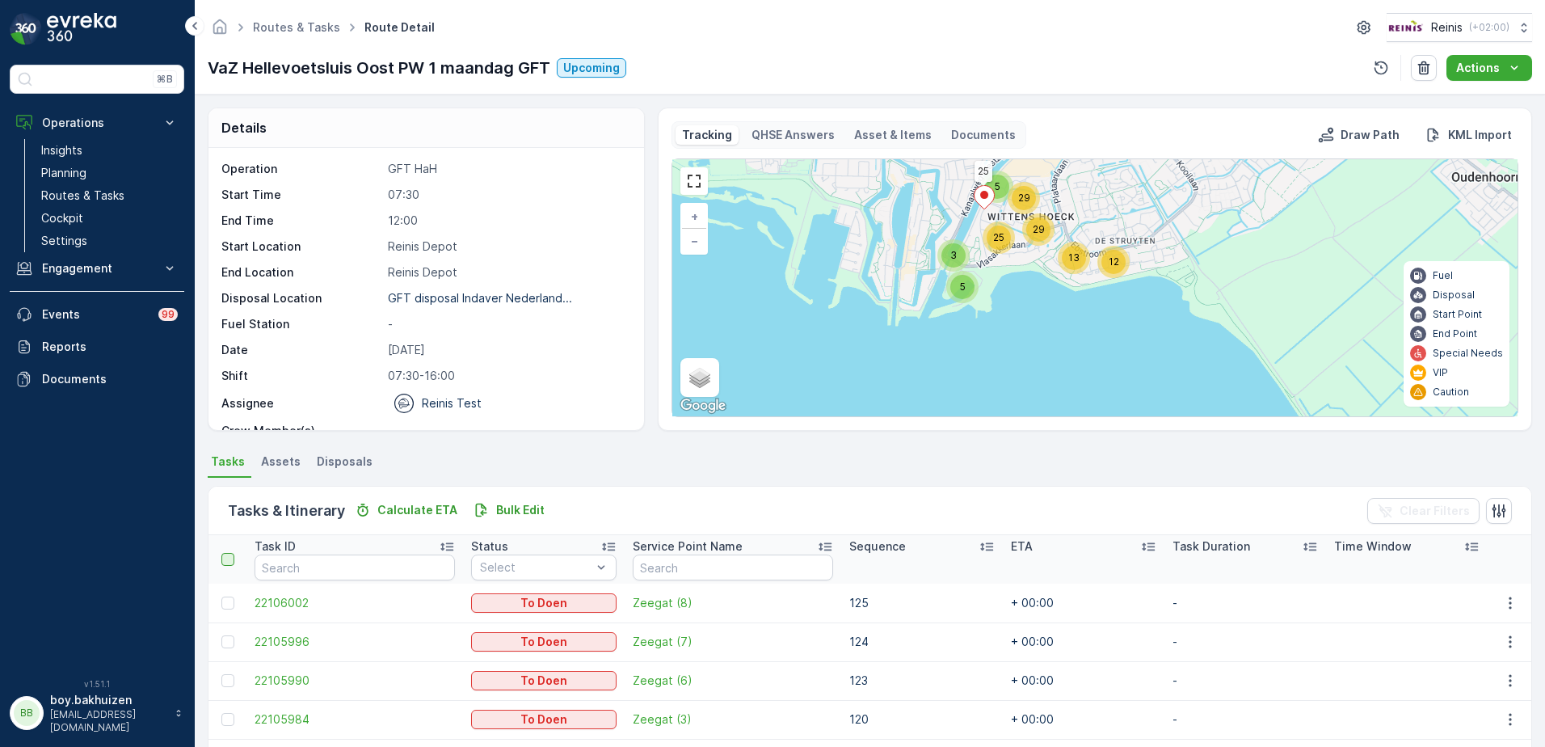
drag, startPoint x: 275, startPoint y: 454, endPoint x: 336, endPoint y: 465, distance: 62.3
click at [275, 454] on span "Assets" at bounding box center [281, 461] width 40 height 16
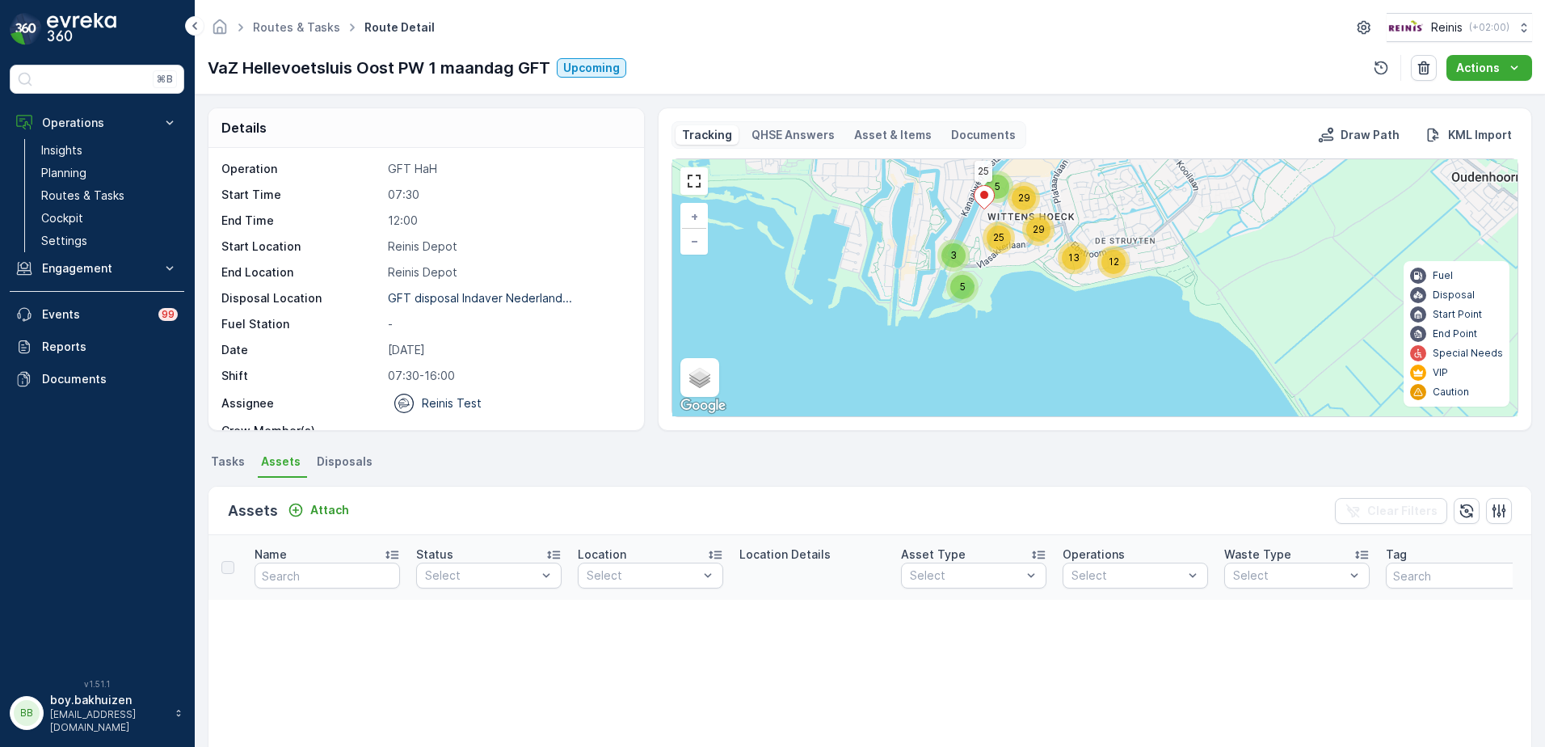
click at [342, 461] on span "Disposals" at bounding box center [345, 461] width 56 height 16
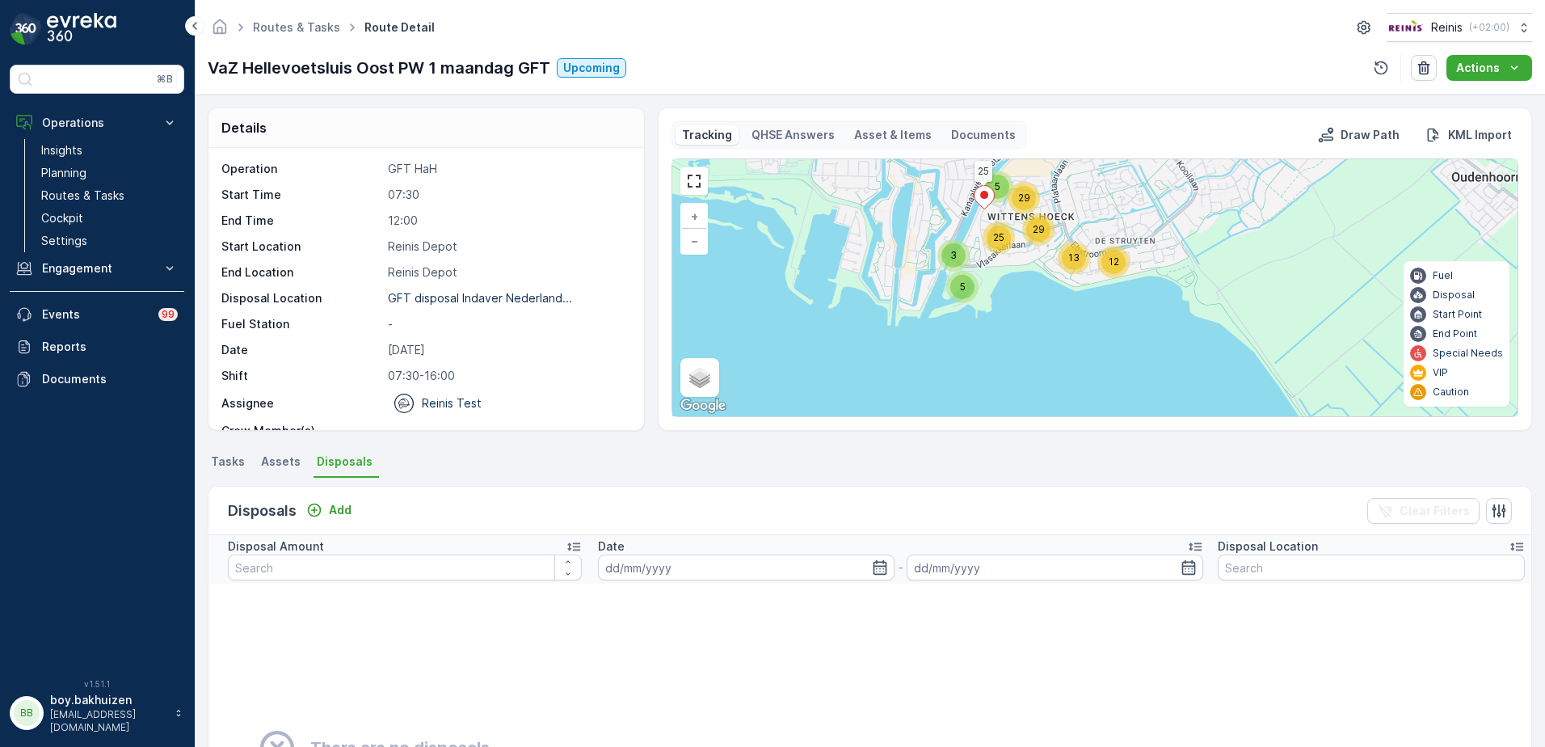
click at [234, 466] on span "Tasks" at bounding box center [228, 461] width 34 height 16
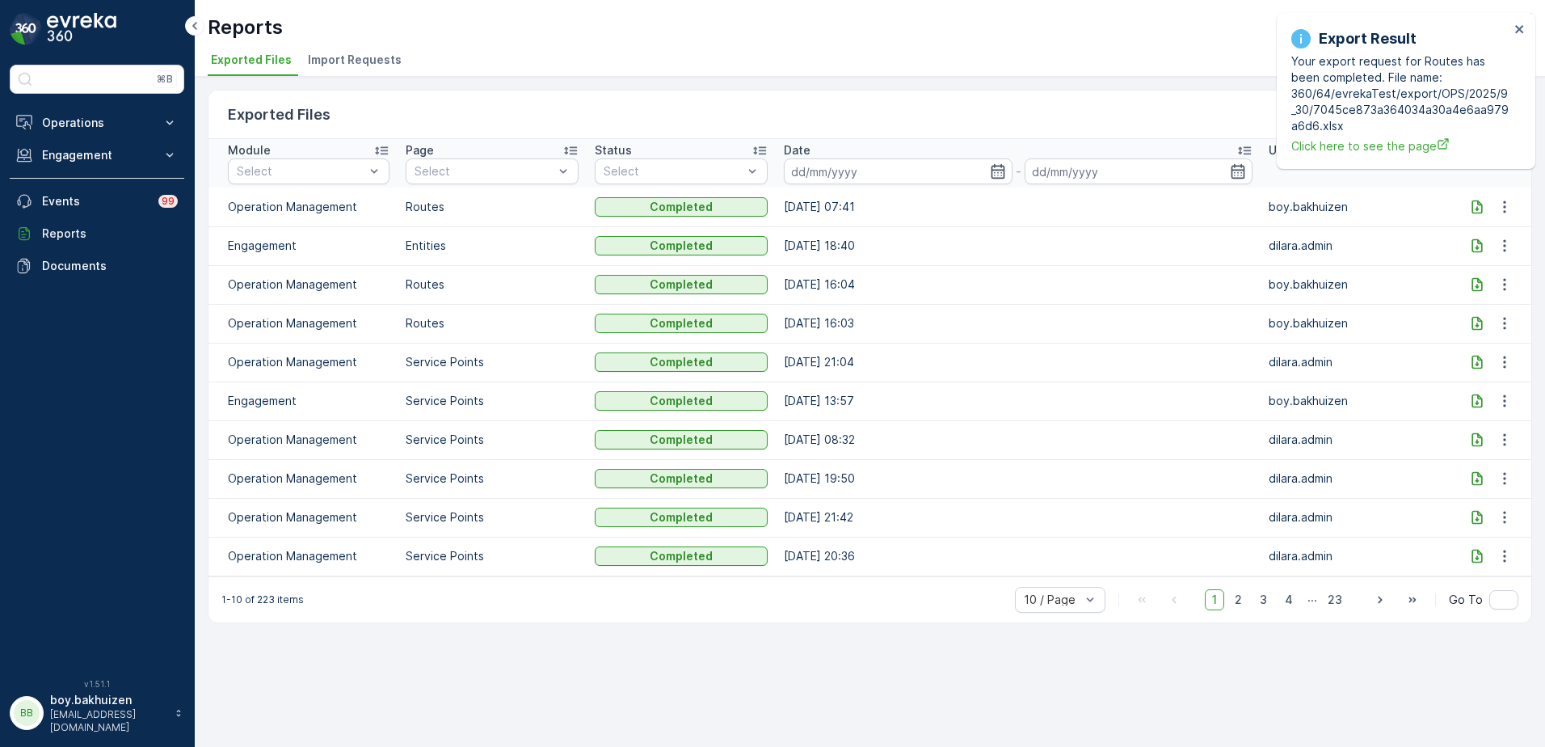
click at [1476, 324] on icon at bounding box center [1477, 323] width 16 height 16
click at [1478, 288] on icon at bounding box center [1477, 284] width 16 height 16
click at [67, 118] on p "Operations" at bounding box center [97, 123] width 110 height 16
click at [78, 196] on p "Routes & Tasks" at bounding box center [82, 195] width 83 height 16
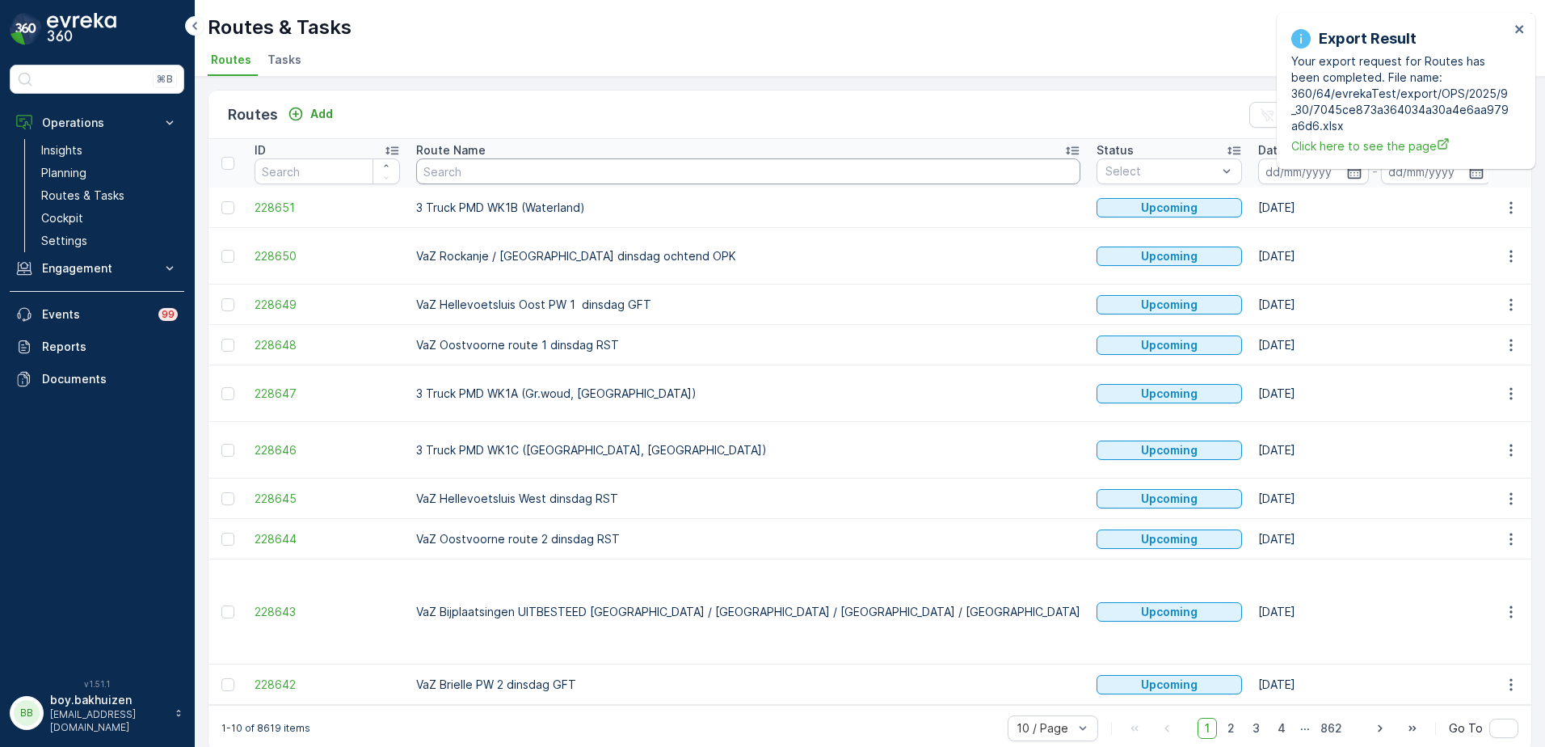
click at [507, 170] on input "text" at bounding box center [748, 171] width 664 height 26
paste input "VaZ Hellevoetsluis West Buitenroute"
type input "VaZ Hellevoetsluis West Buitenroute"
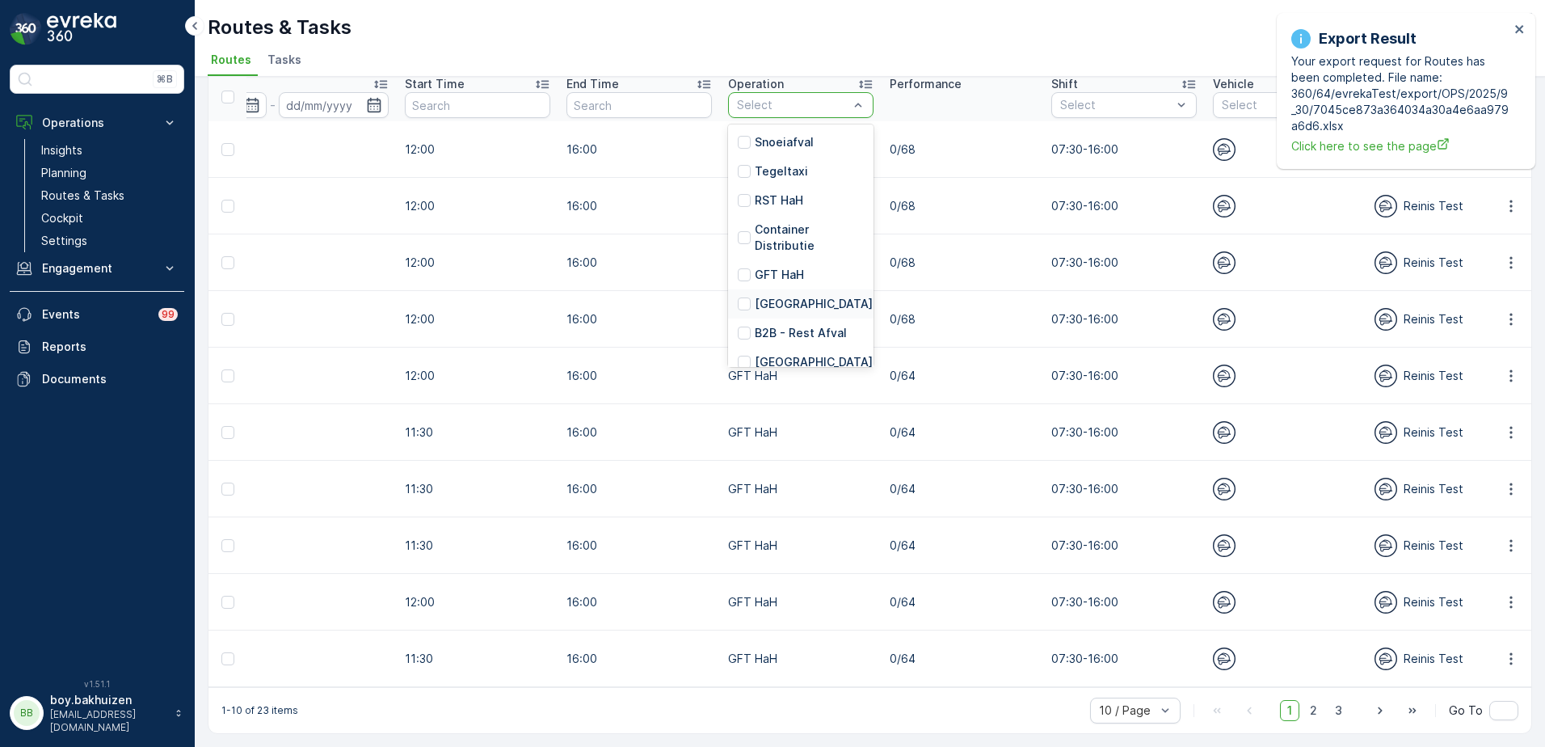
scroll to position [81, 0]
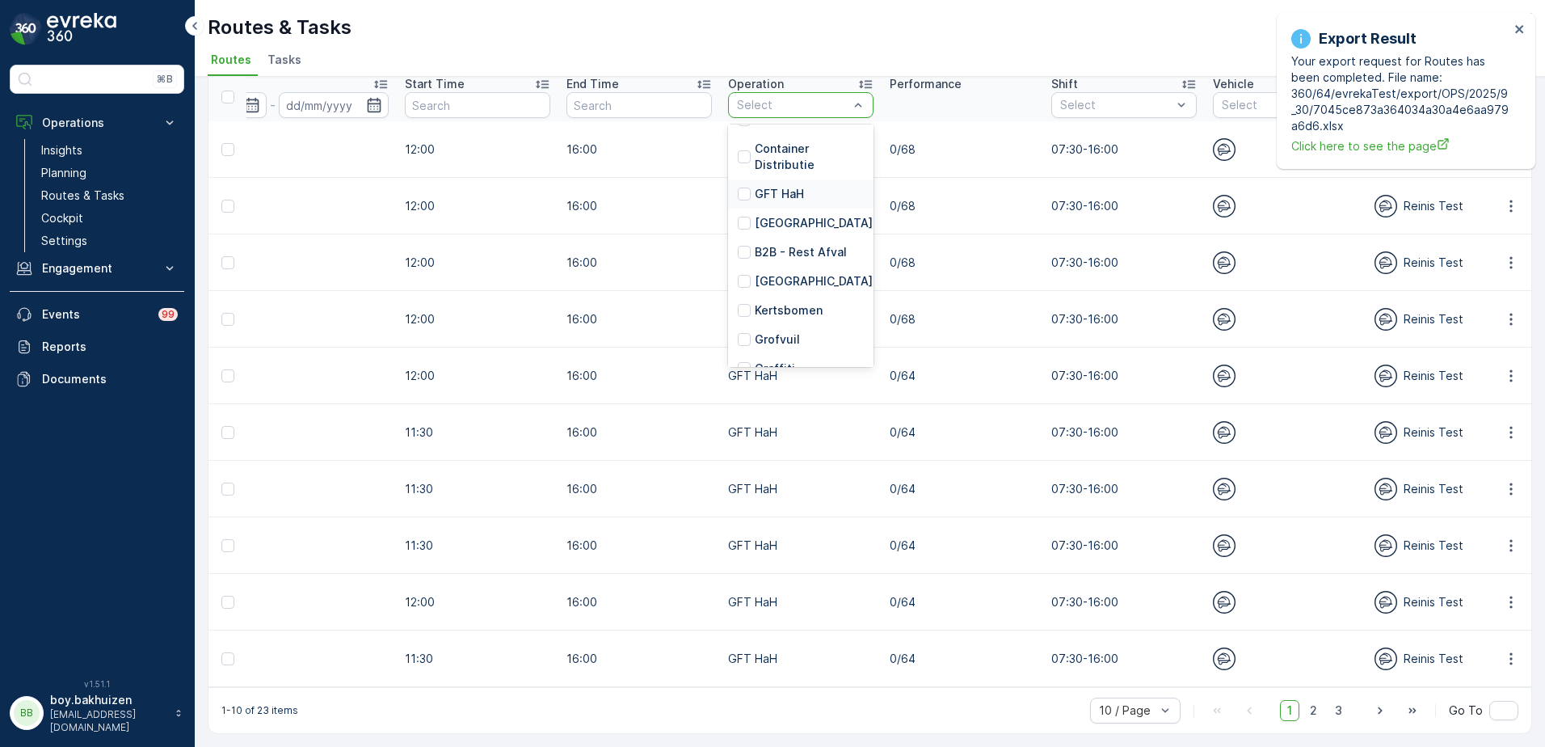
click at [769, 186] on p "GFT HaH" at bounding box center [779, 194] width 49 height 16
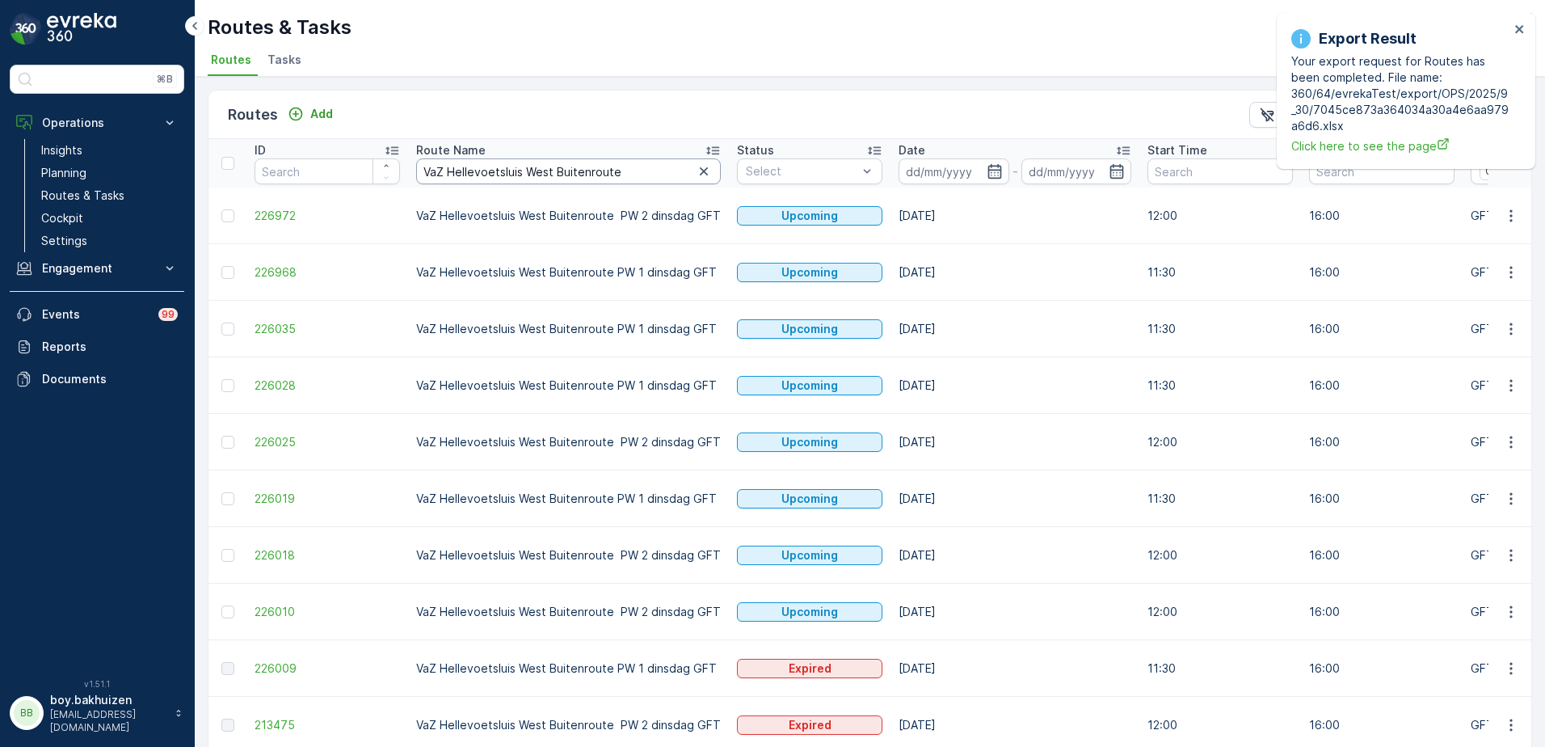
click at [645, 166] on input "VaZ Hellevoetsluis West Buitenroute" at bounding box center [568, 171] width 305 height 26
type input "VaZ Hellevoetsluis West Buitenroute"
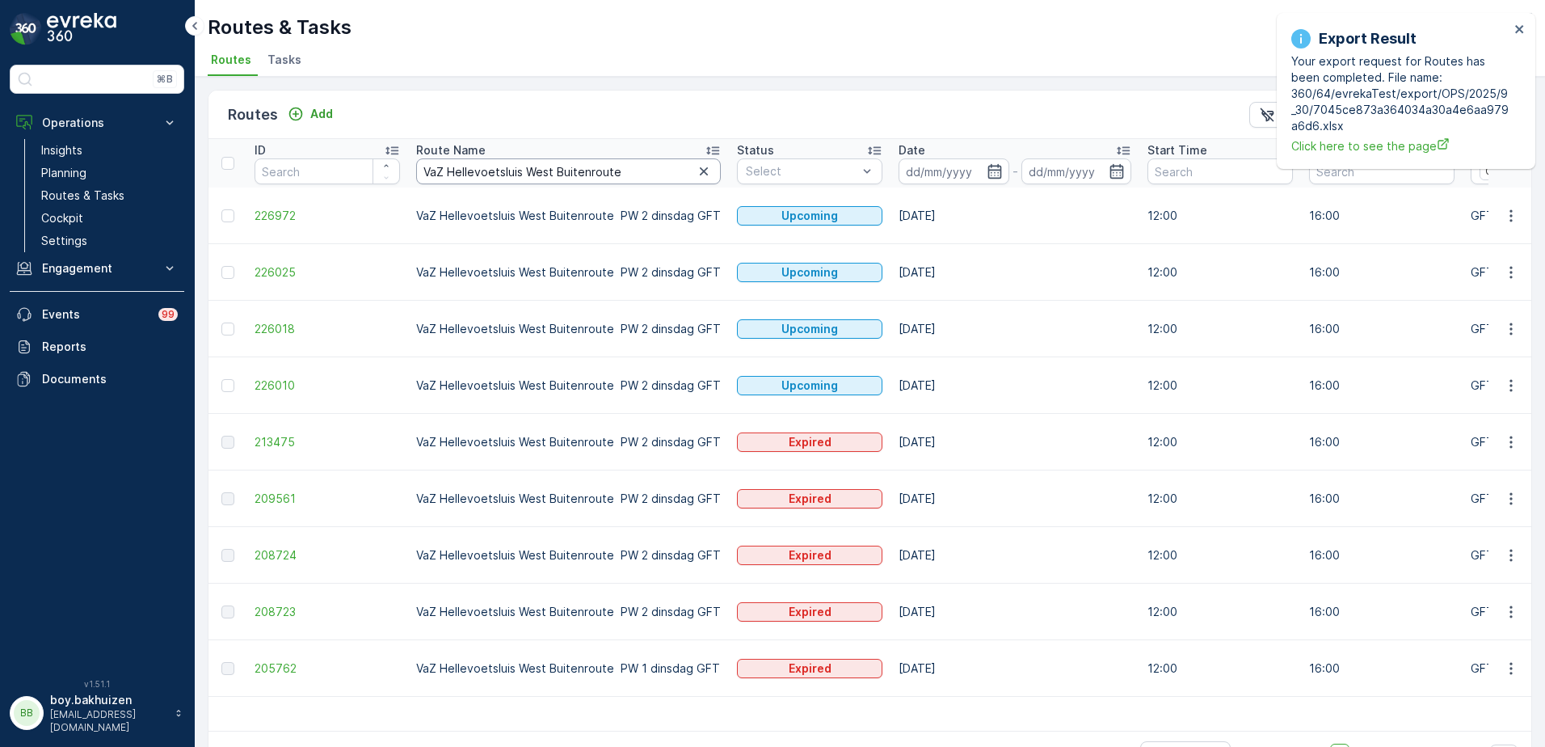
click at [634, 170] on input "VaZ Hellevoetsluis West Buitenroute" at bounding box center [568, 171] width 305 height 26
type input "VaZ Hellevoetsluis West Buitenroute pw 1"
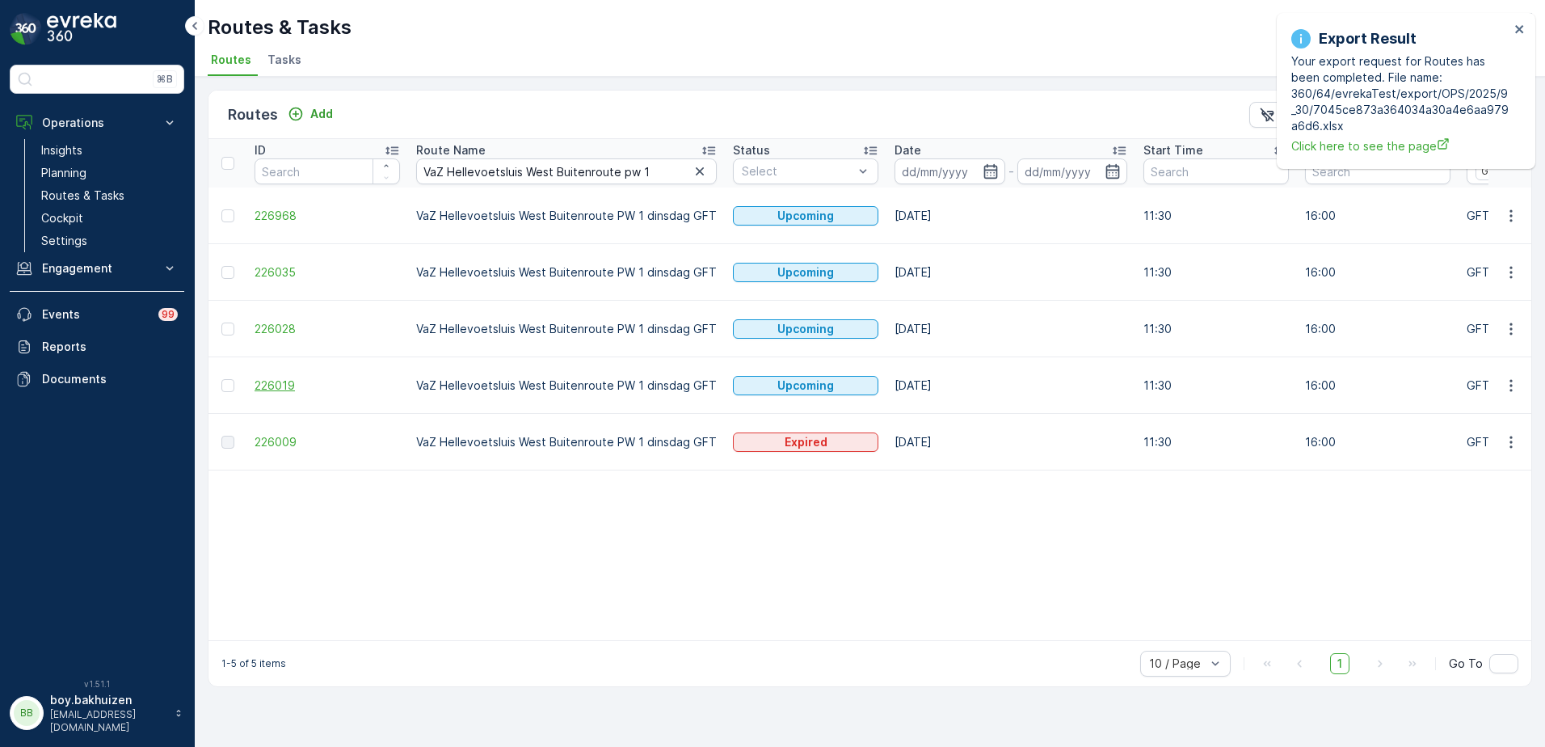
click at [267, 381] on span "226019" at bounding box center [327, 385] width 145 height 16
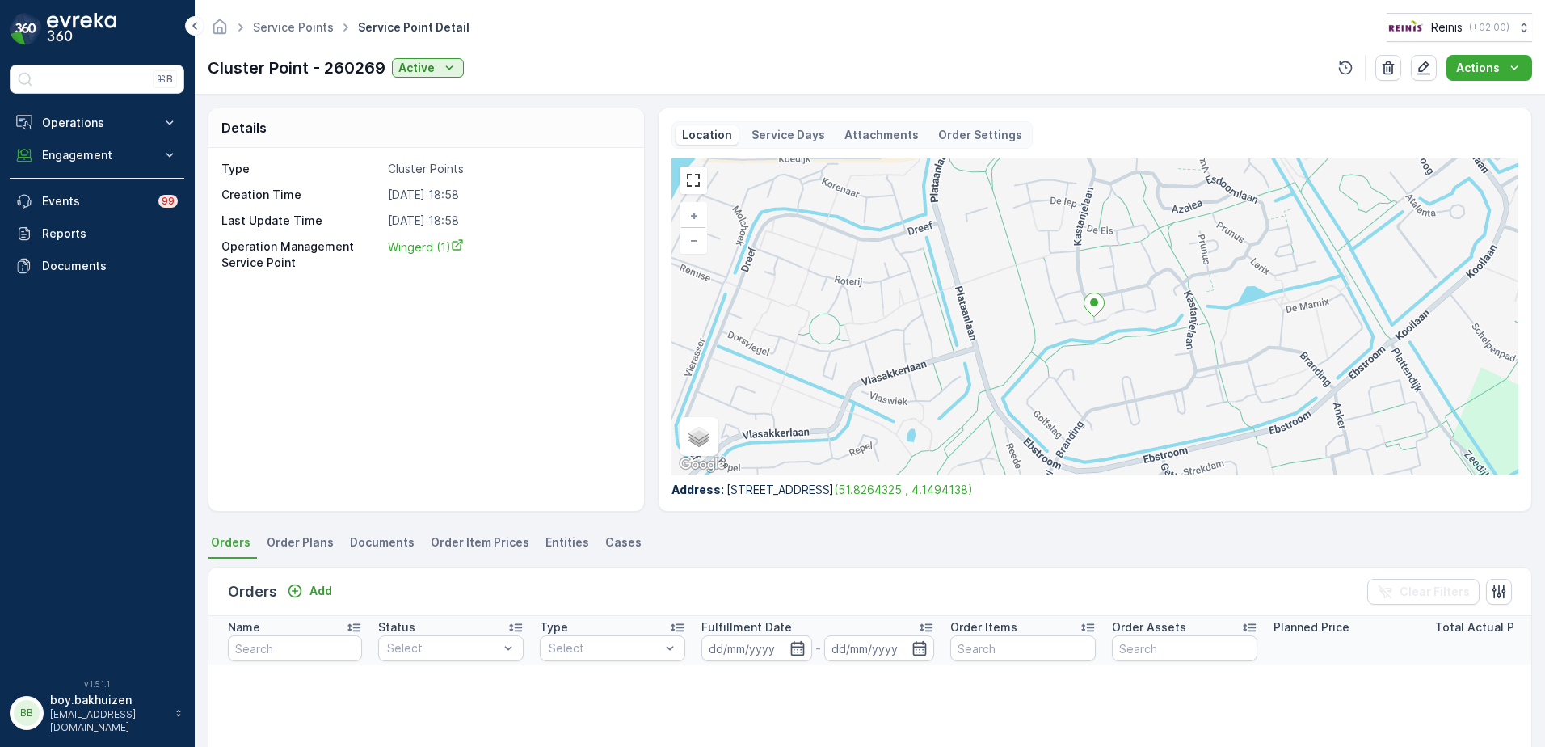
click at [563, 537] on span "Entities" at bounding box center [567, 542] width 44 height 16
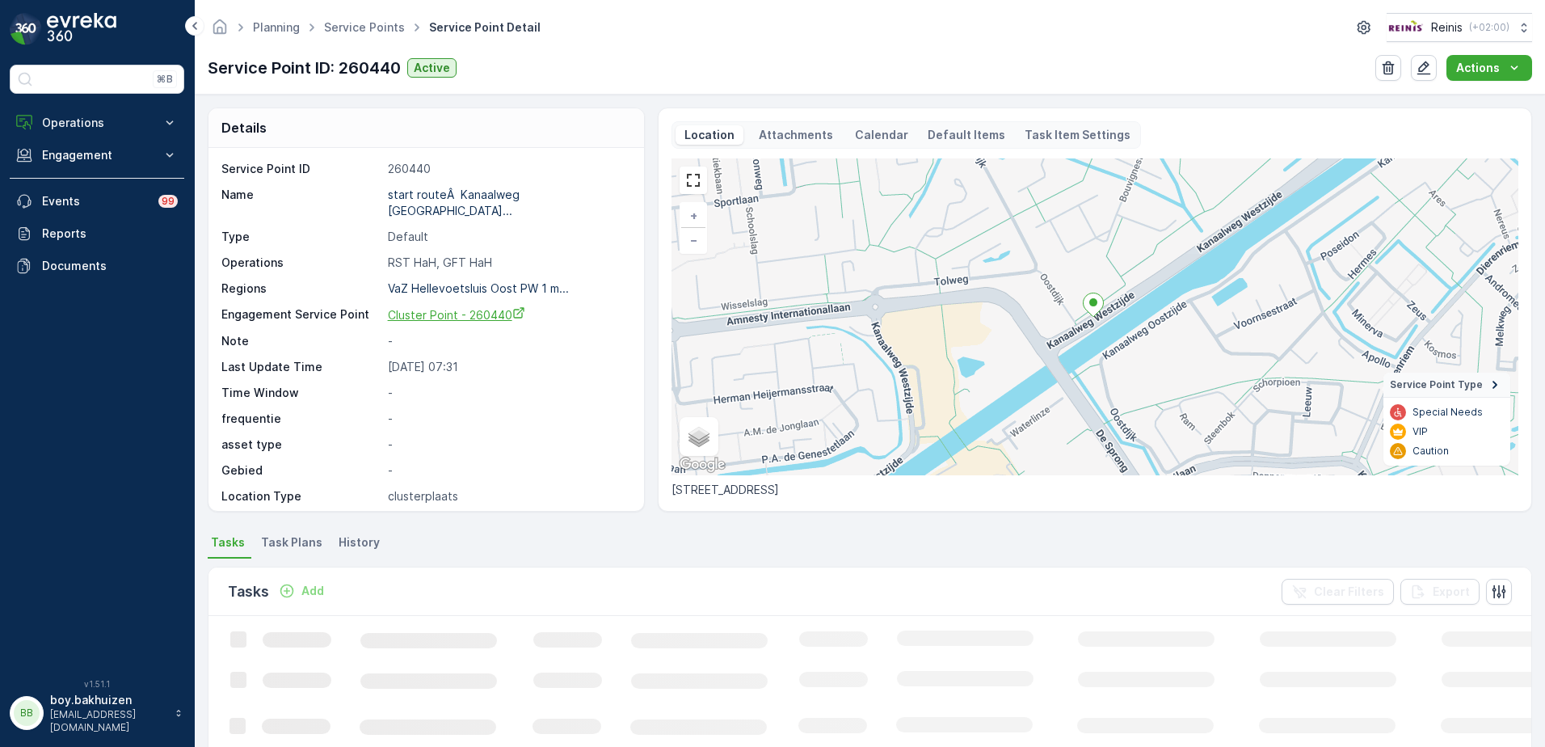
click at [460, 308] on span "Cluster Point - 260440" at bounding box center [456, 315] width 137 height 14
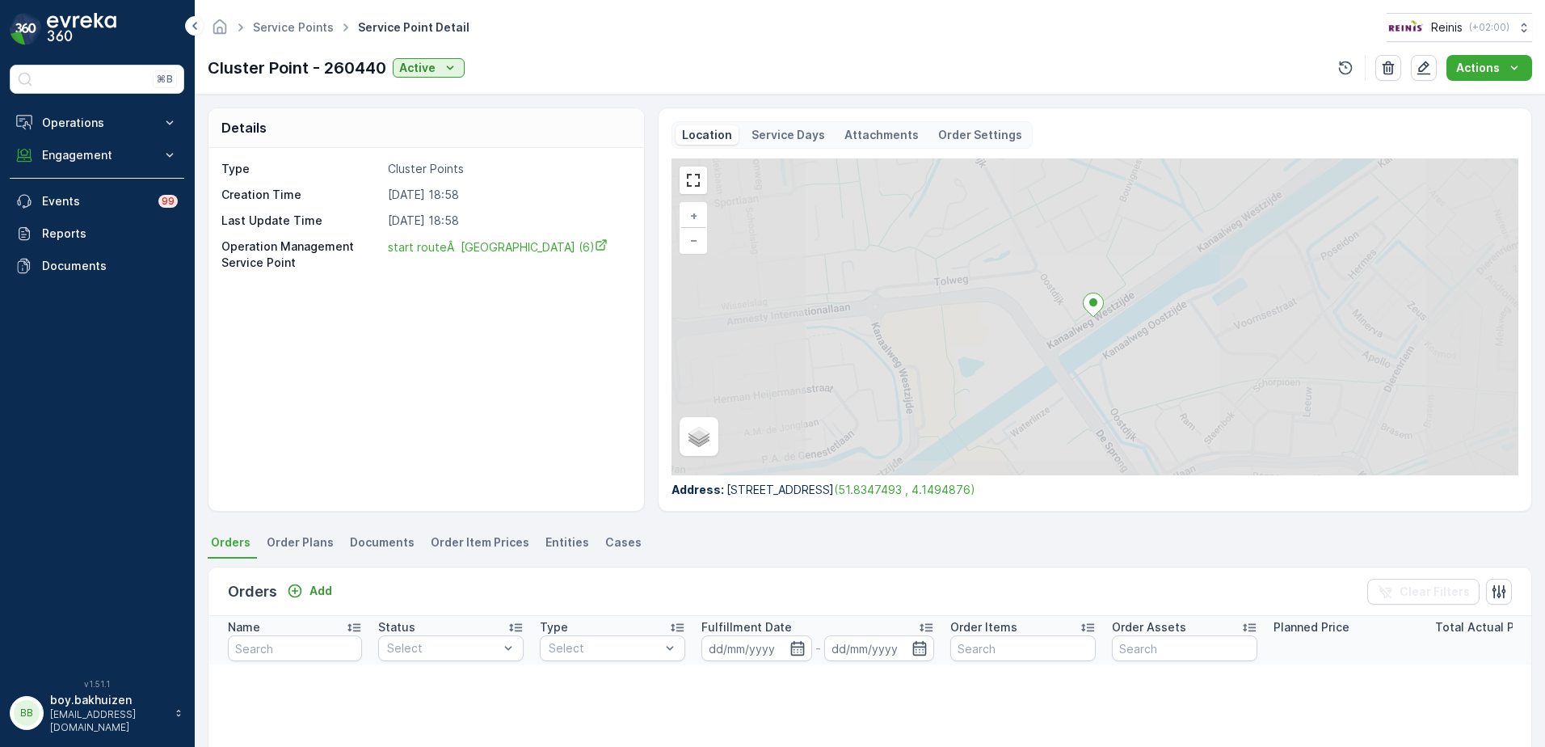
click at [552, 542] on span "Entities" at bounding box center [567, 542] width 44 height 16
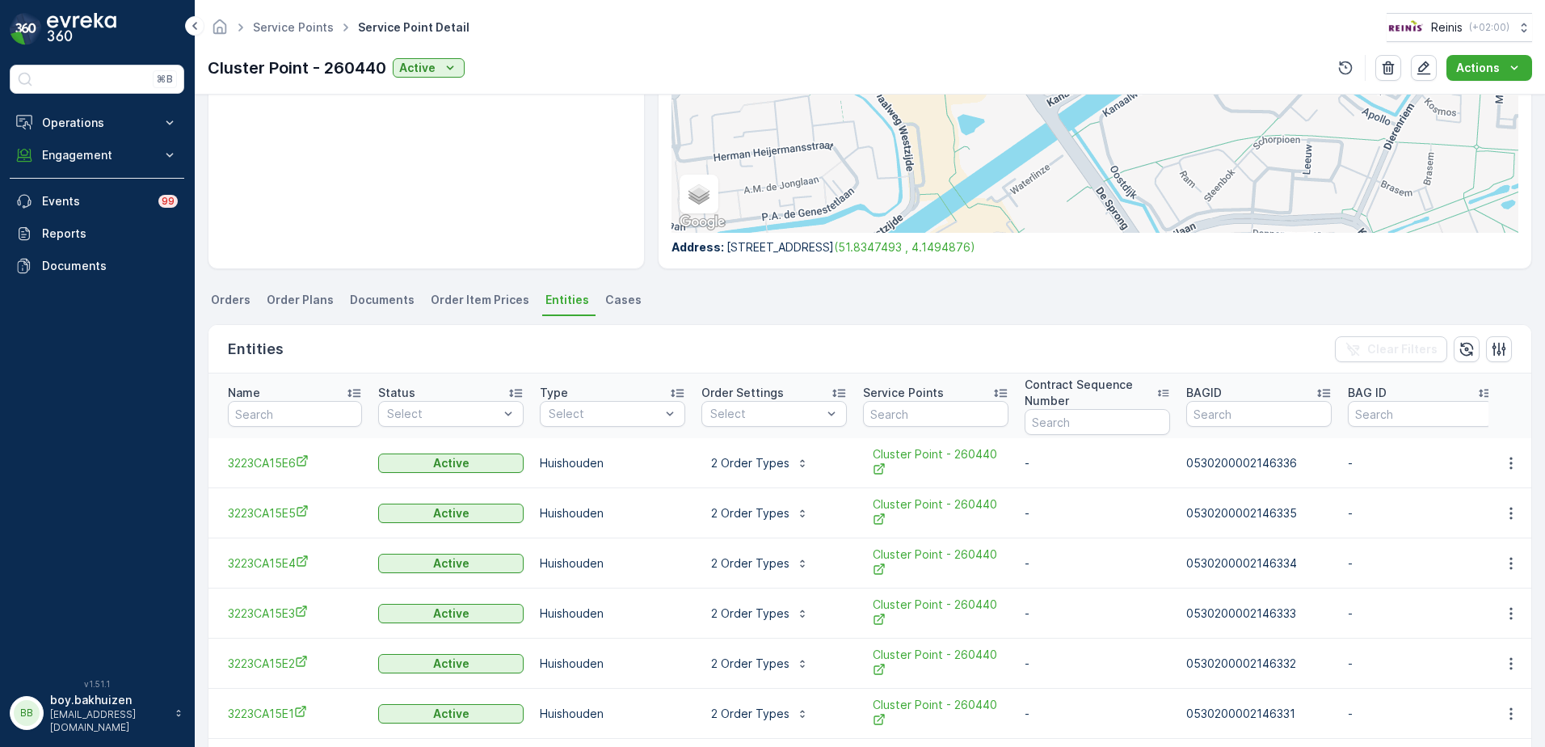
scroll to position [162, 0]
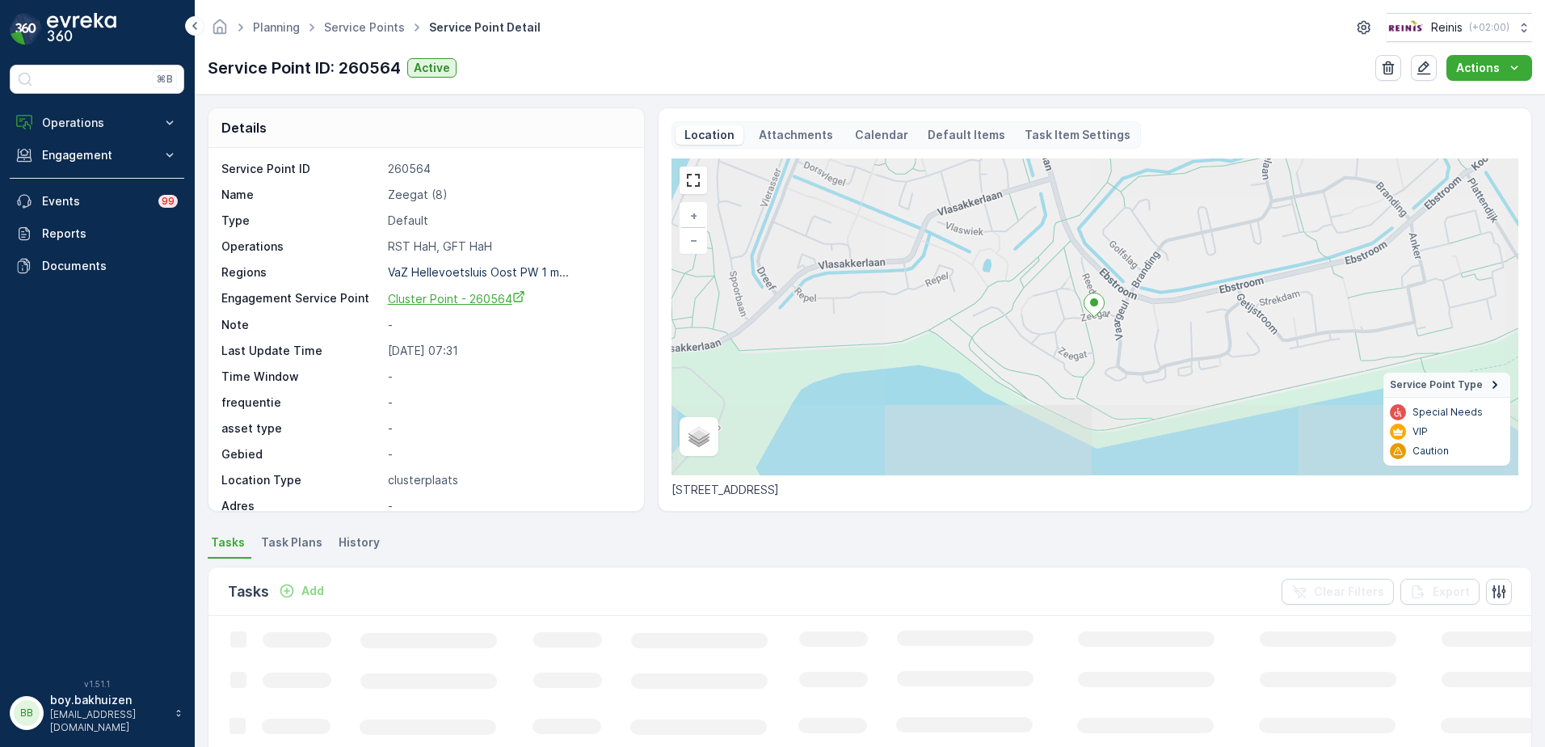
click at [414, 294] on span "Cluster Point - 260564" at bounding box center [456, 299] width 137 height 14
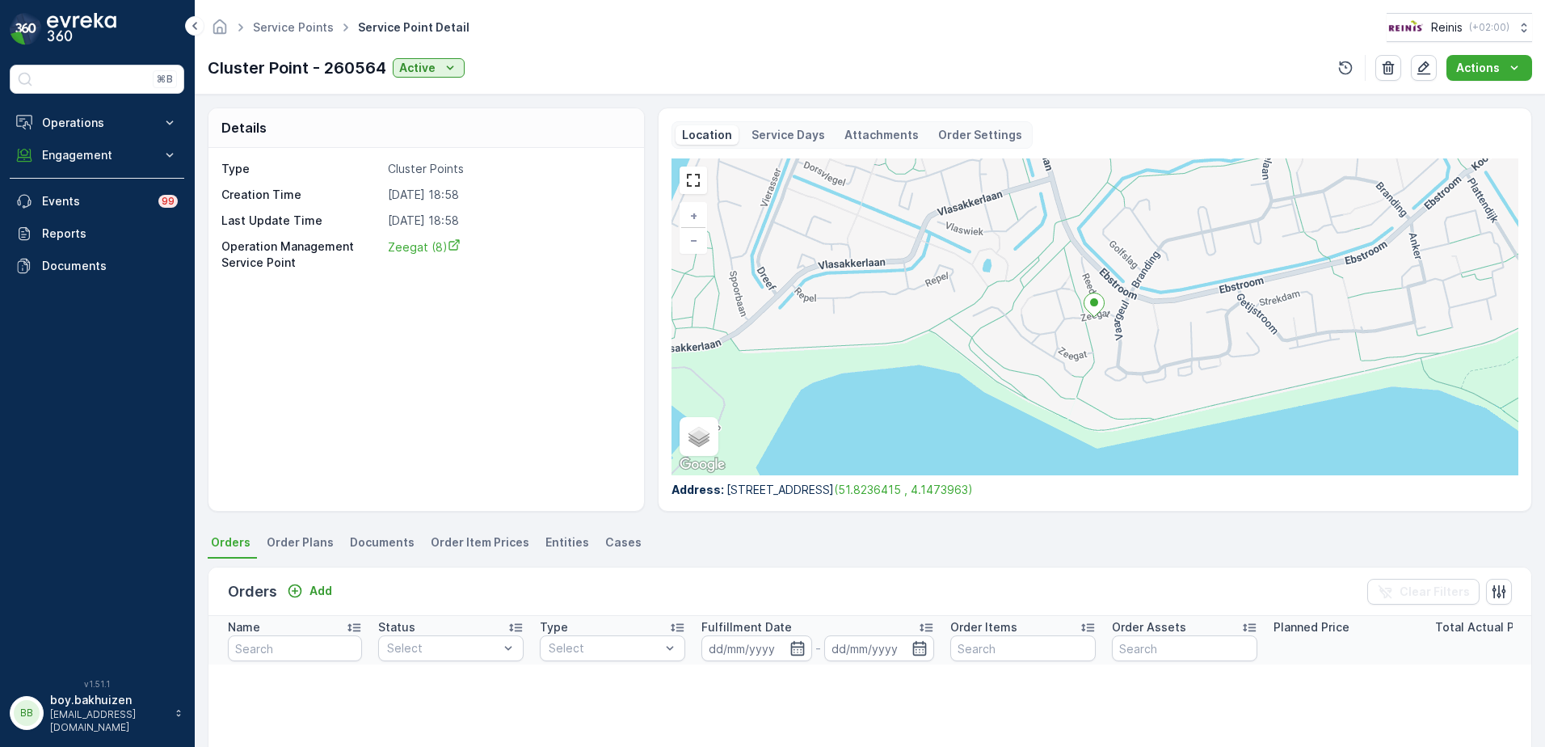
drag, startPoint x: 558, startPoint y: 542, endPoint x: 558, endPoint y: 559, distance: 17.0
click at [558, 542] on span "Entities" at bounding box center [567, 542] width 44 height 16
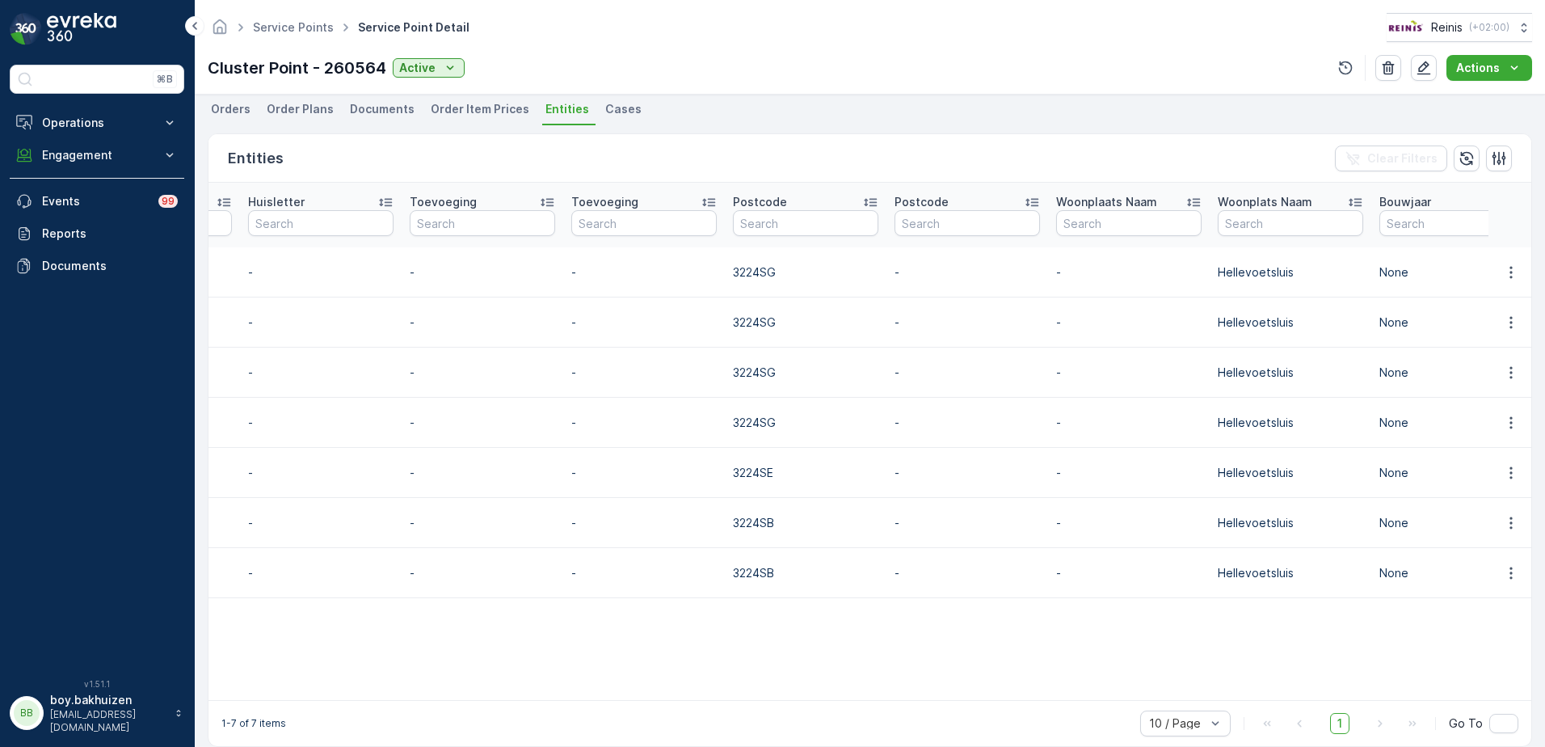
scroll to position [0, 3573]
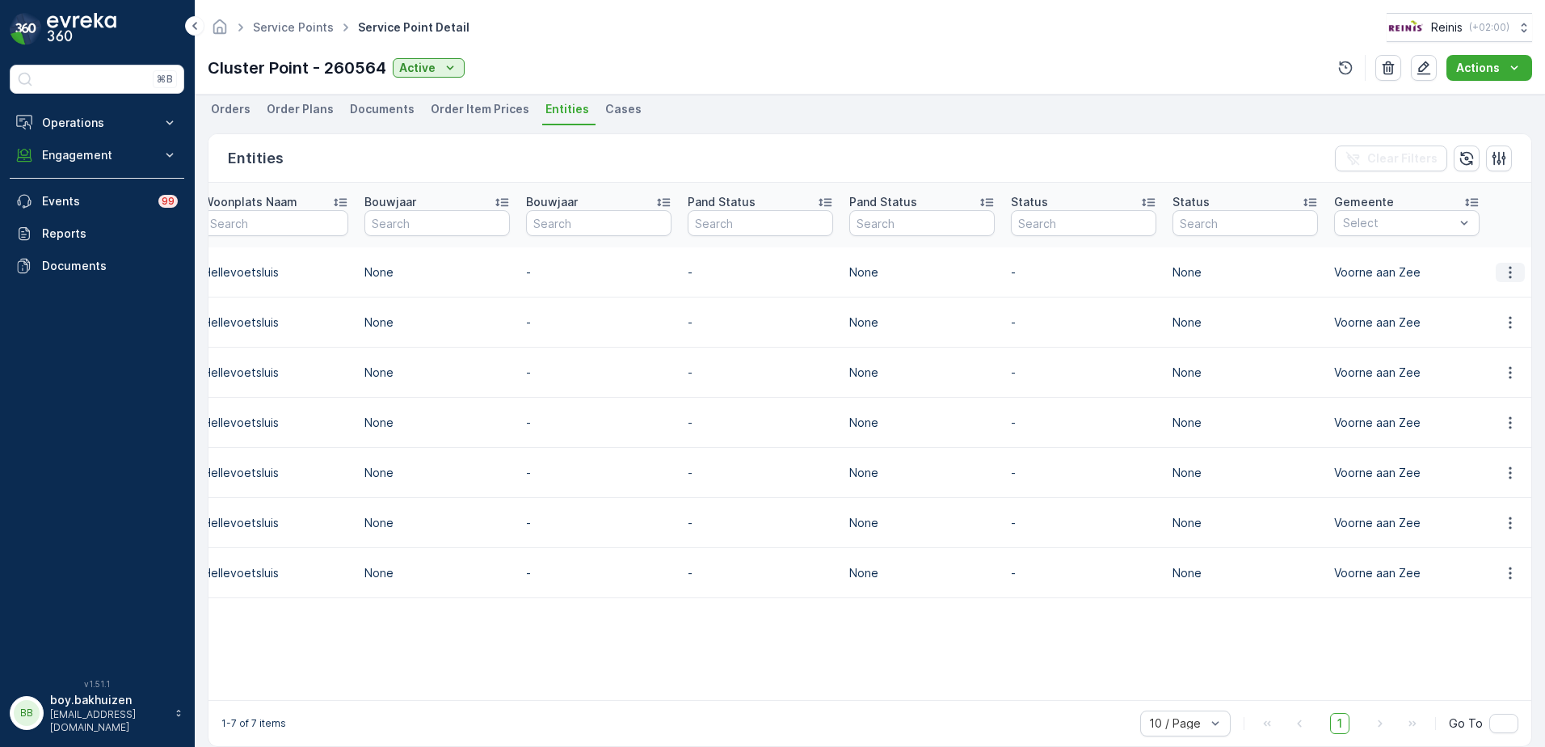
click at [1511, 264] on icon "button" at bounding box center [1510, 272] width 16 height 16
click at [1452, 290] on span "Entity Detail" at bounding box center [1471, 288] width 66 height 16
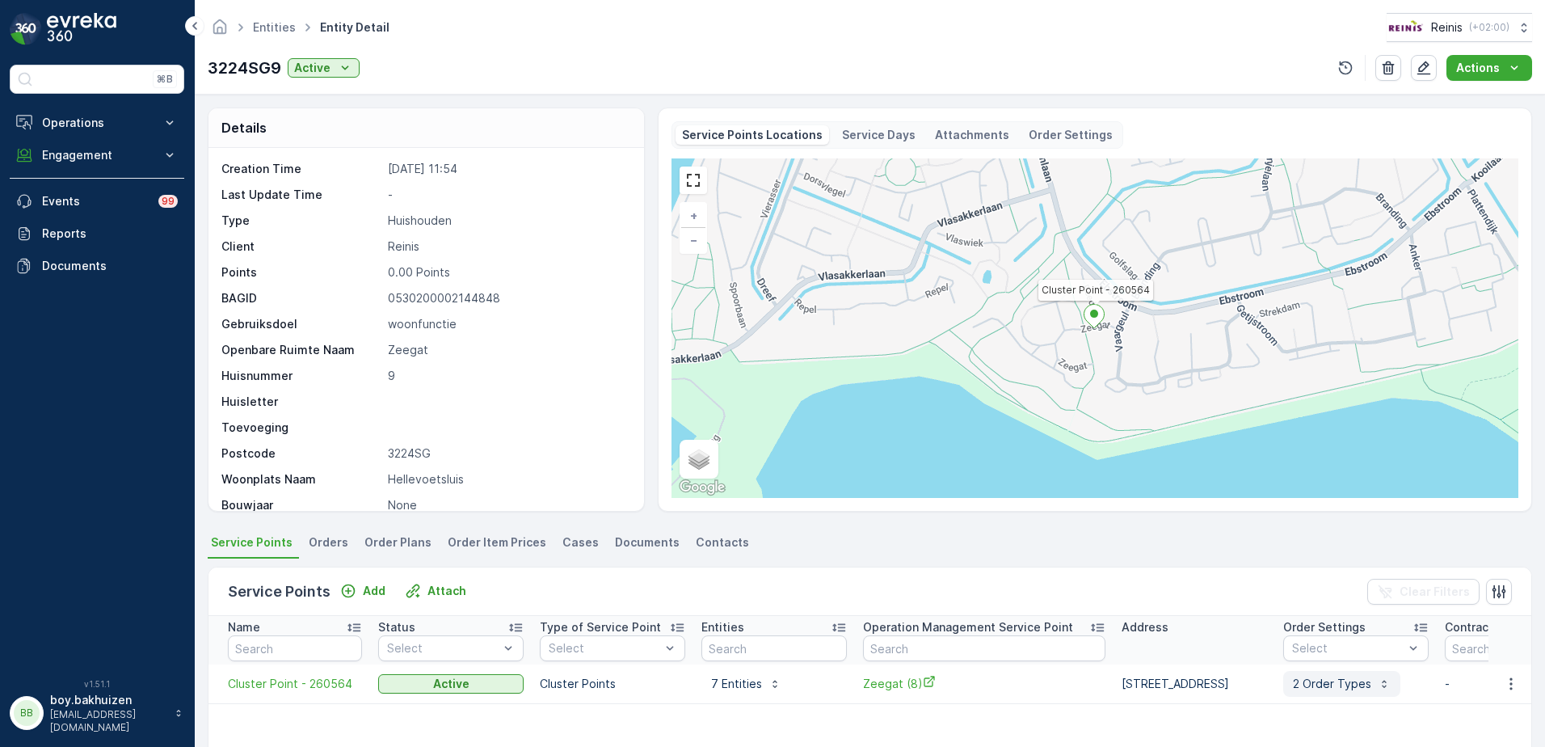
click at [1371, 680] on p "2 Order Types" at bounding box center [1332, 684] width 78 height 16
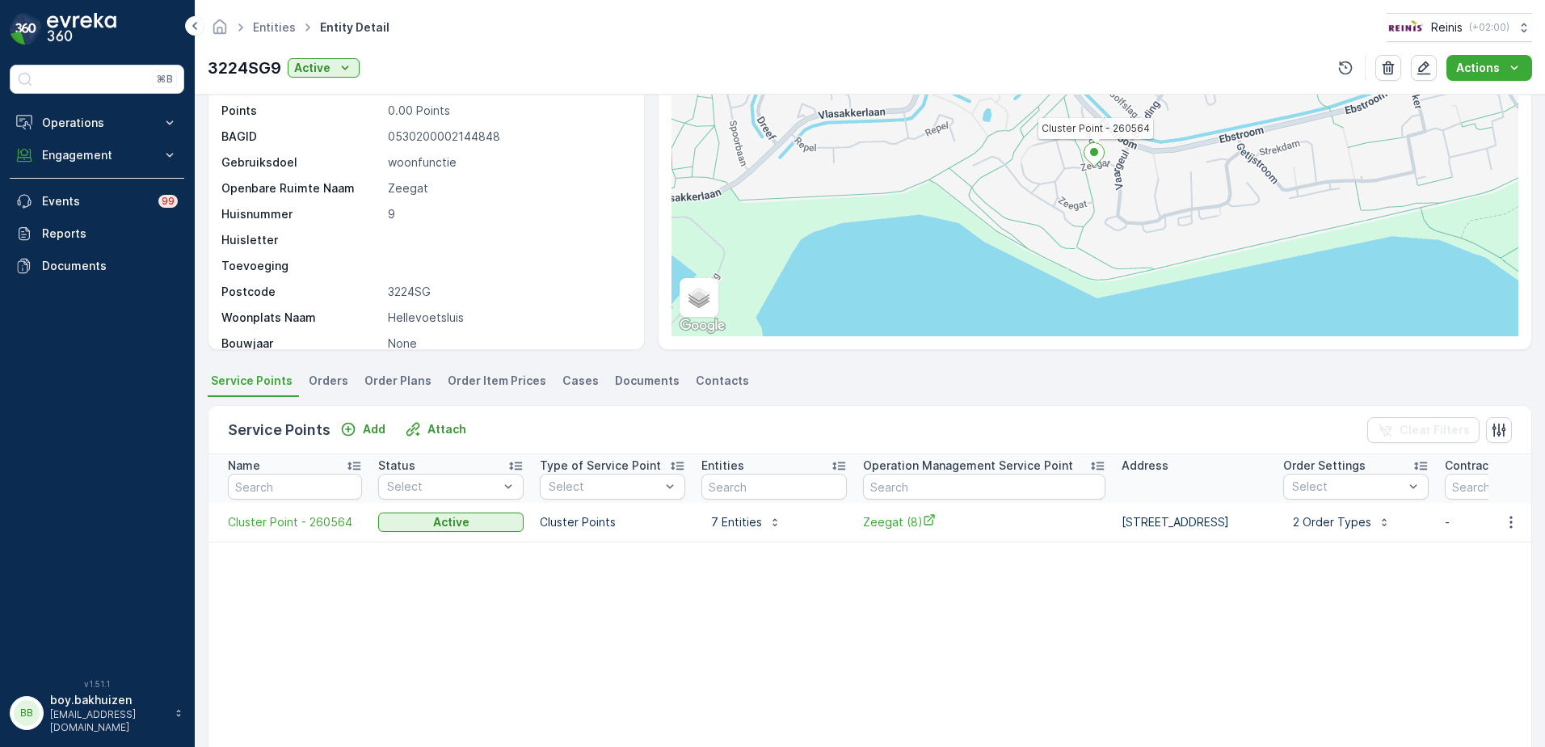
drag, startPoint x: 318, startPoint y: 377, endPoint x: 337, endPoint y: 377, distance: 19.4
click at [318, 377] on span "Orders" at bounding box center [329, 381] width 40 height 16
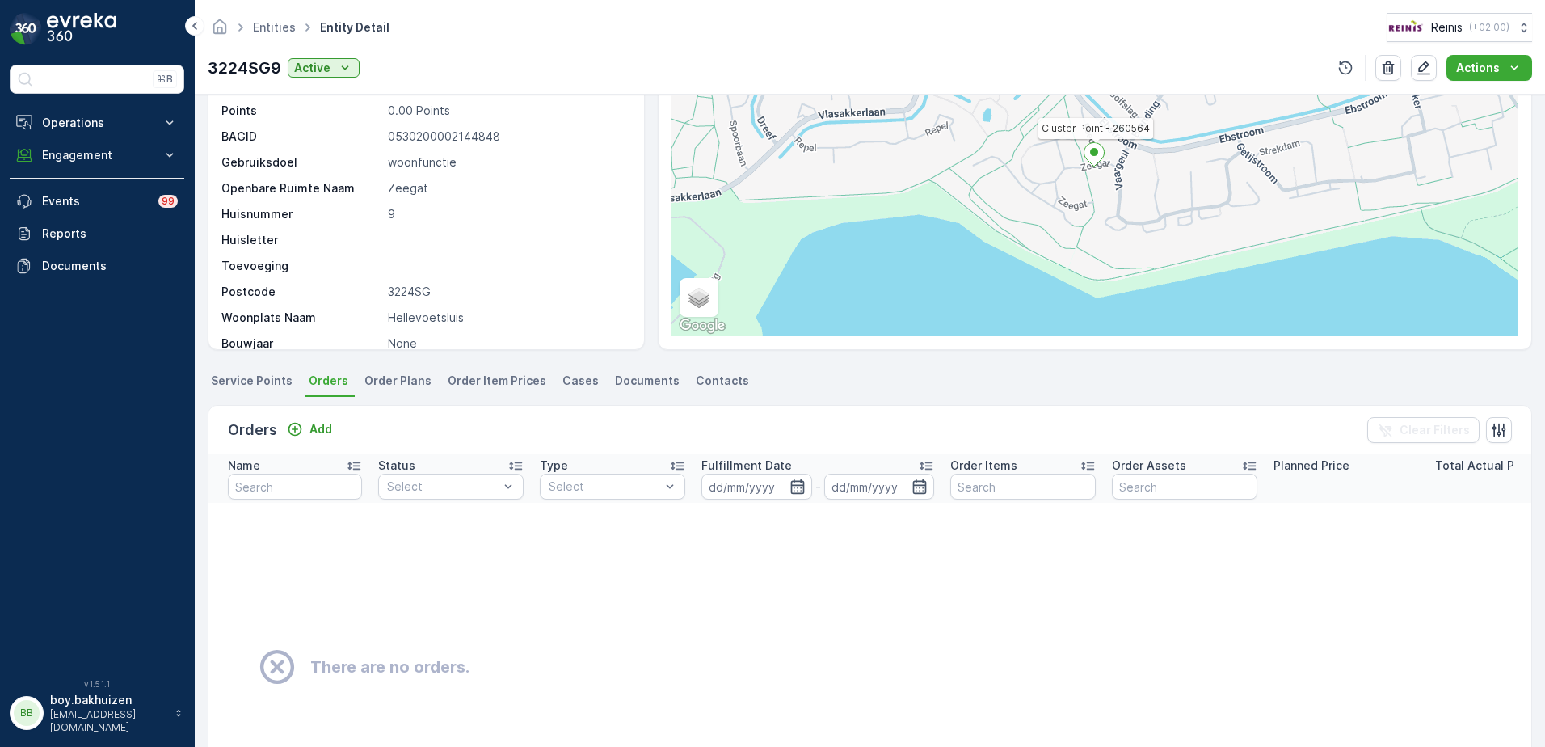
click at [389, 381] on span "Order Plans" at bounding box center [397, 381] width 67 height 16
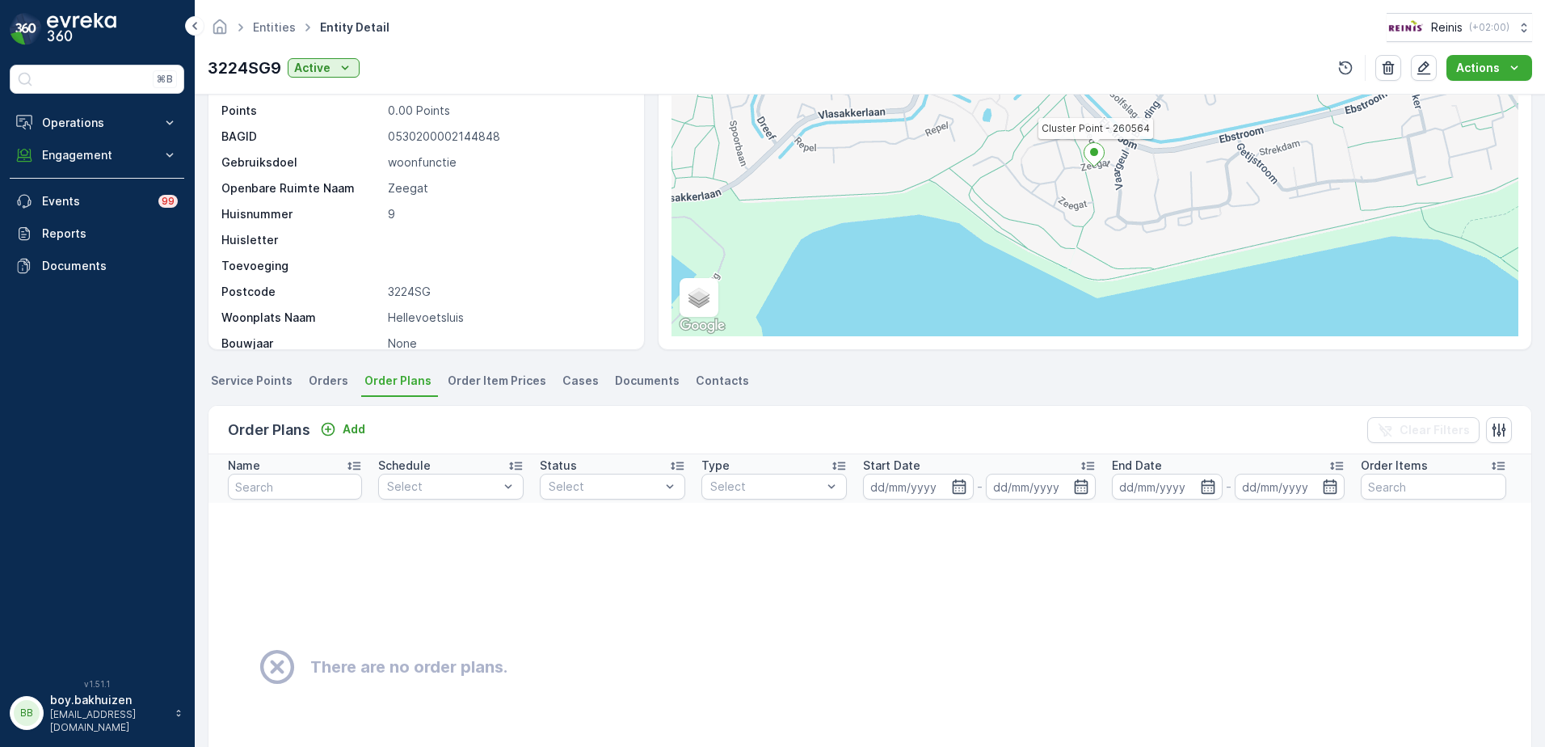
click at [468, 377] on span "Order Item Prices" at bounding box center [497, 381] width 99 height 16
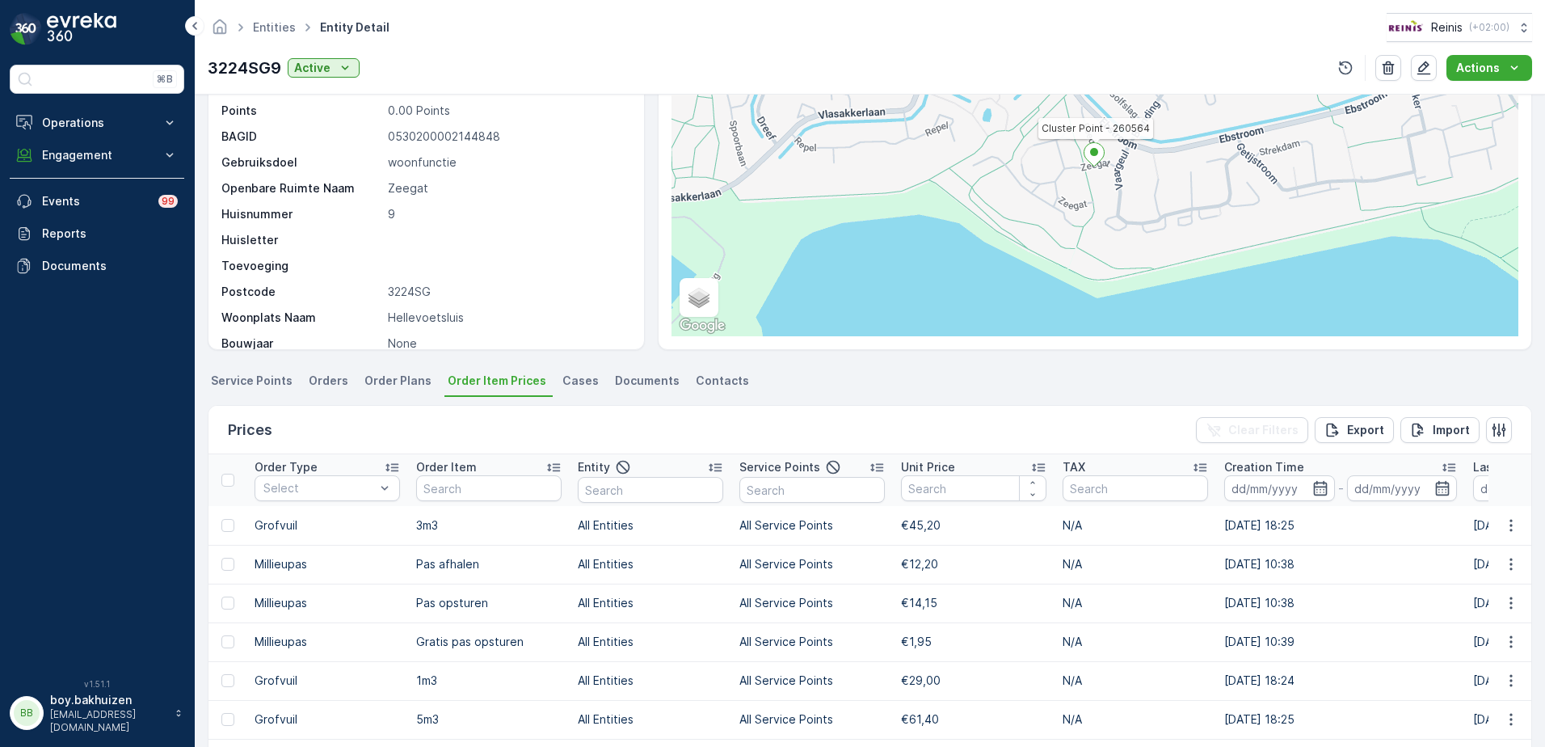
click at [562, 378] on span "Cases" at bounding box center [580, 381] width 36 height 16
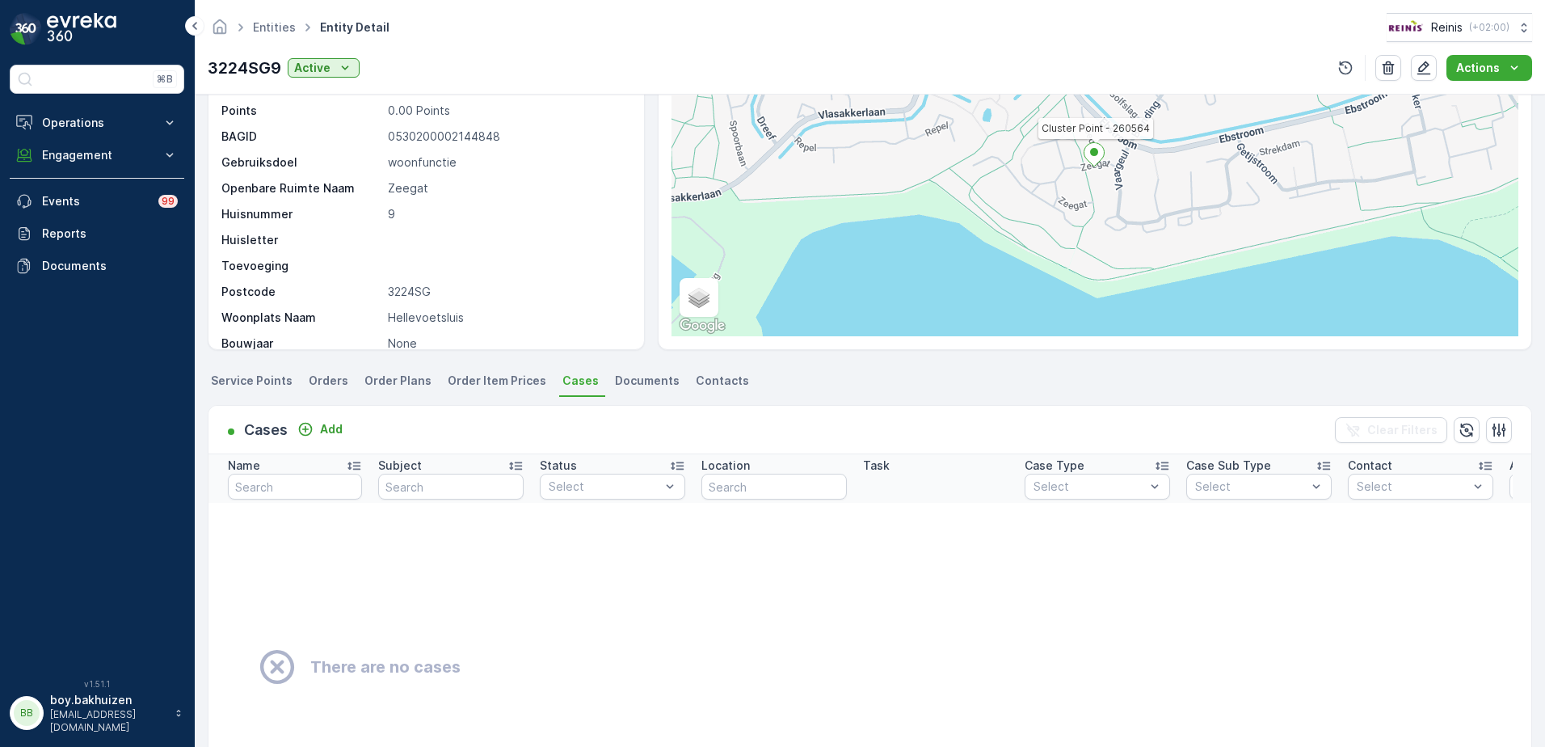
click at [466, 384] on span "Order Item Prices" at bounding box center [497, 381] width 99 height 16
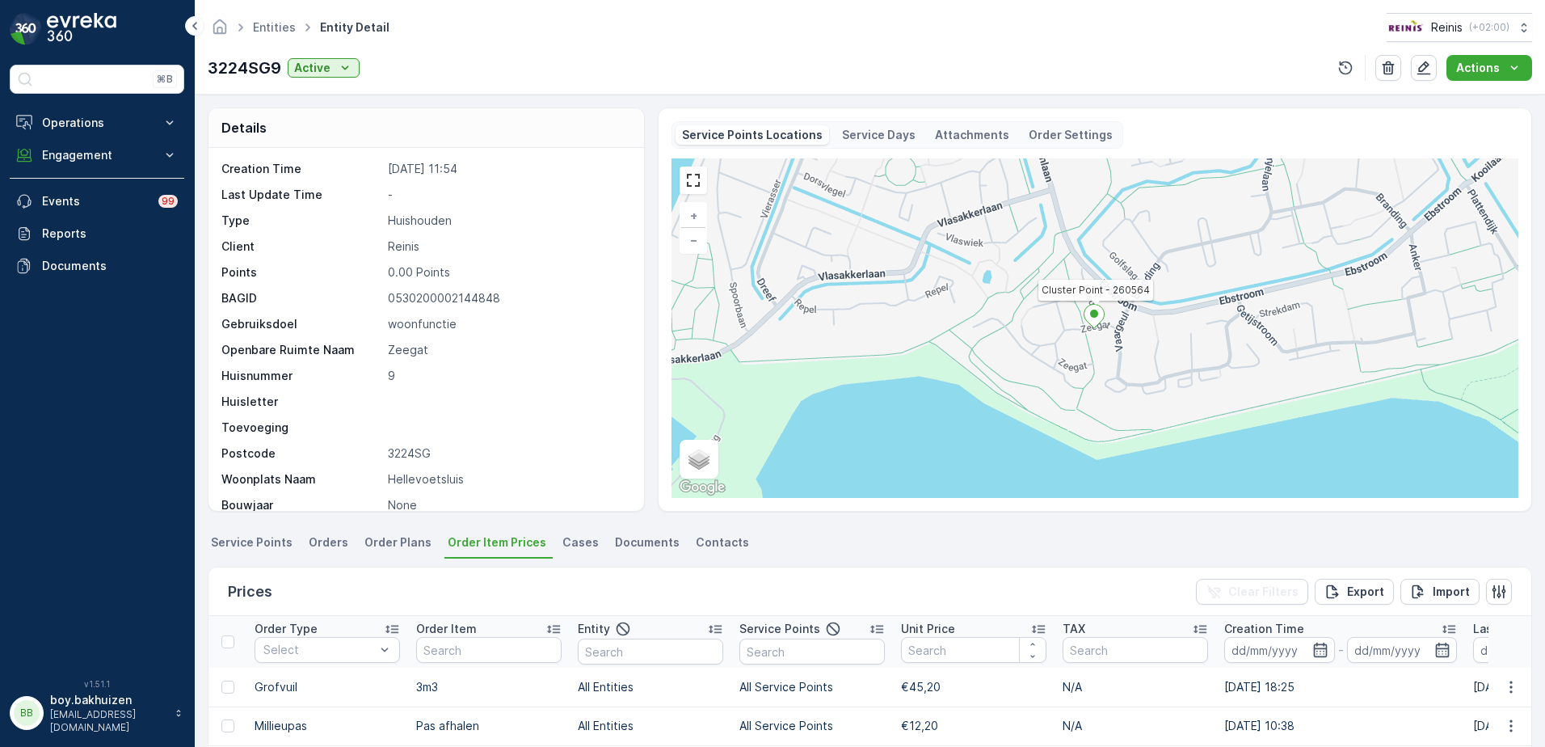
click at [564, 536] on span "Cases" at bounding box center [580, 542] width 36 height 16
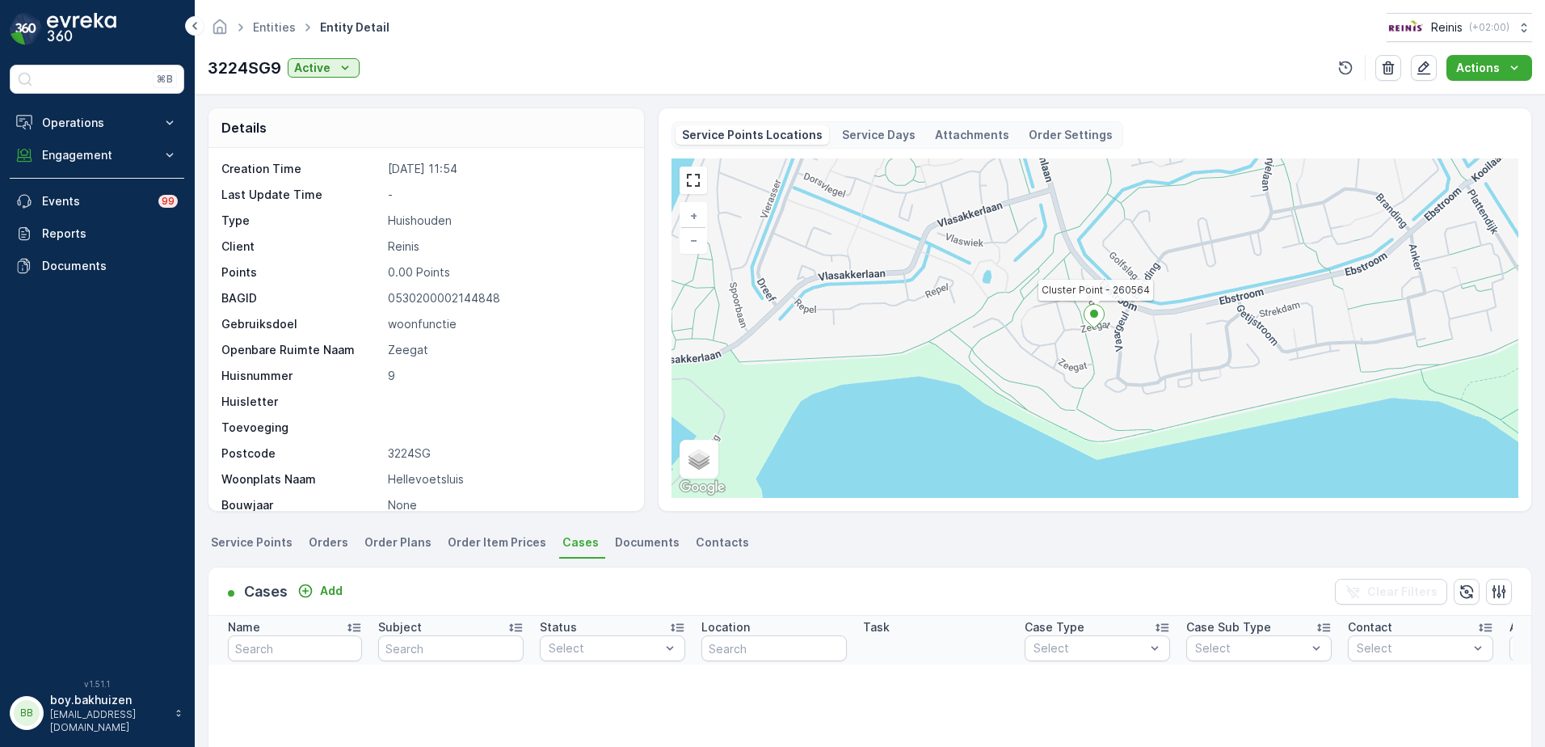
click at [635, 545] on span "Documents" at bounding box center [647, 542] width 65 height 16
click at [707, 538] on span "Contacts" at bounding box center [722, 542] width 53 height 16
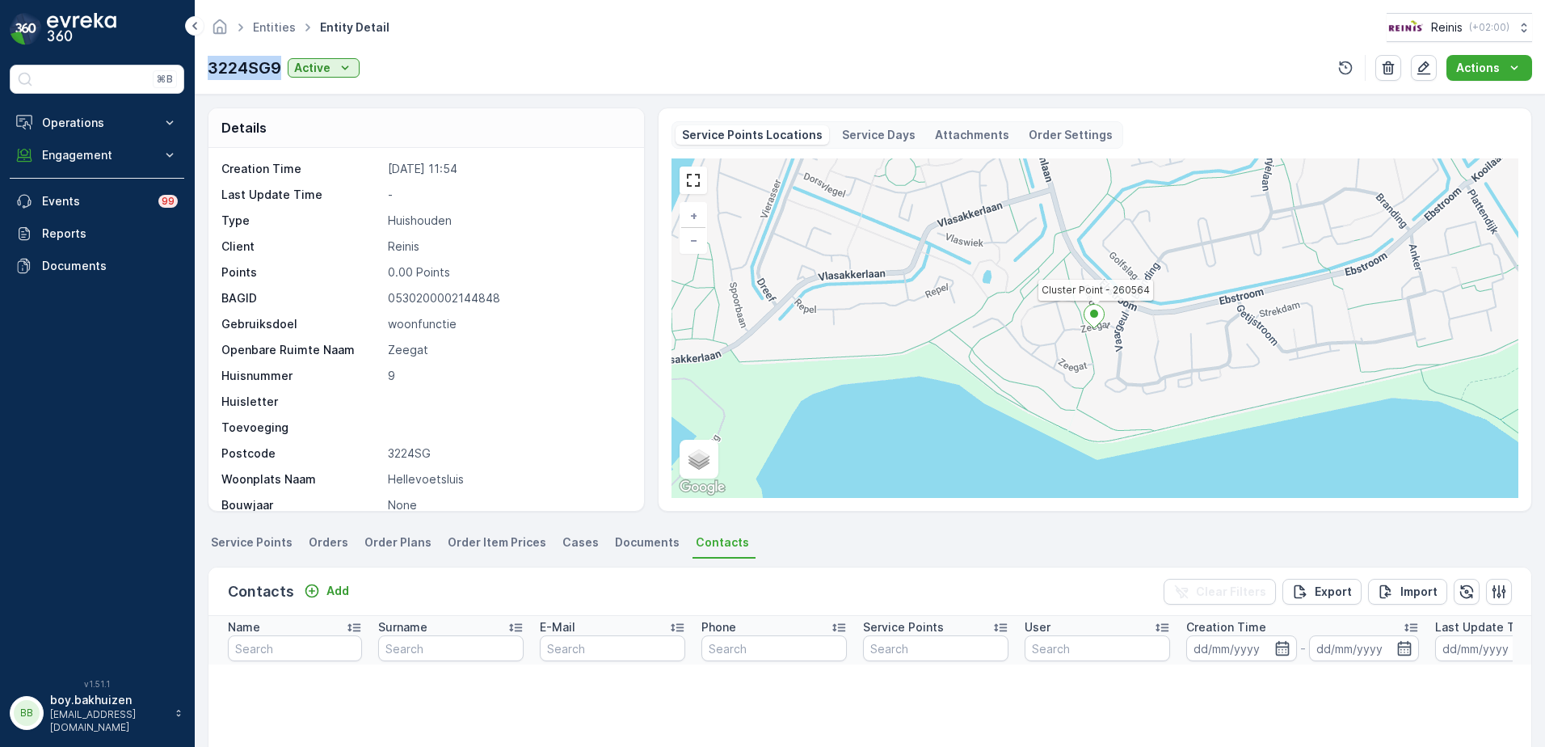
drag, startPoint x: 278, startPoint y: 62, endPoint x: 205, endPoint y: 74, distance: 73.7
click at [205, 74] on div "Entities Entity Detail Reinis ( +02:00 ) 3224SG9 Active Actions" at bounding box center [870, 47] width 1350 height 95
copy p "3224SG9"
click at [82, 144] on button "Engagement" at bounding box center [97, 155] width 175 height 32
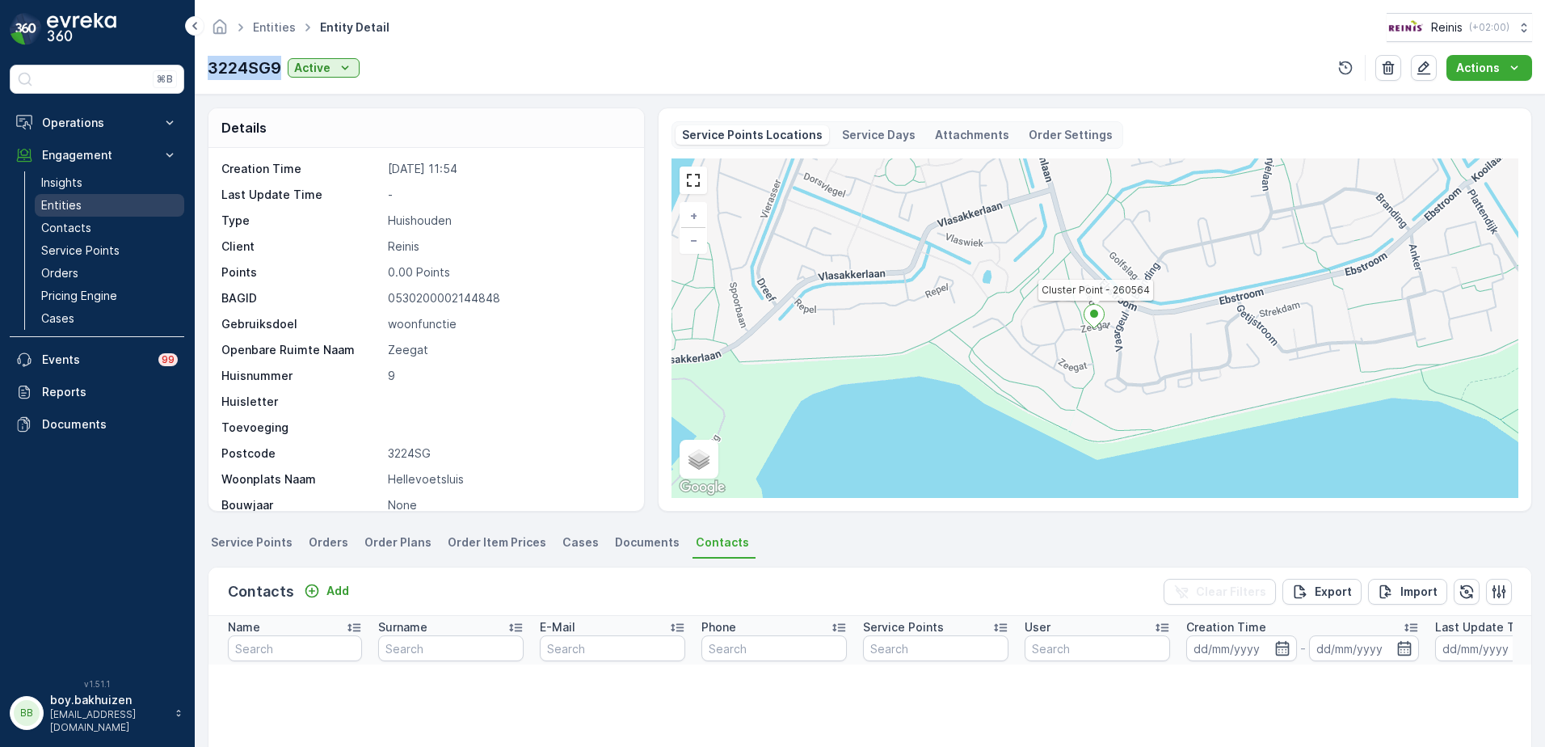
click at [78, 202] on p "Entities" at bounding box center [61, 205] width 40 height 16
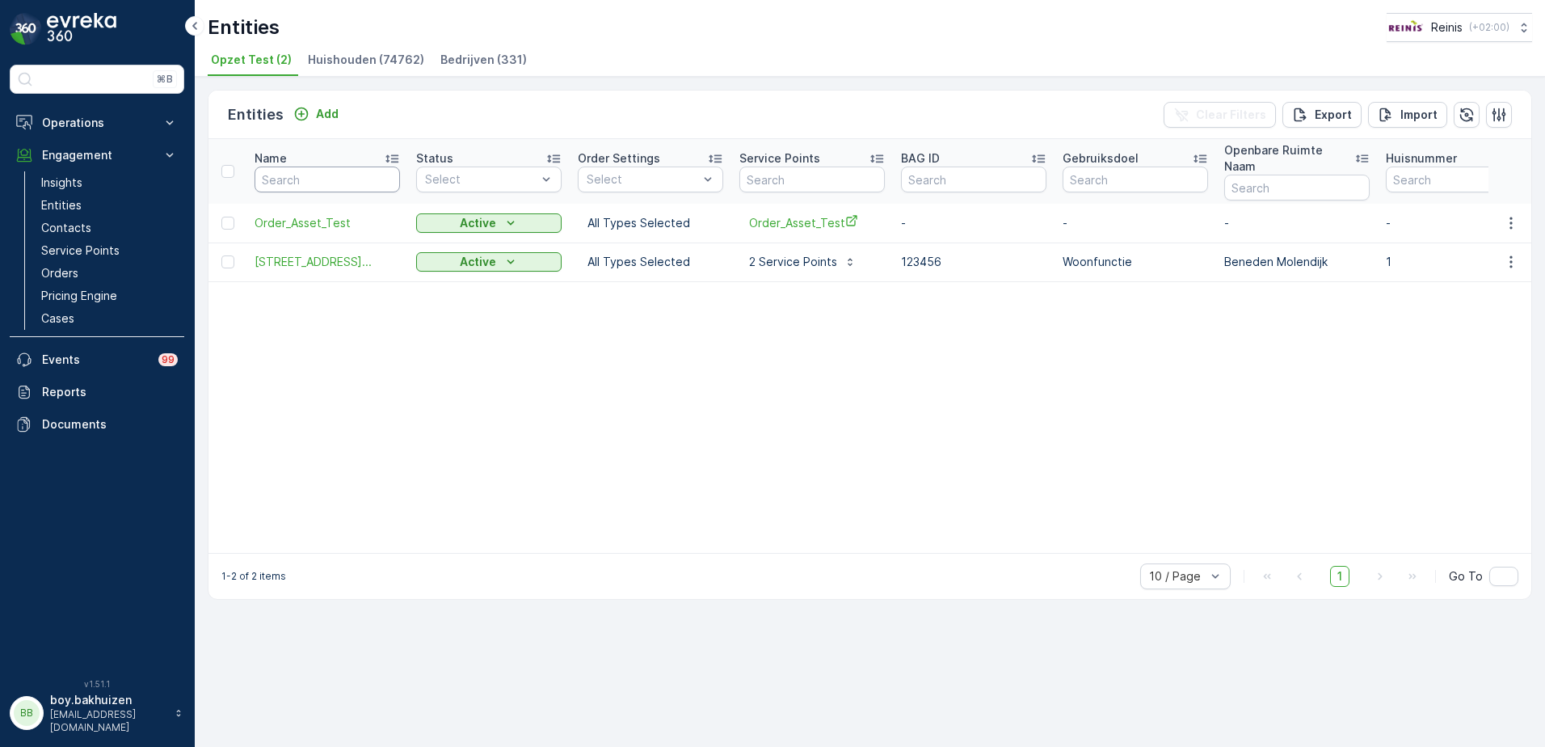
click at [325, 171] on input "text" at bounding box center [327, 179] width 145 height 26
click at [346, 53] on span "Huishouden (74762)" at bounding box center [366, 60] width 116 height 16
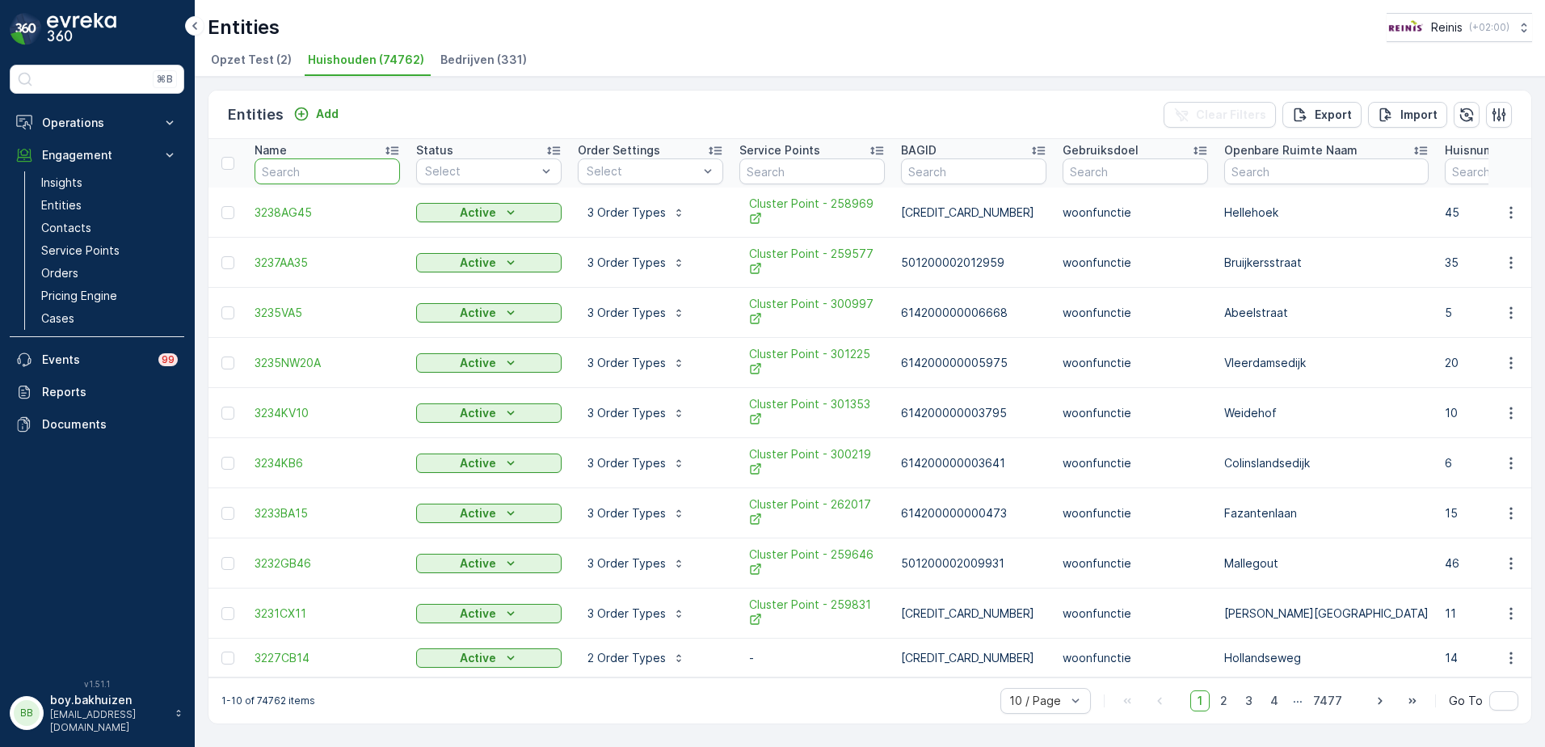
click at [304, 169] on input "text" at bounding box center [327, 171] width 145 height 26
paste input "3224SG9"
type input "3224SG9"
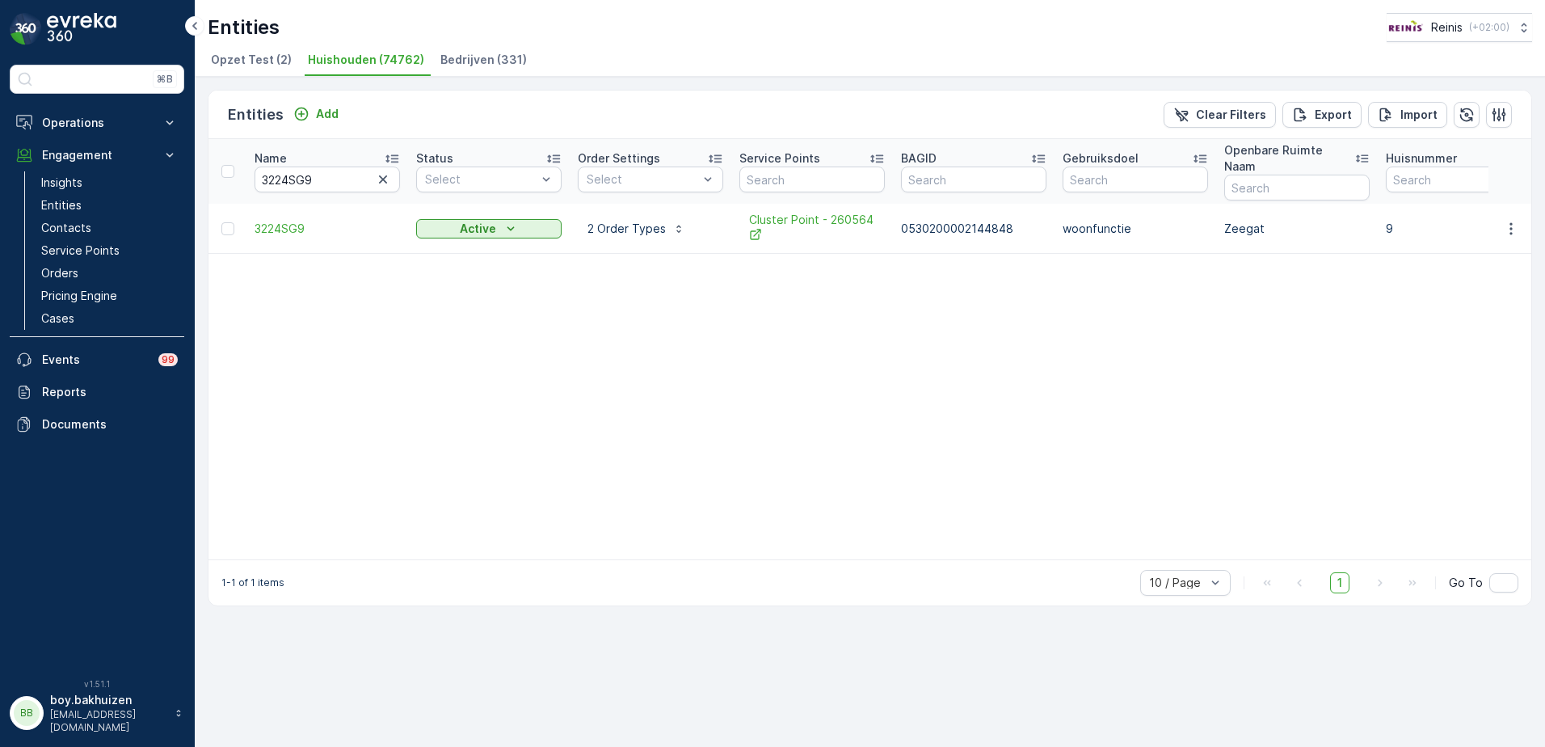
click at [642, 225] on td "2 Order Types" at bounding box center [651, 229] width 162 height 50
click at [643, 221] on p "2 Order Types" at bounding box center [626, 229] width 78 height 16
drag, startPoint x: 327, startPoint y: 167, endPoint x: 234, endPoint y: 169, distance: 92.9
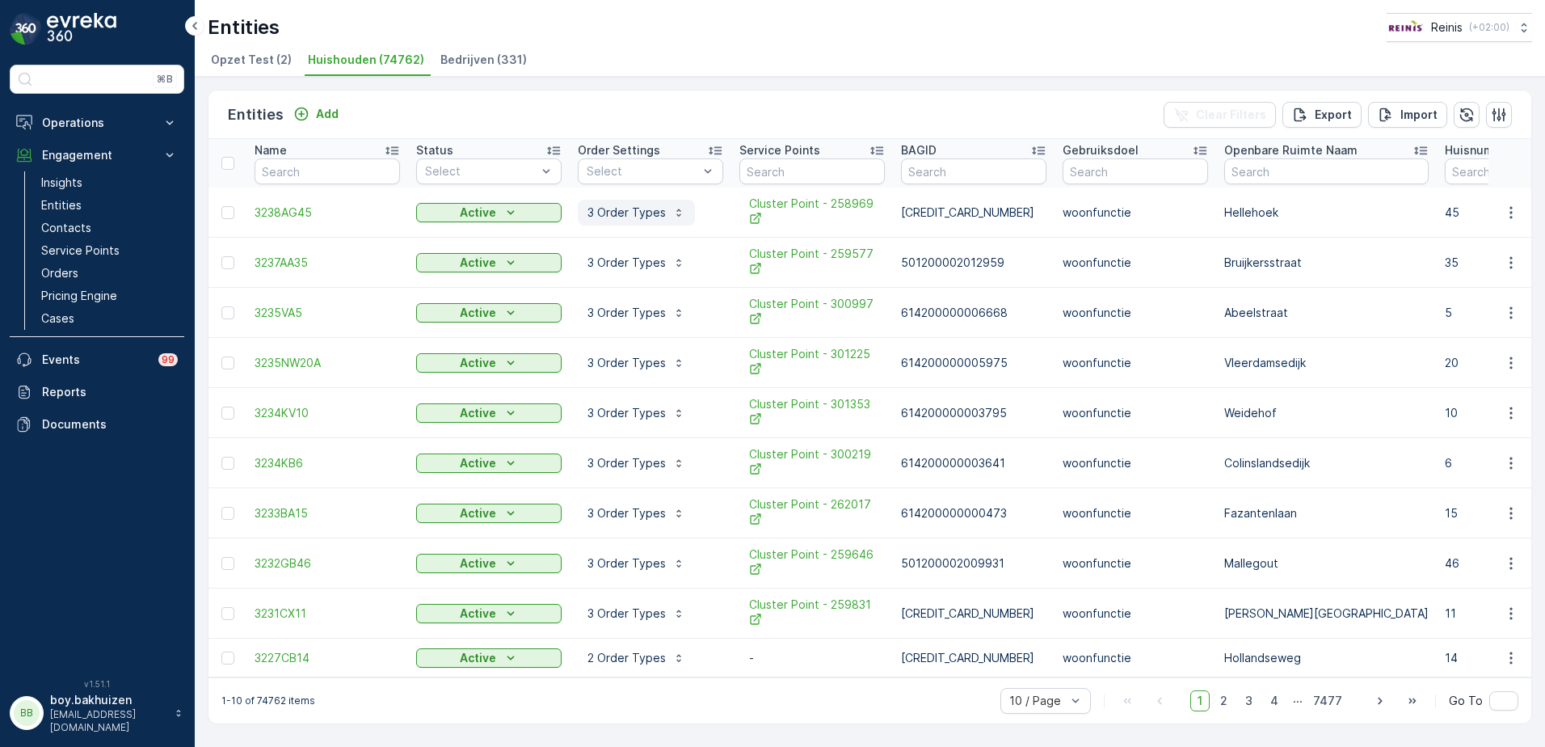
click at [646, 205] on p "3 Order Types" at bounding box center [626, 212] width 78 height 16
click at [630, 242] on p "OPK HaH" at bounding box center [628, 241] width 49 height 16
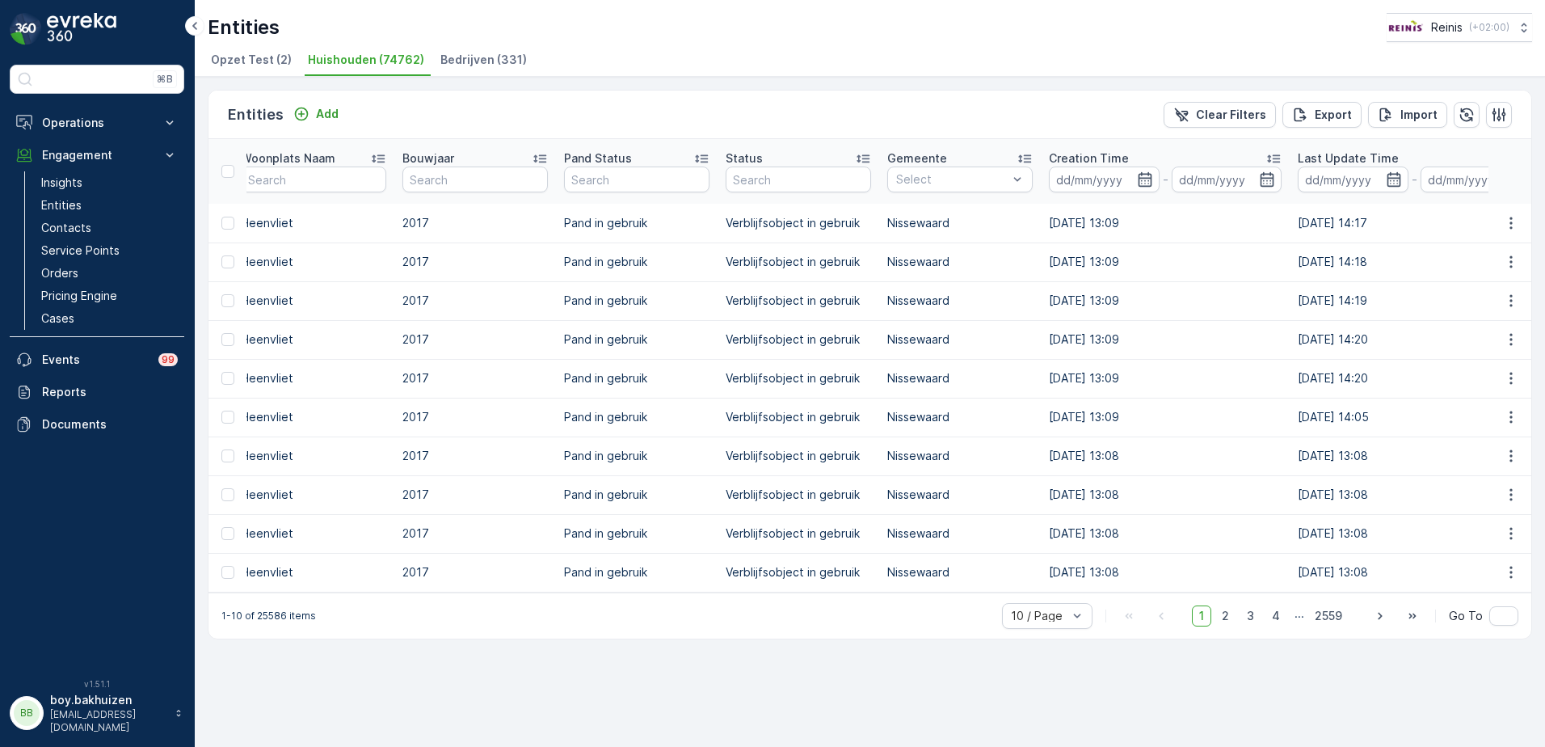
scroll to position [0, 1809]
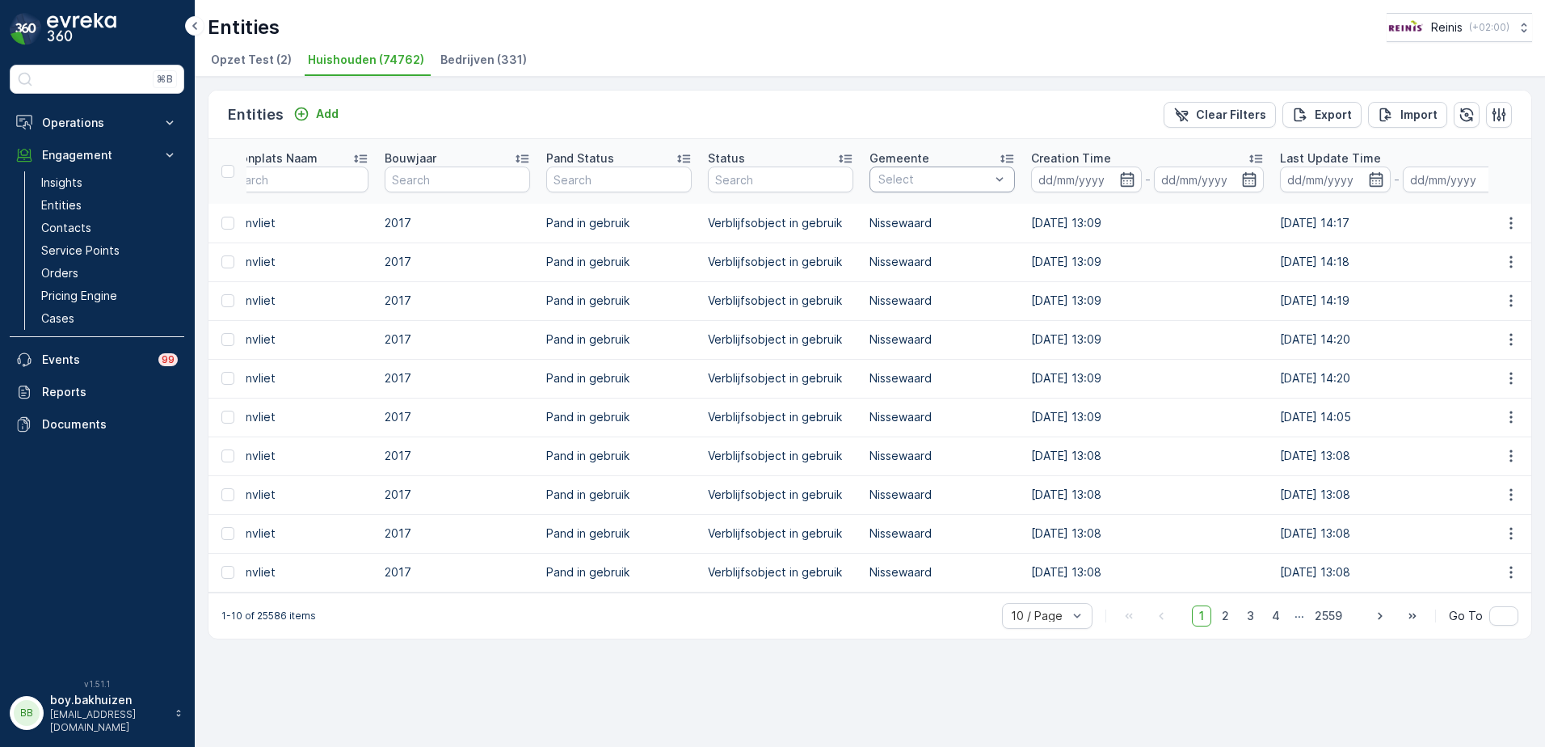
click at [951, 166] on div "Select" at bounding box center [941, 179] width 145 height 26
click at [923, 234] on span "Voorne aan Zee" at bounding box center [922, 240] width 86 height 13
